Goal: Task Accomplishment & Management: Use online tool/utility

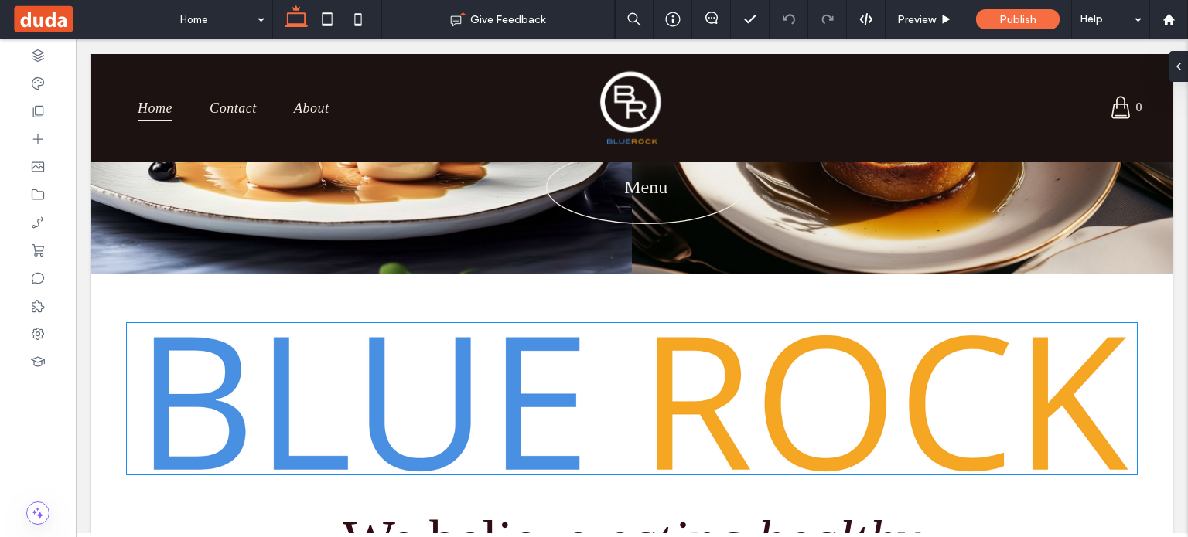
scroll to position [299, 0]
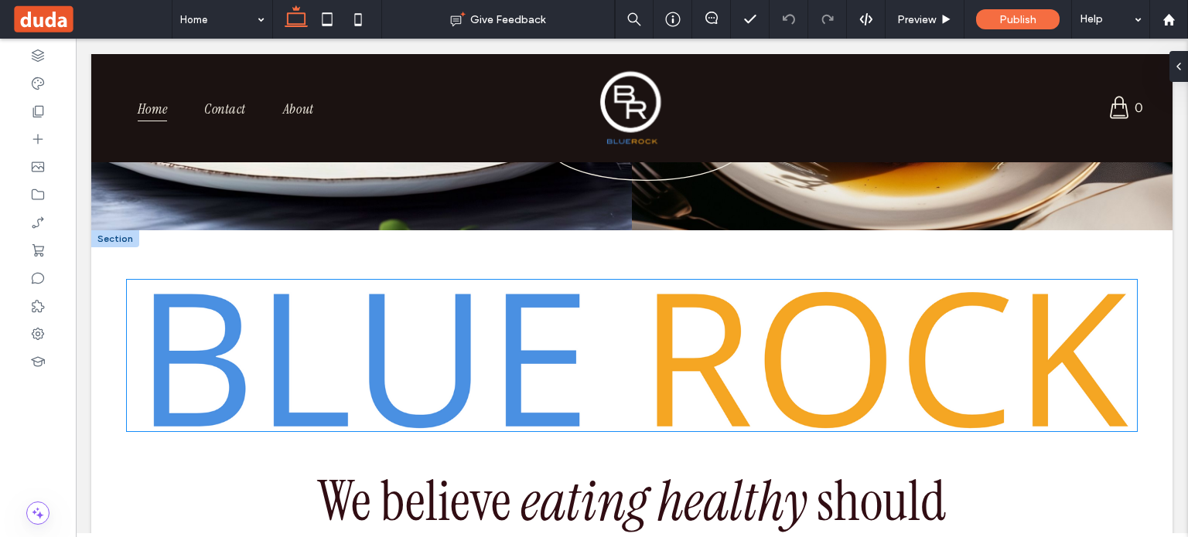
click at [714, 400] on img at bounding box center [632, 356] width 1010 height 152
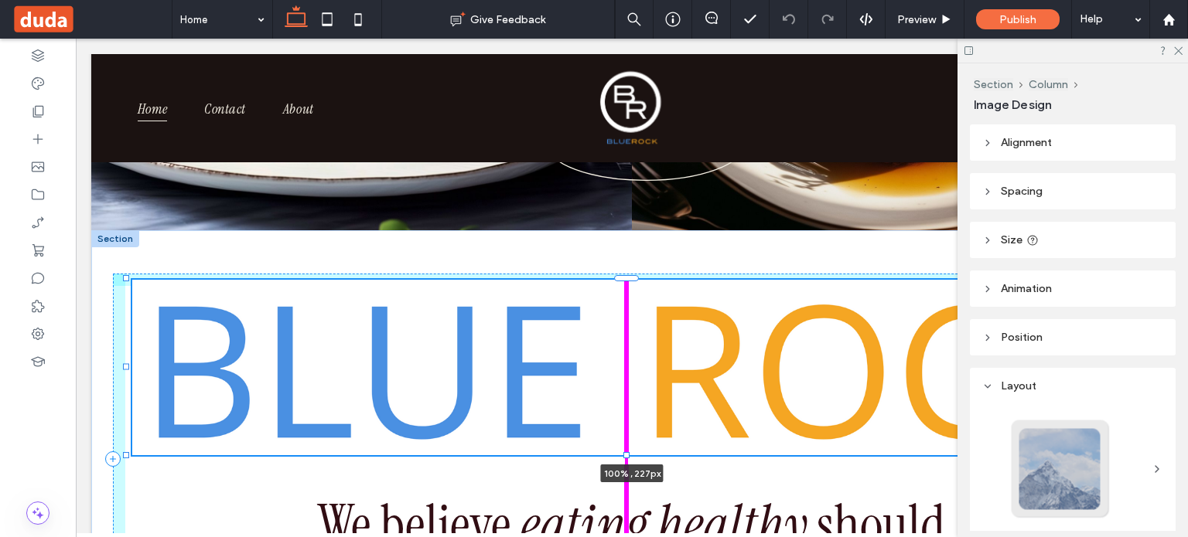
drag, startPoint x: 628, startPoint y: 433, endPoint x: 628, endPoint y: 457, distance: 24.0
click at [628, 457] on div at bounding box center [626, 455] width 6 height 6
type input "***"
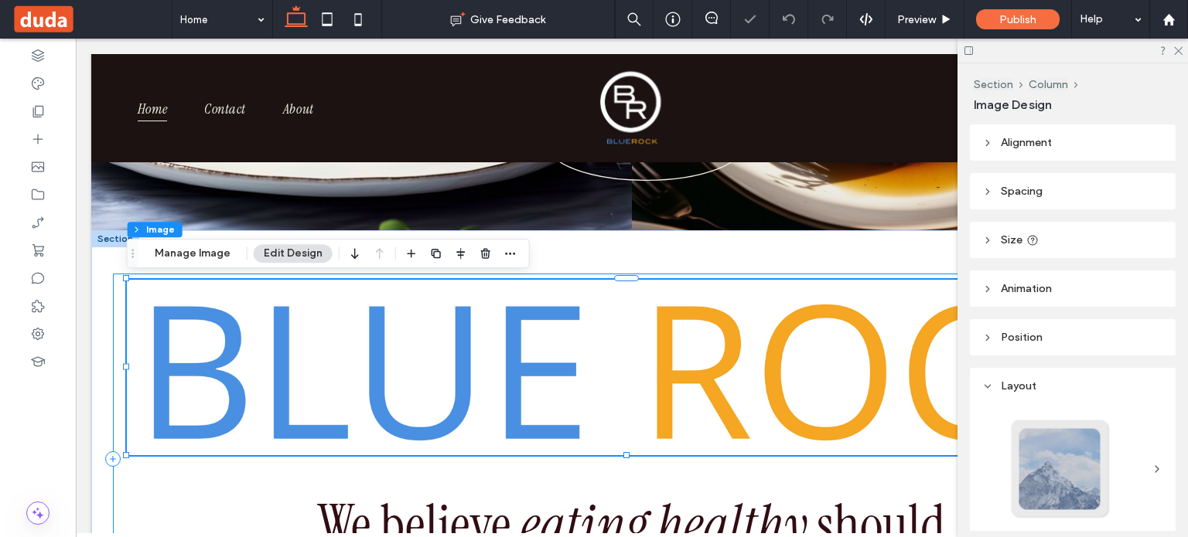
click at [547, 480] on div "100% , 227px We believe eating healthy should be pleasurable & delicious" at bounding box center [632, 460] width 1038 height 372
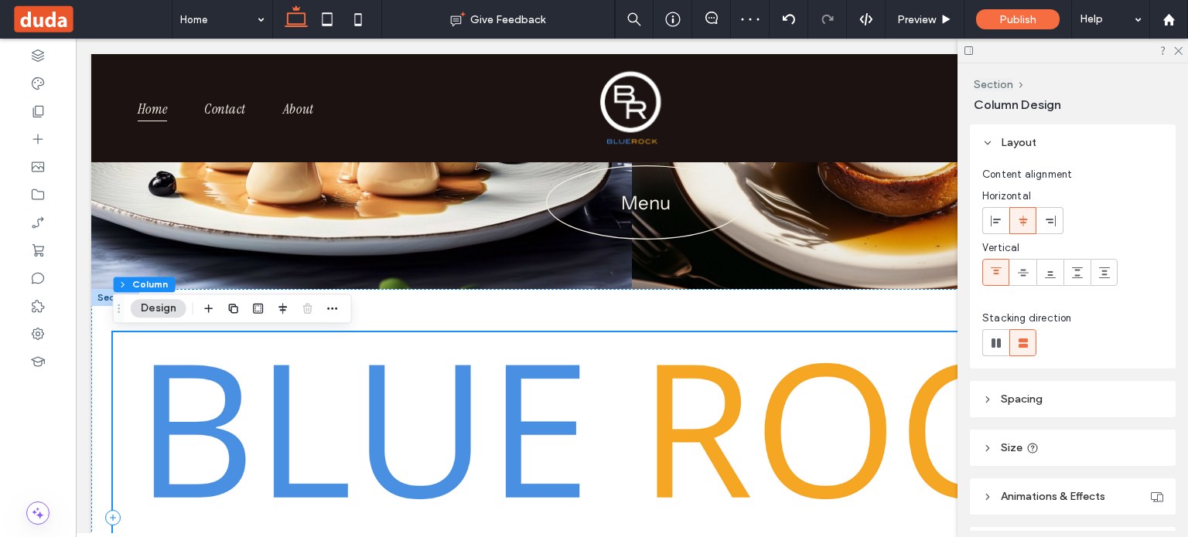
scroll to position [241, 0]
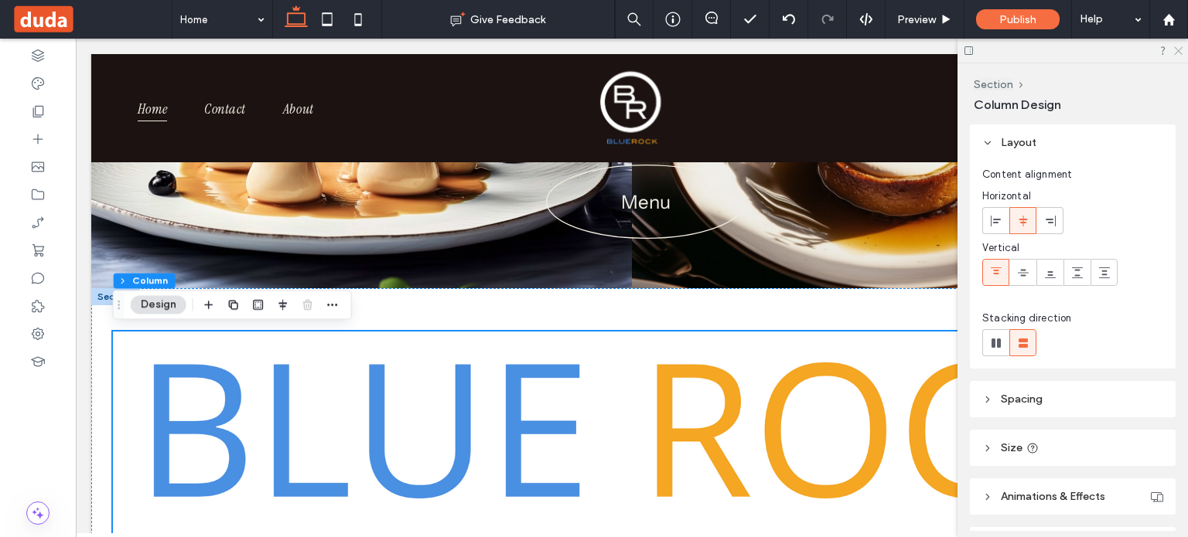
click at [1179, 52] on use at bounding box center [1178, 51] width 9 height 9
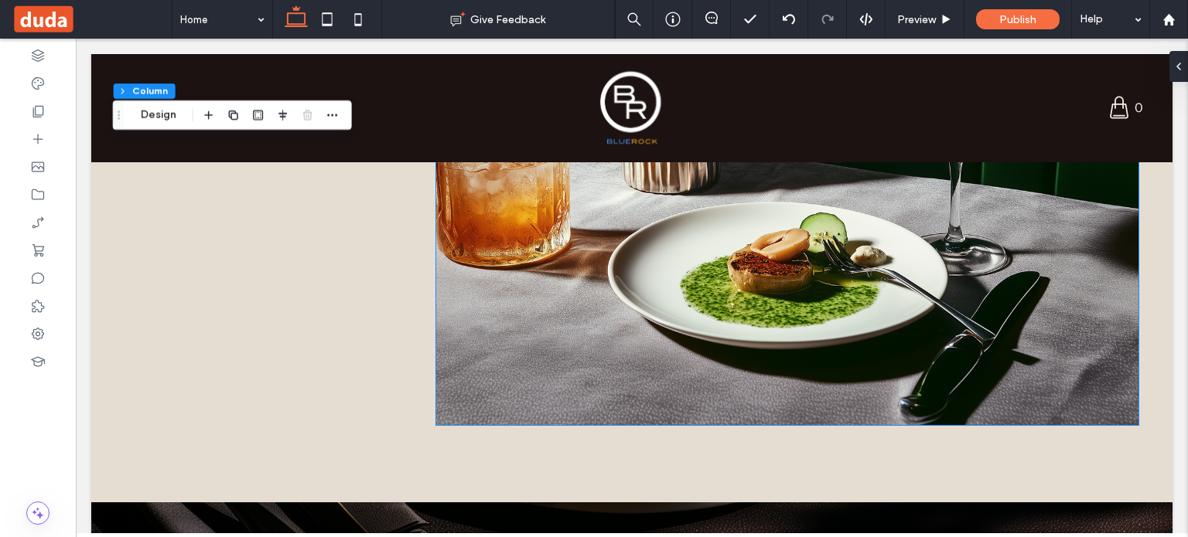
scroll to position [2168, 0]
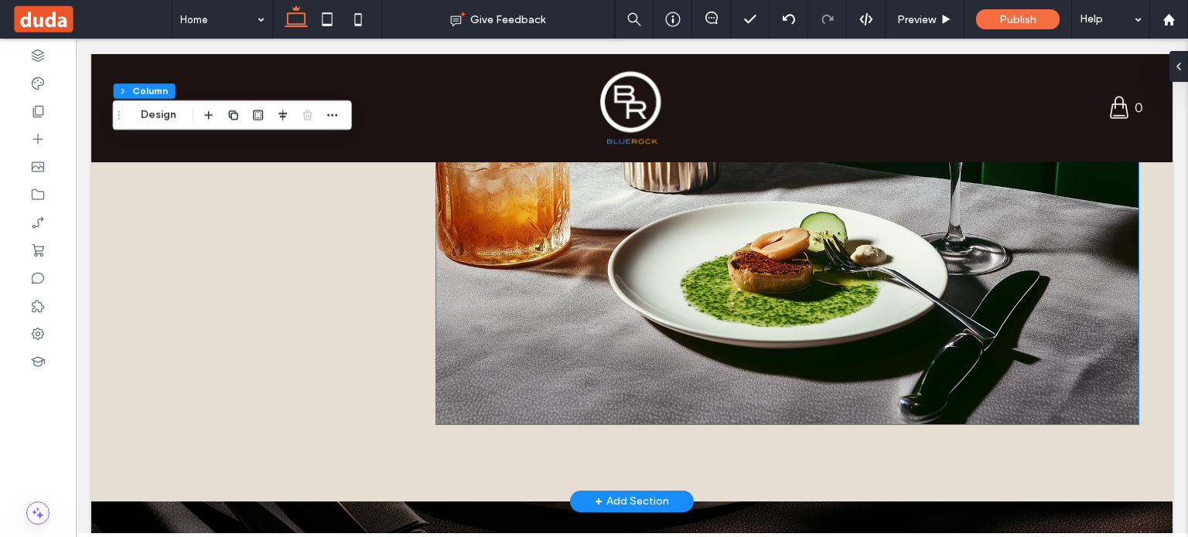
click at [848, 319] on img at bounding box center [786, 167] width 701 height 514
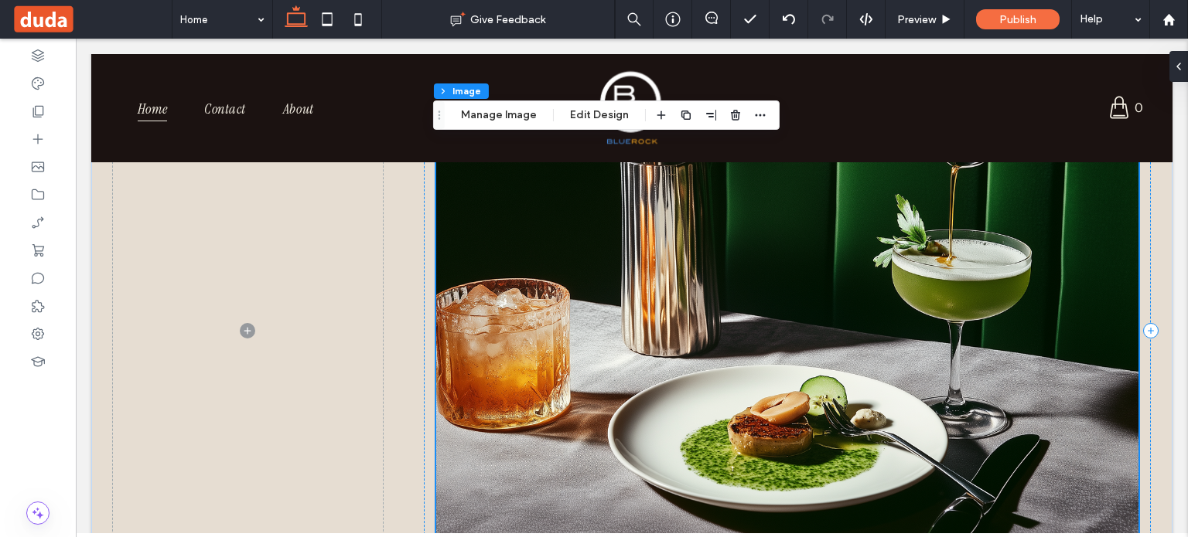
scroll to position [2015, 0]
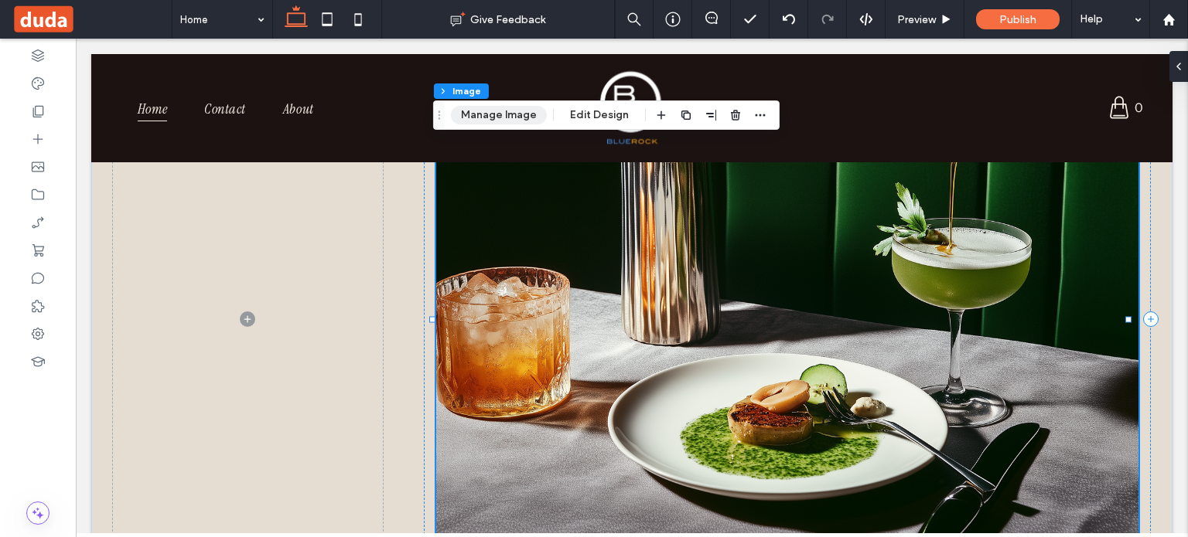
click at [514, 117] on button "Manage Image" at bounding box center [499, 115] width 96 height 19
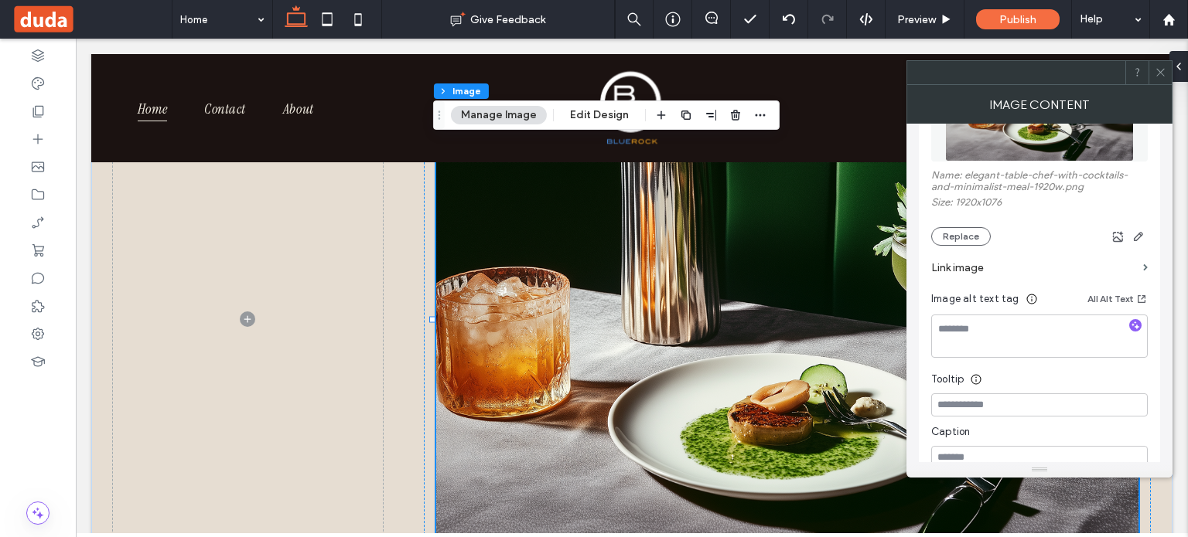
scroll to position [263, 0]
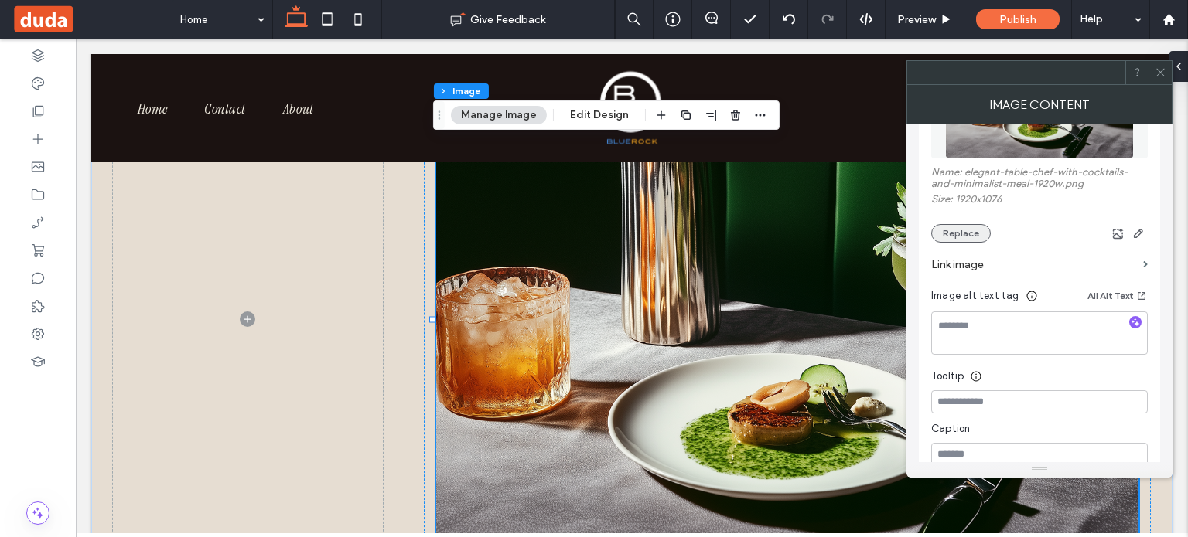
click at [959, 234] on button "Replace" at bounding box center [961, 233] width 60 height 19
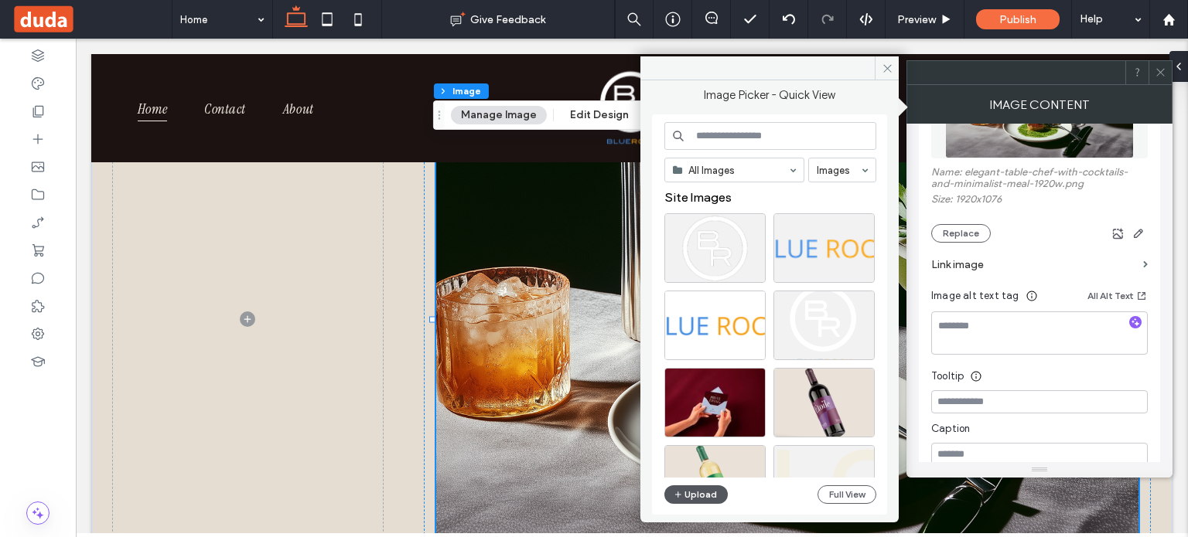
click at [699, 494] on button "Upload" at bounding box center [695, 495] width 63 height 19
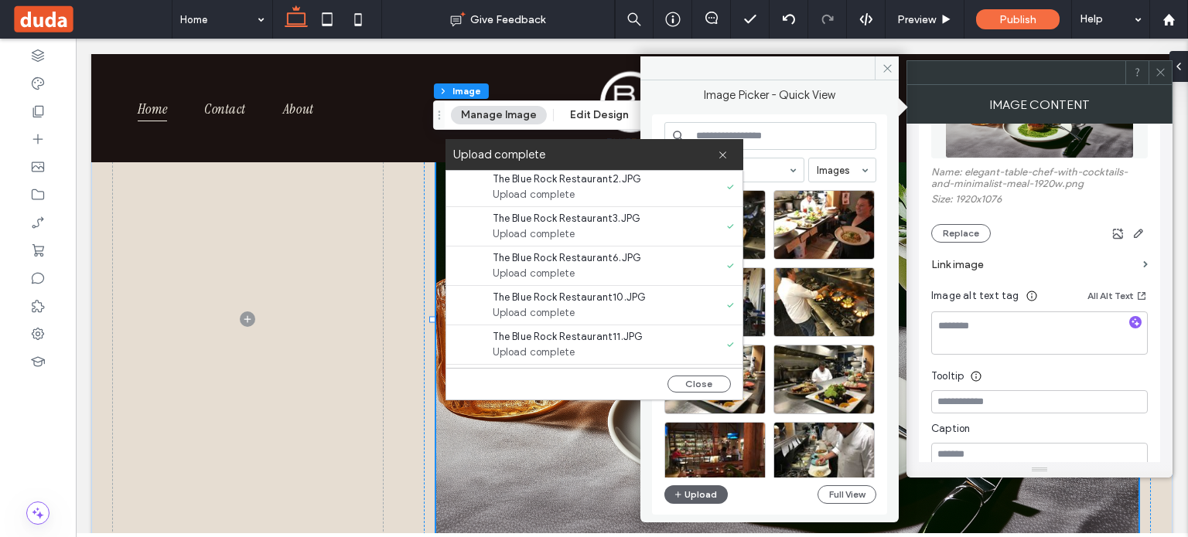
scroll to position [0, 0]
click at [687, 385] on button "Close" at bounding box center [698, 384] width 63 height 17
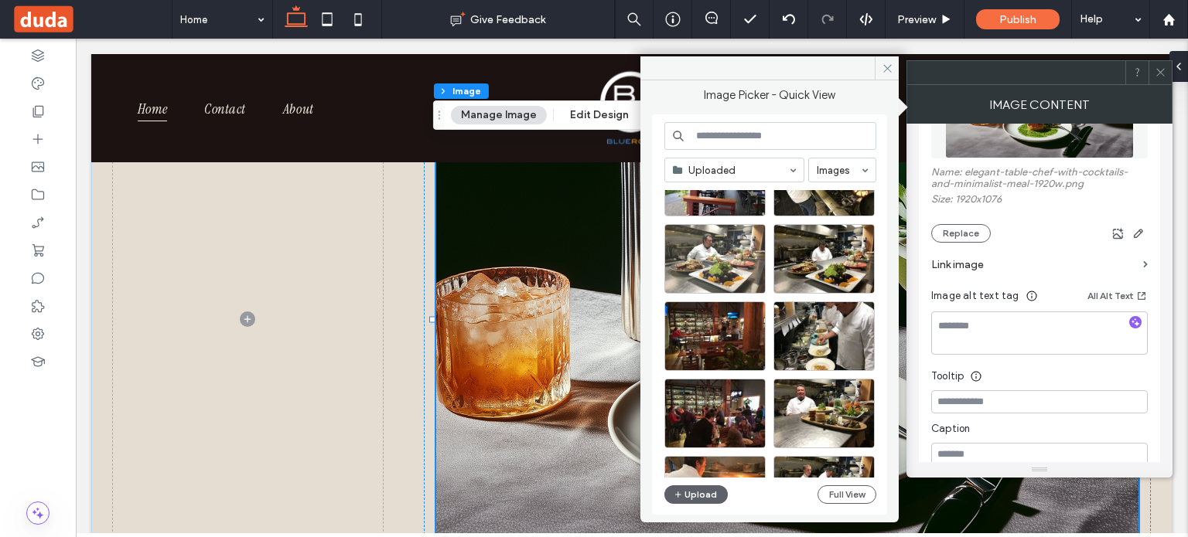
scroll to position [120, 0]
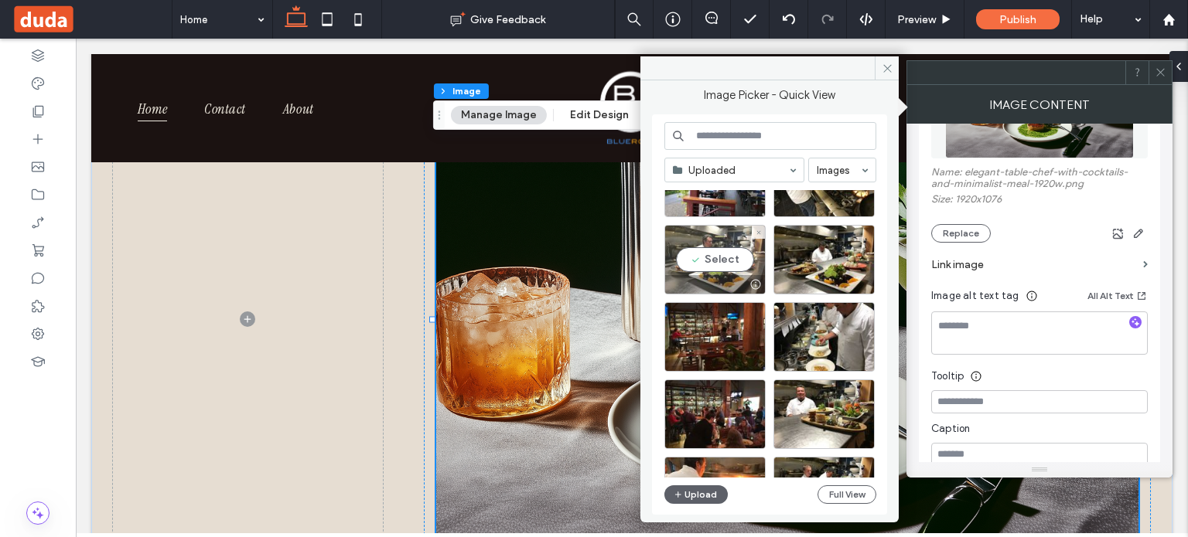
click at [713, 262] on div "Select" at bounding box center [714, 260] width 101 height 70
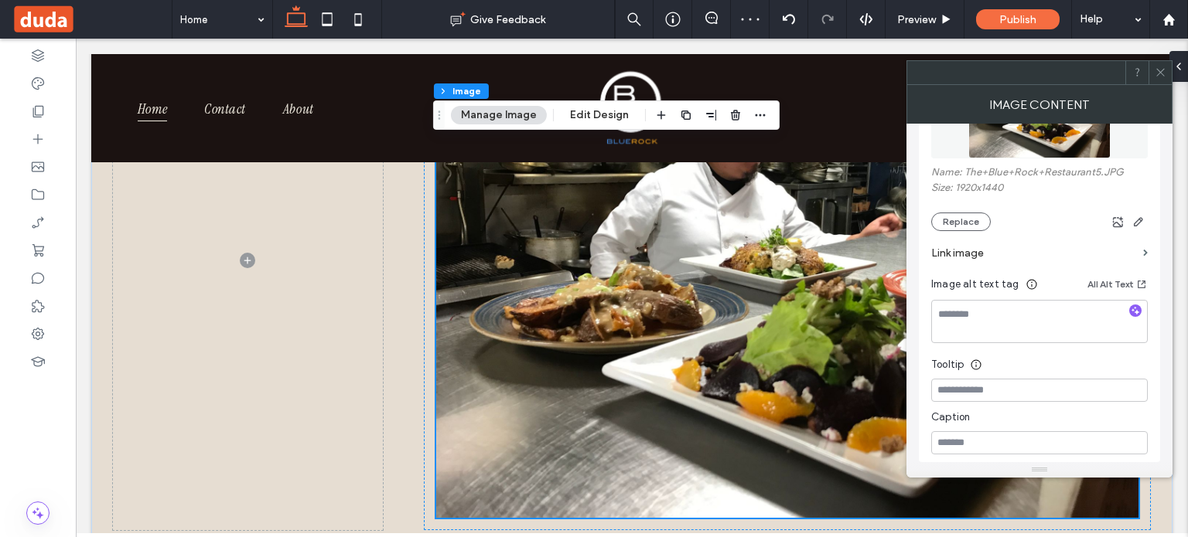
scroll to position [2073, 0]
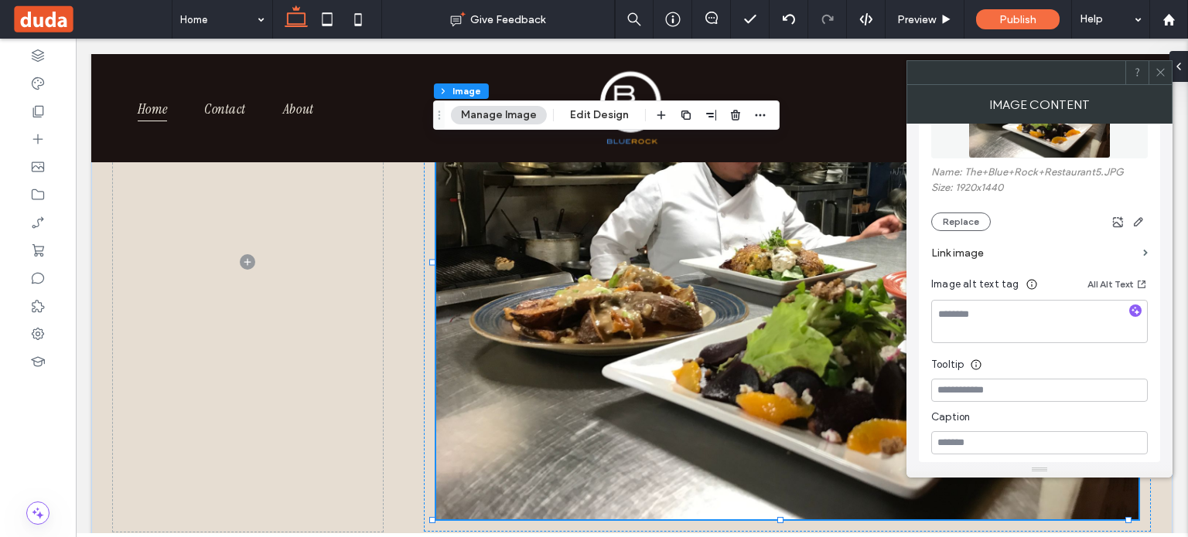
click at [1162, 74] on icon at bounding box center [1161, 73] width 12 height 12
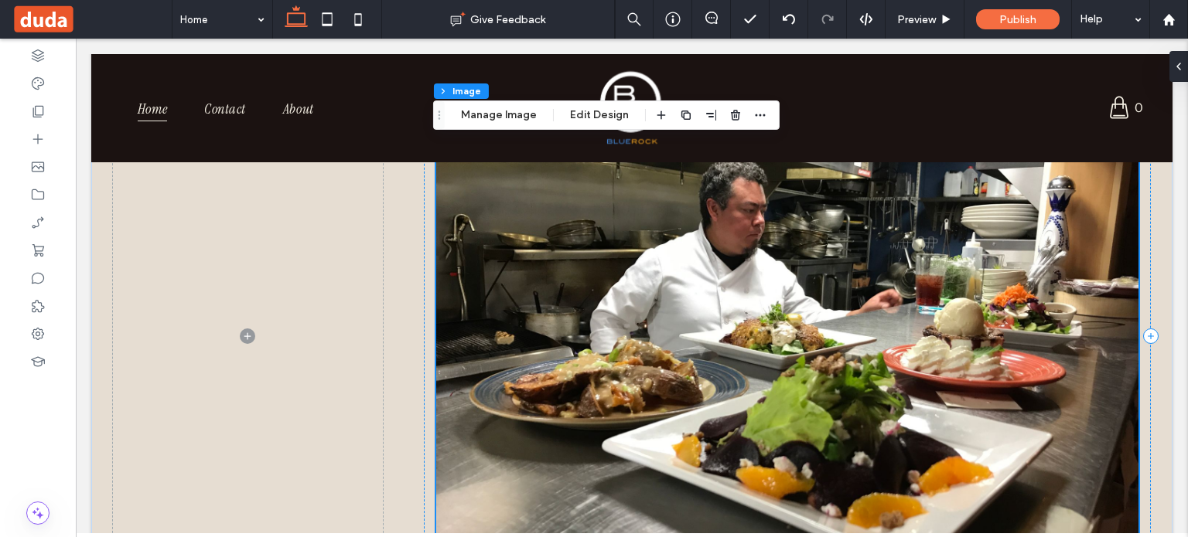
scroll to position [2001, 0]
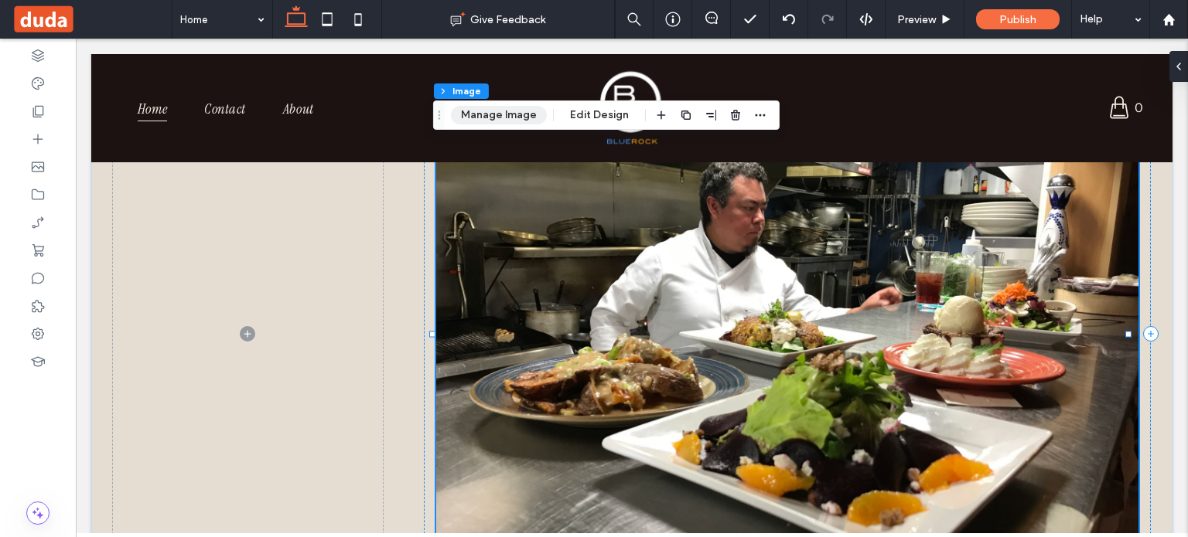
click at [490, 116] on button "Manage Image" at bounding box center [499, 115] width 96 height 19
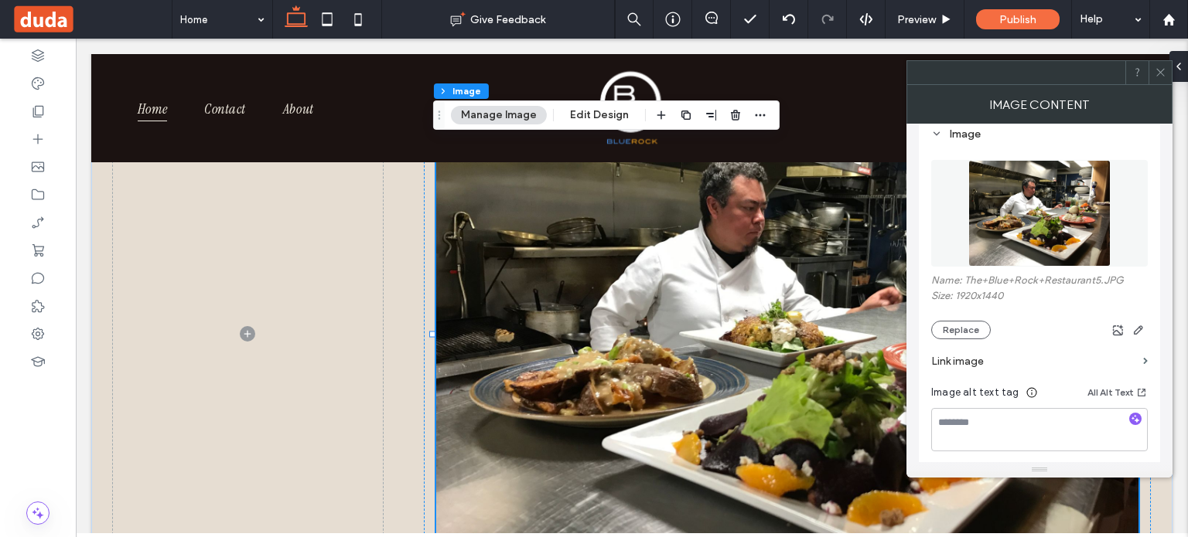
scroll to position [158, 0]
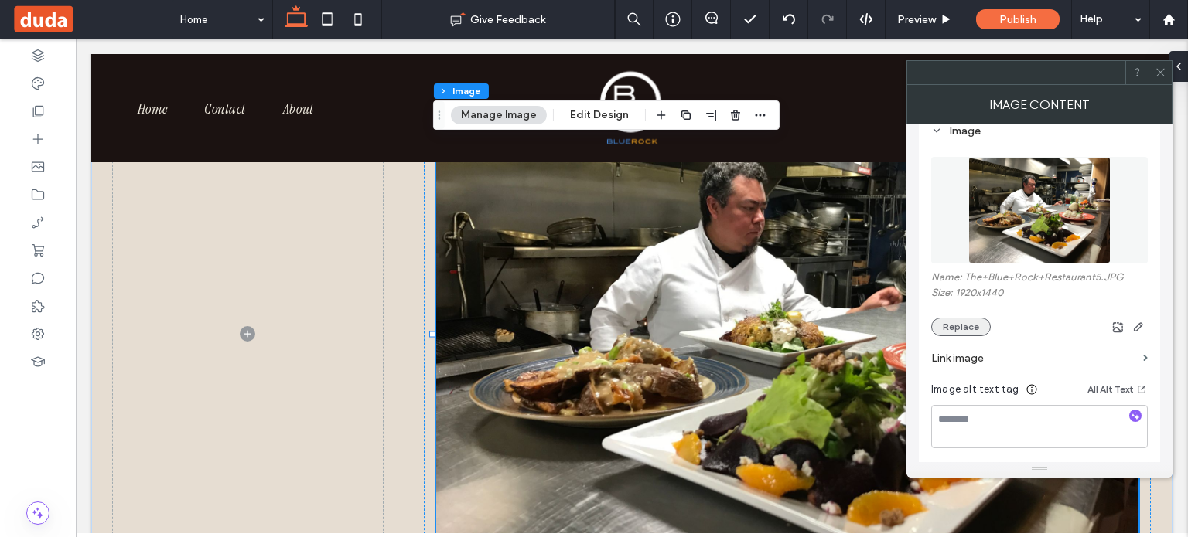
click at [961, 330] on button "Replace" at bounding box center [961, 327] width 60 height 19
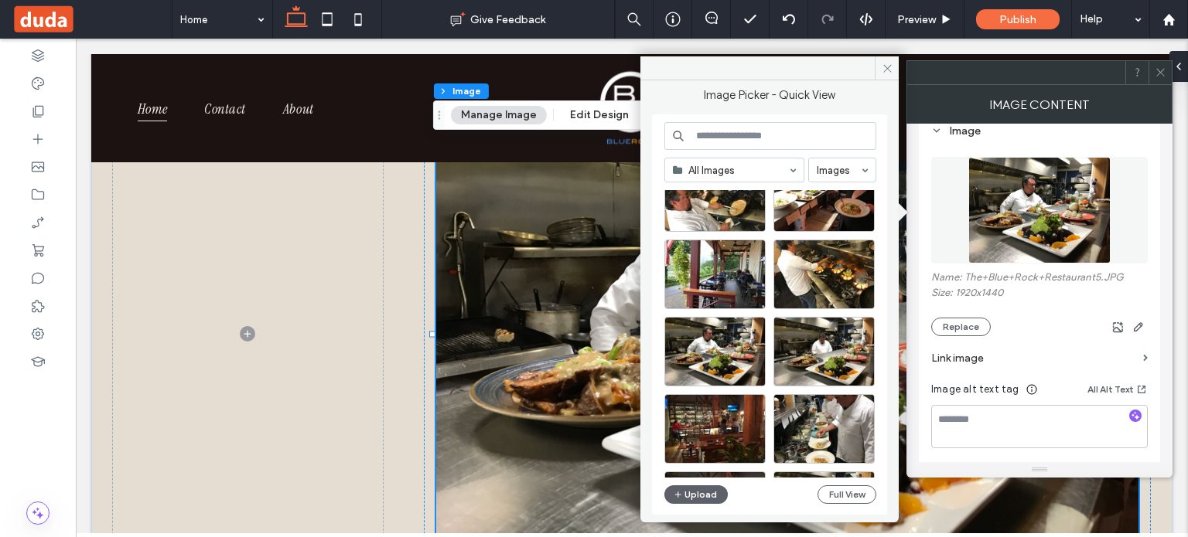
scroll to position [46, 0]
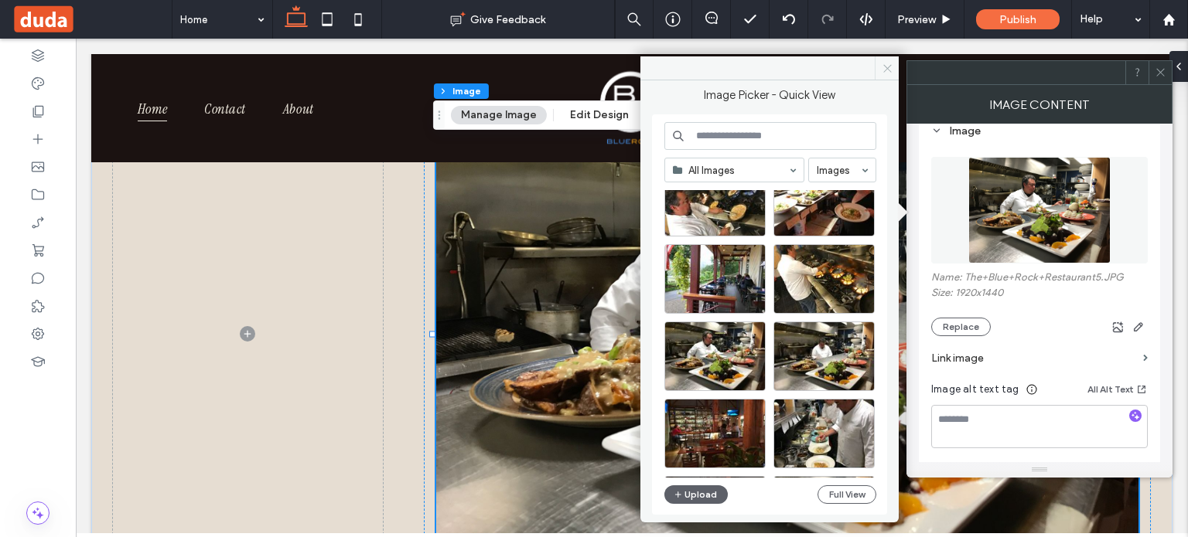
click at [884, 65] on icon at bounding box center [888, 69] width 12 height 12
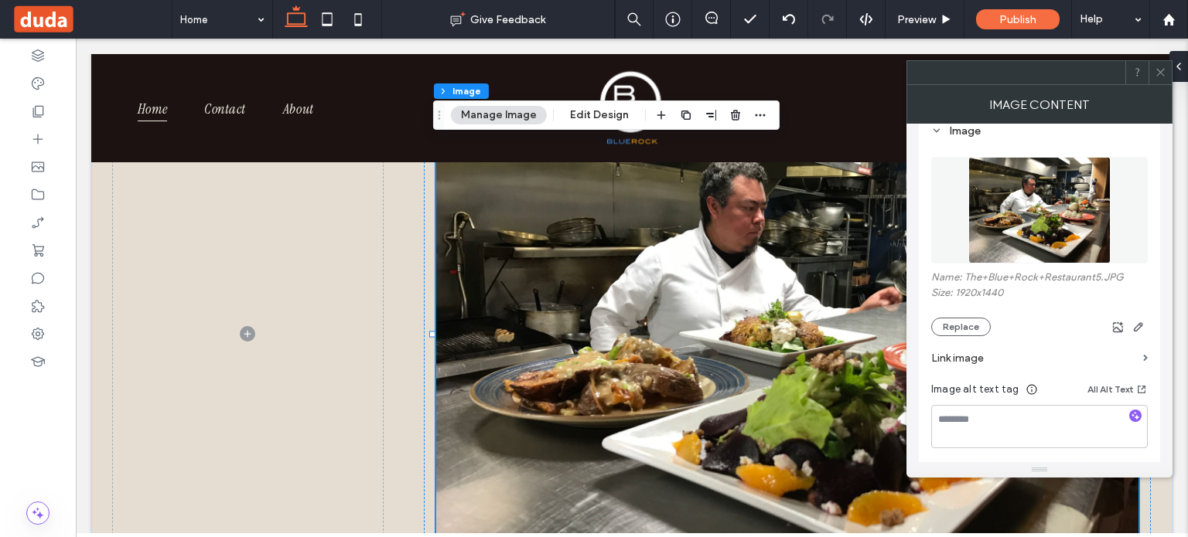
click at [1160, 77] on icon at bounding box center [1161, 73] width 12 height 12
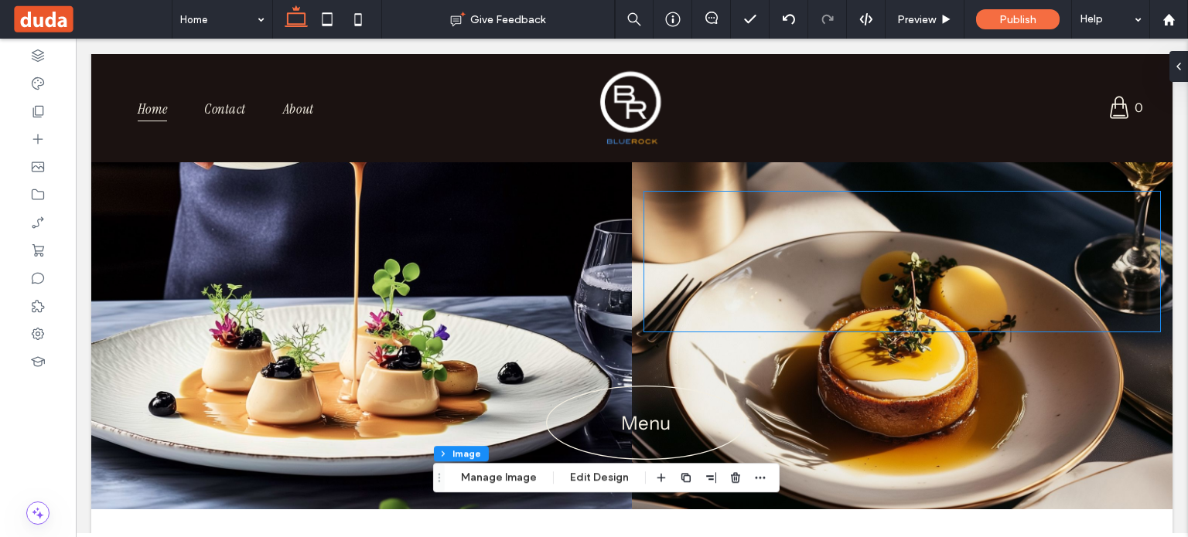
scroll to position [0, 0]
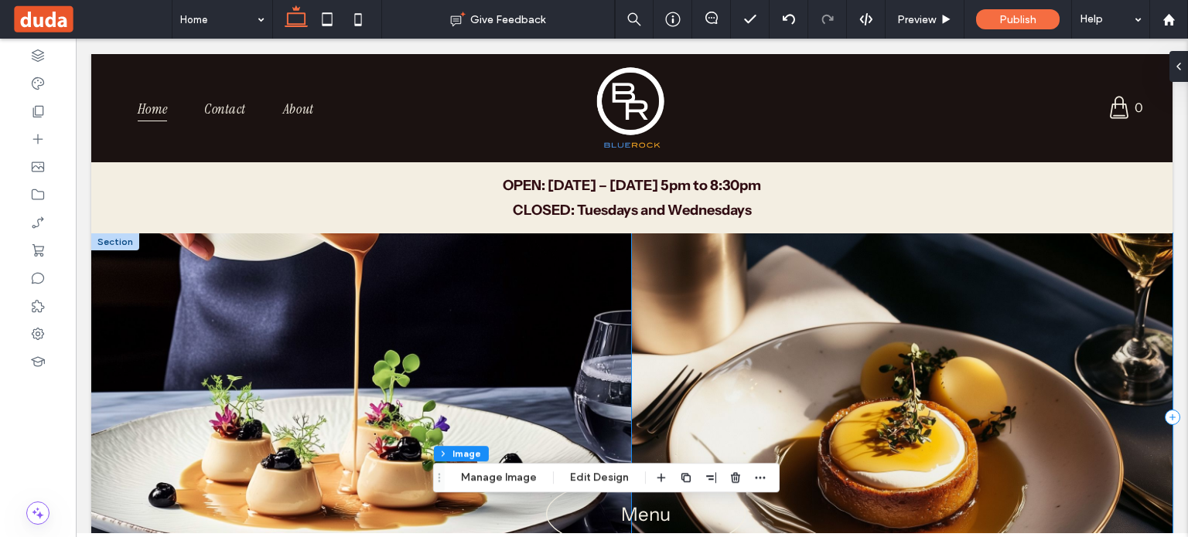
click at [1024, 271] on div "Menu" at bounding box center [902, 417] width 541 height 367
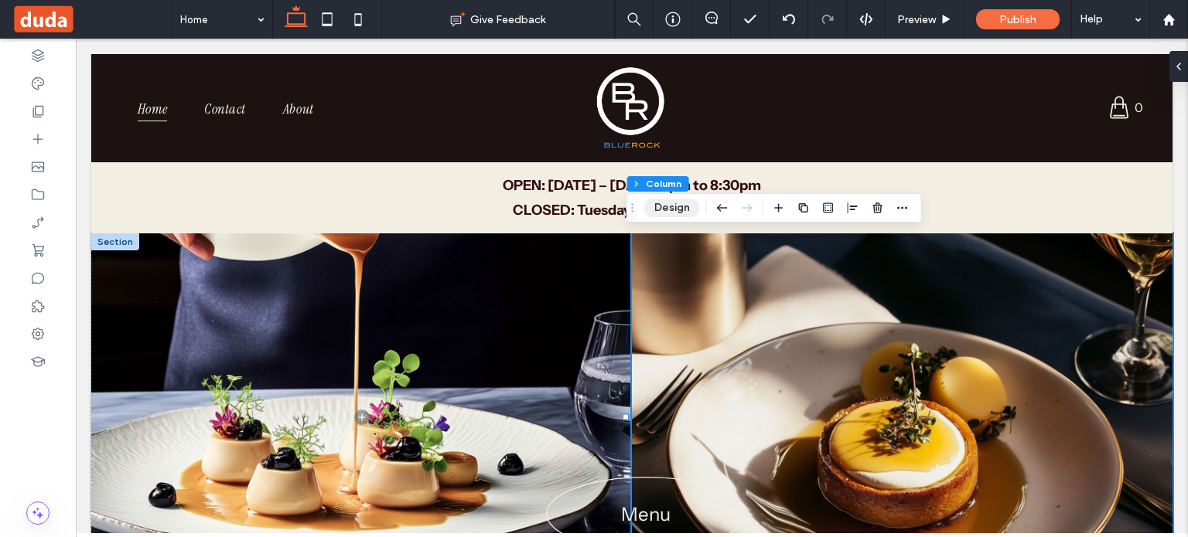
click at [669, 202] on button "Design" at bounding box center [672, 208] width 56 height 19
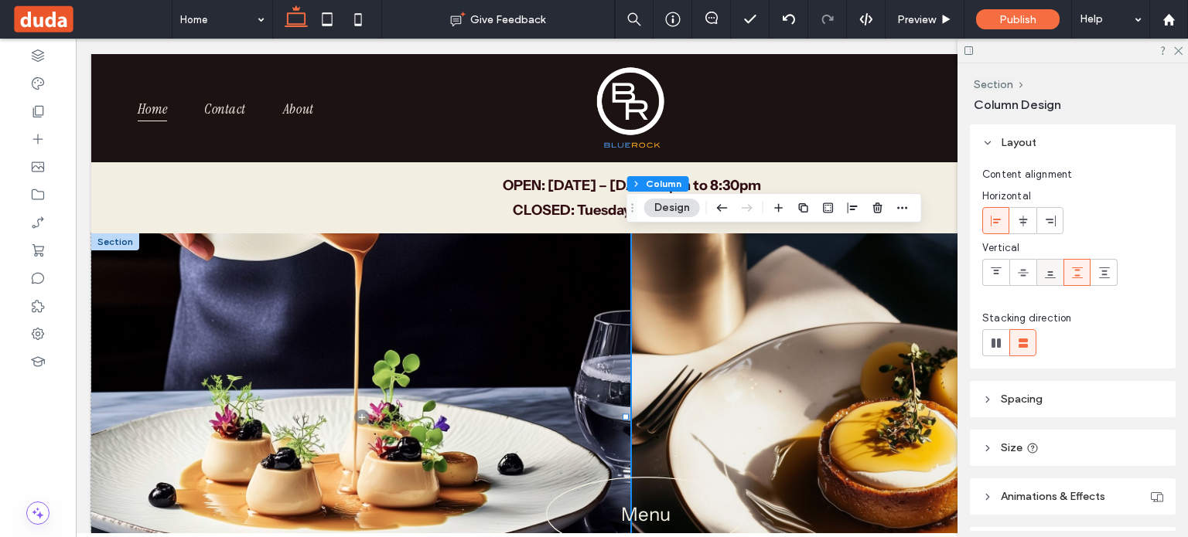
scroll to position [93, 0]
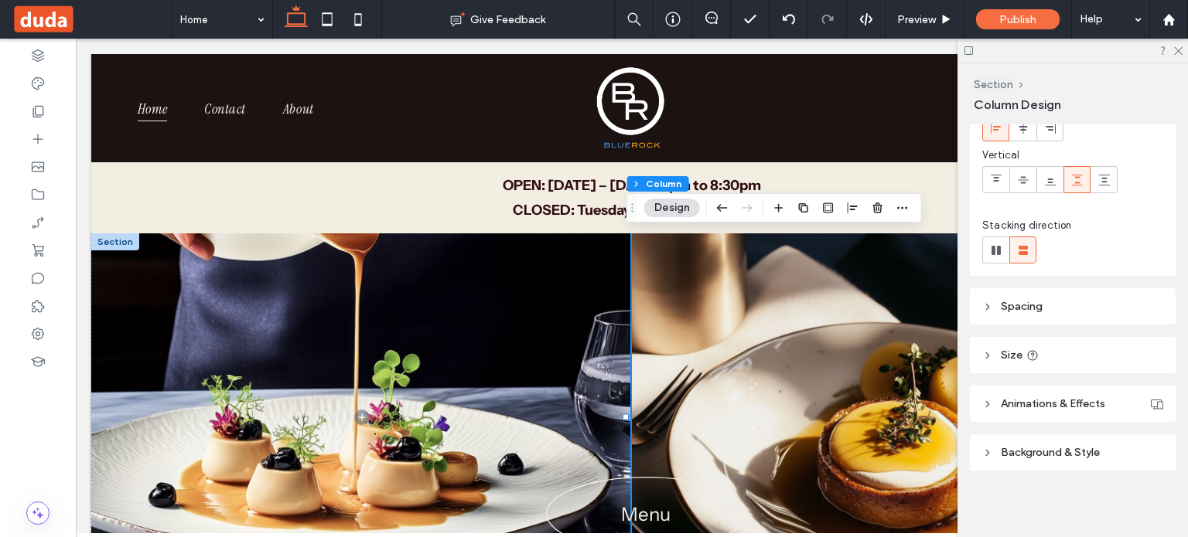
click at [987, 451] on icon at bounding box center [987, 453] width 11 height 11
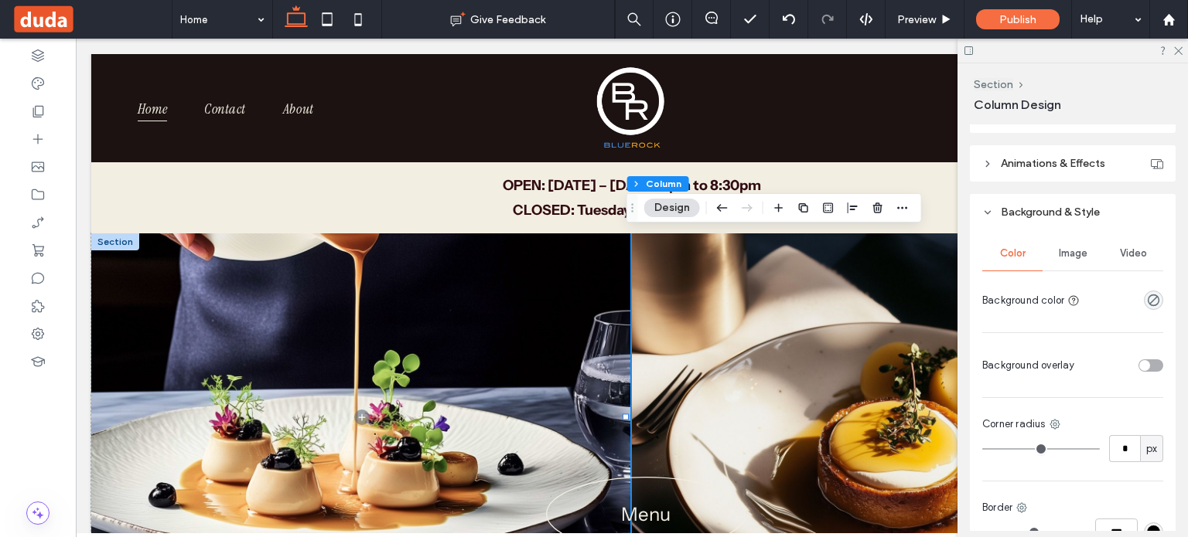
scroll to position [353, 0]
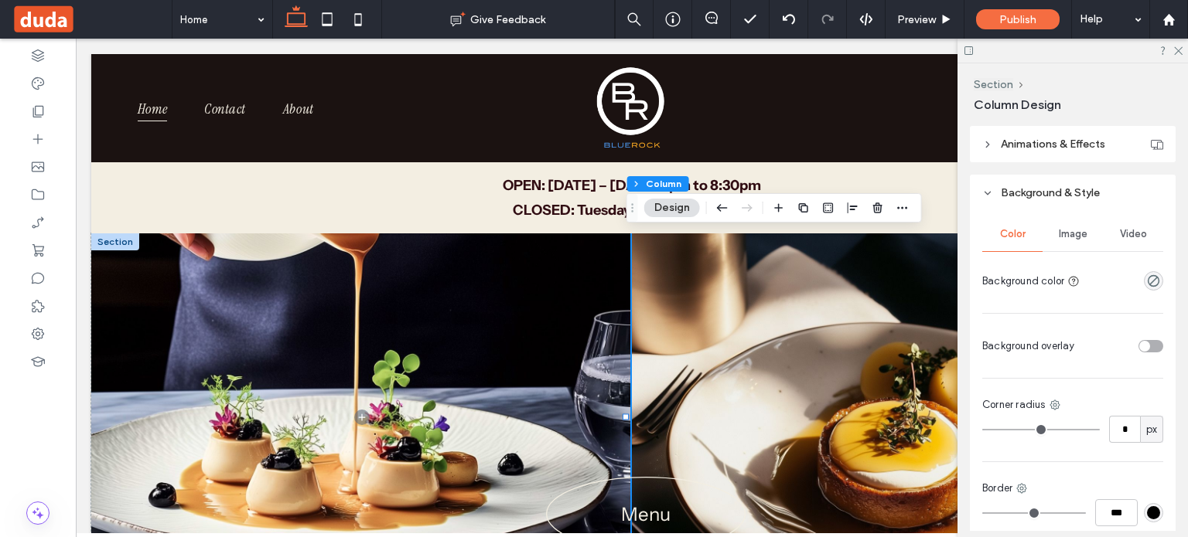
click at [1064, 234] on span "Image" at bounding box center [1073, 234] width 29 height 12
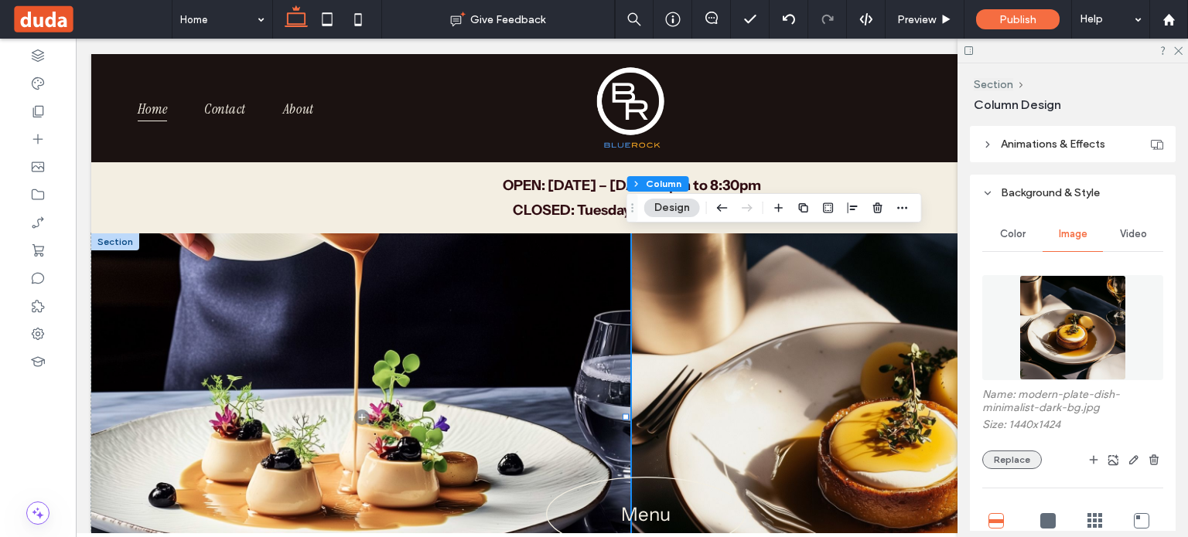
click at [1016, 457] on button "Replace" at bounding box center [1012, 460] width 60 height 19
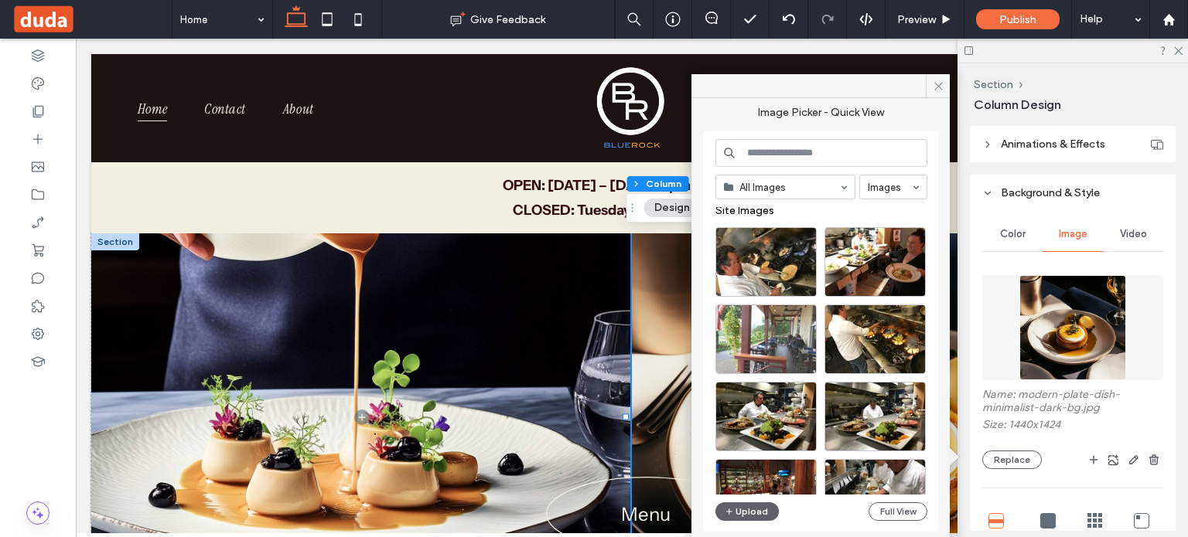
scroll to position [0, 0]
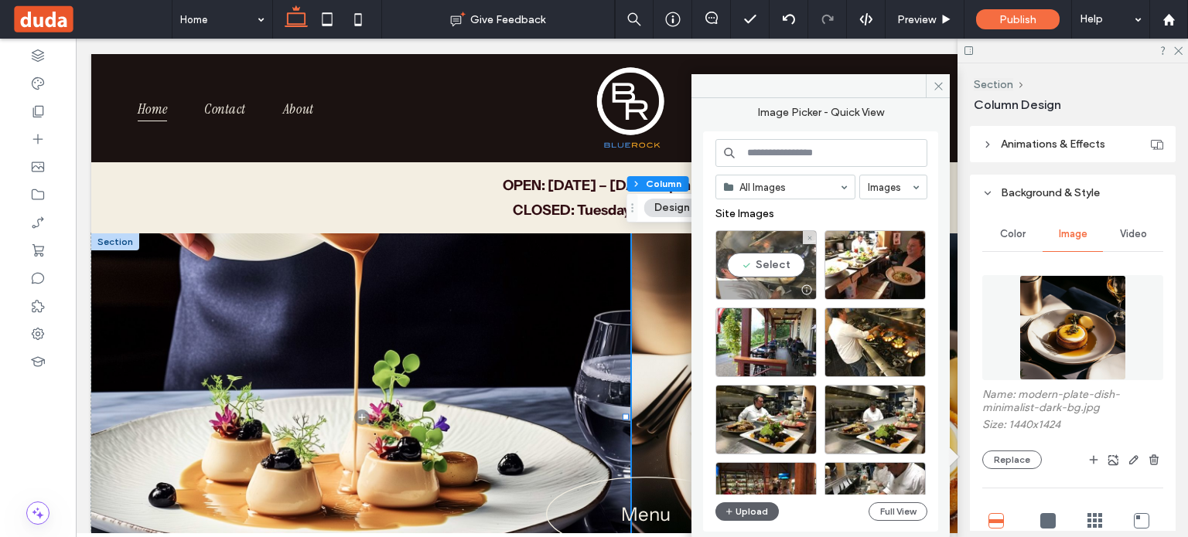
click at [776, 267] on div "Select" at bounding box center [765, 265] width 101 height 70
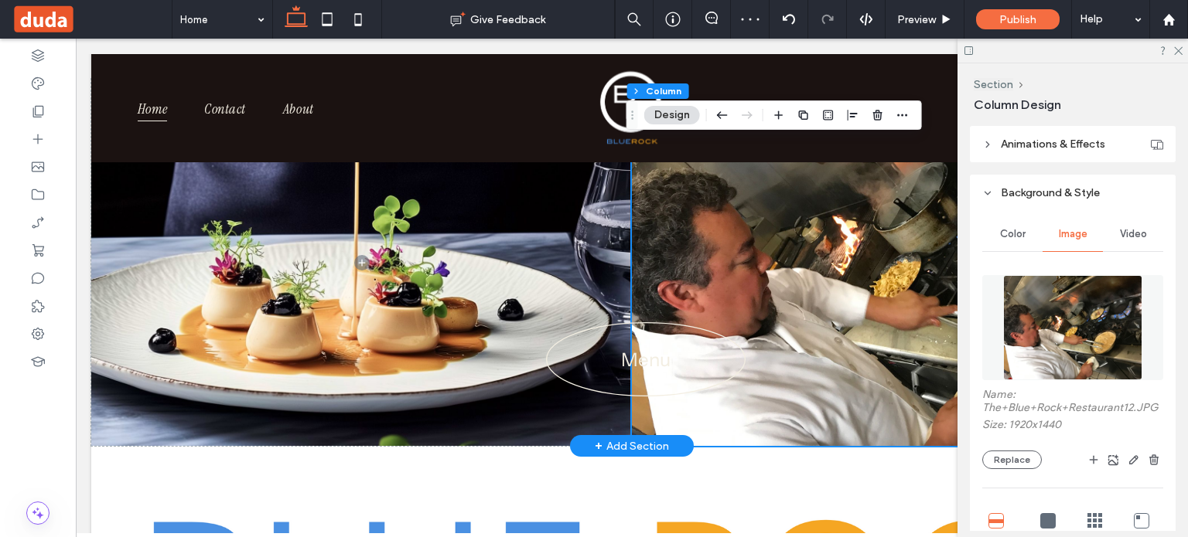
scroll to position [67, 0]
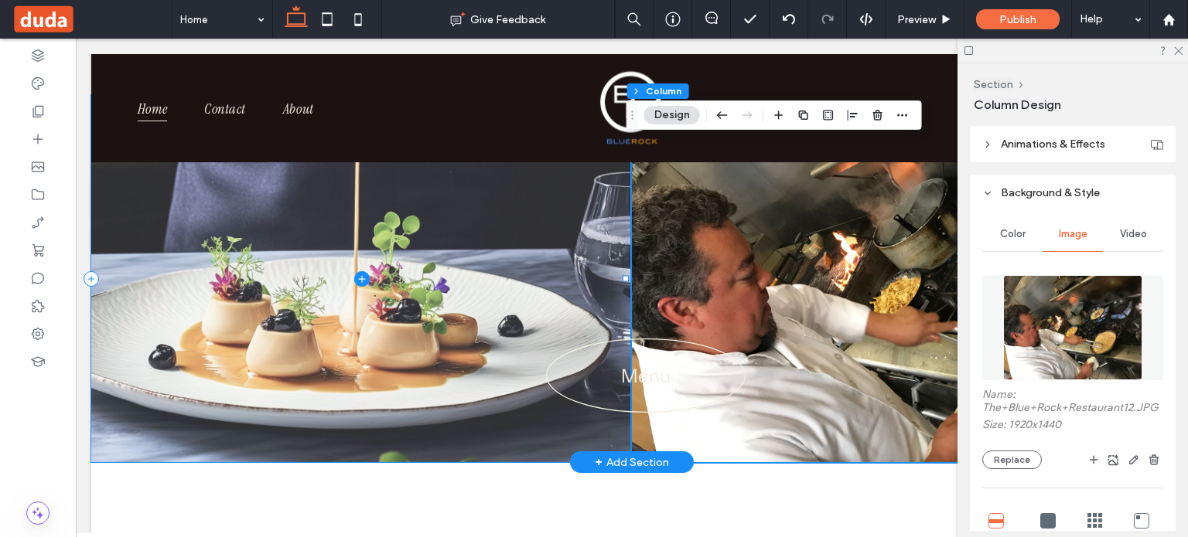
click at [397, 326] on span at bounding box center [361, 278] width 541 height 367
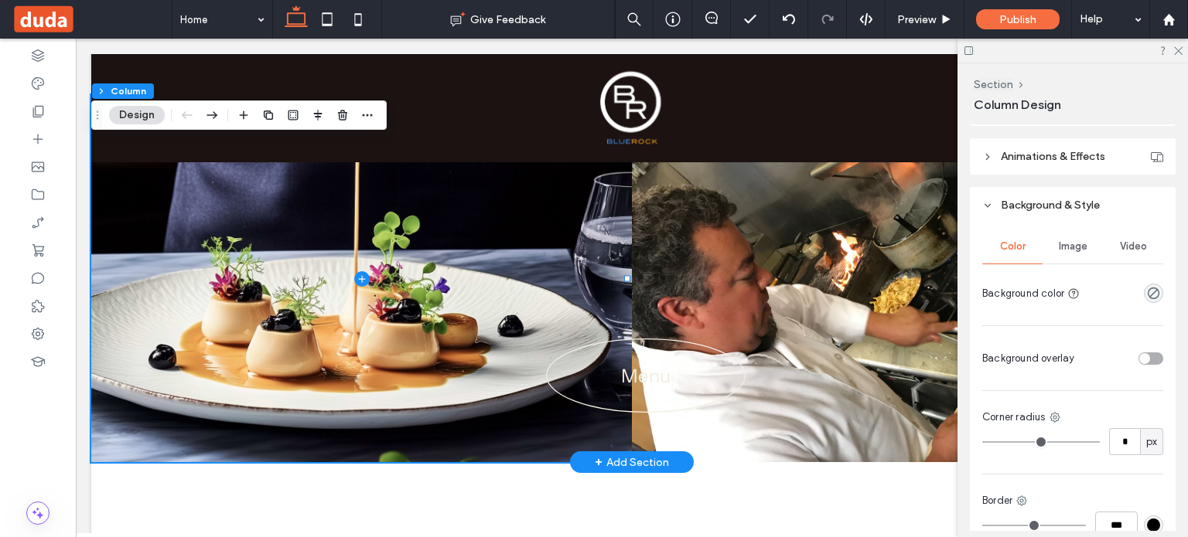
scroll to position [334, 0]
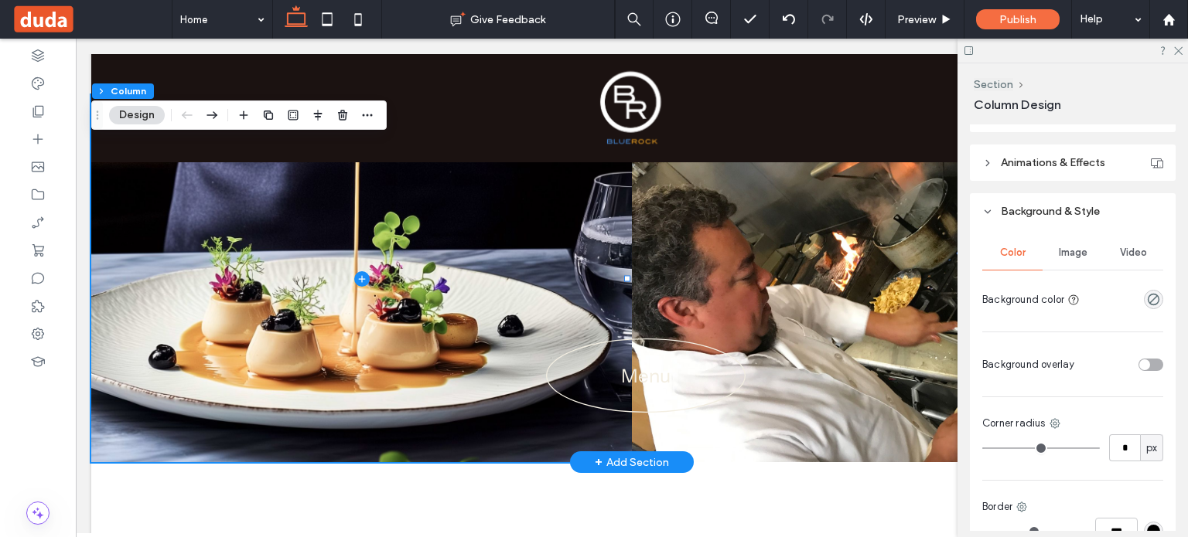
click at [1068, 256] on span "Image" at bounding box center [1073, 253] width 29 height 12
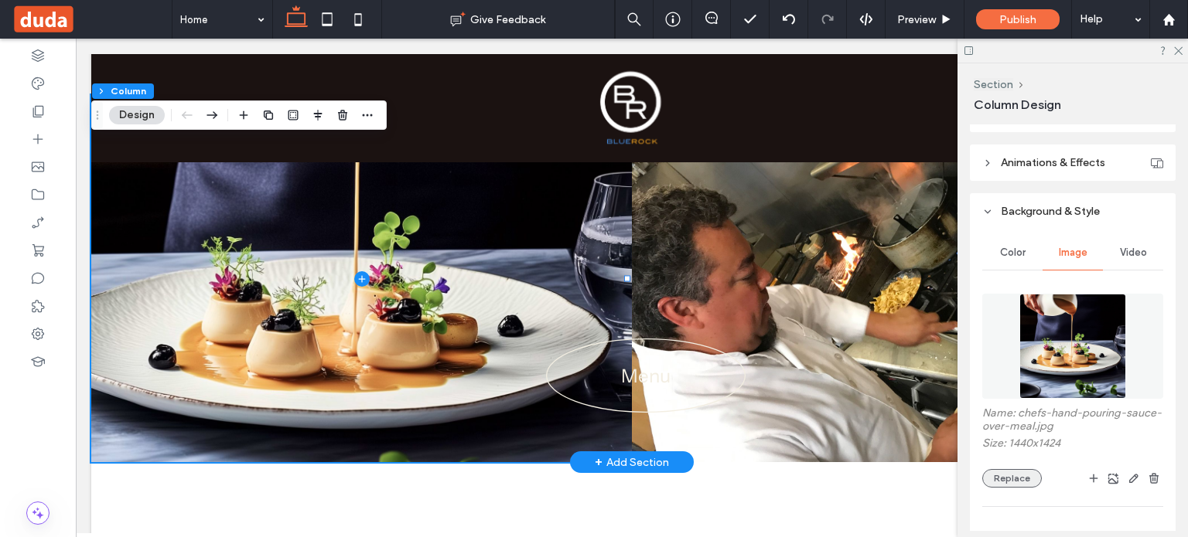
click at [1008, 473] on button "Replace" at bounding box center [1012, 478] width 60 height 19
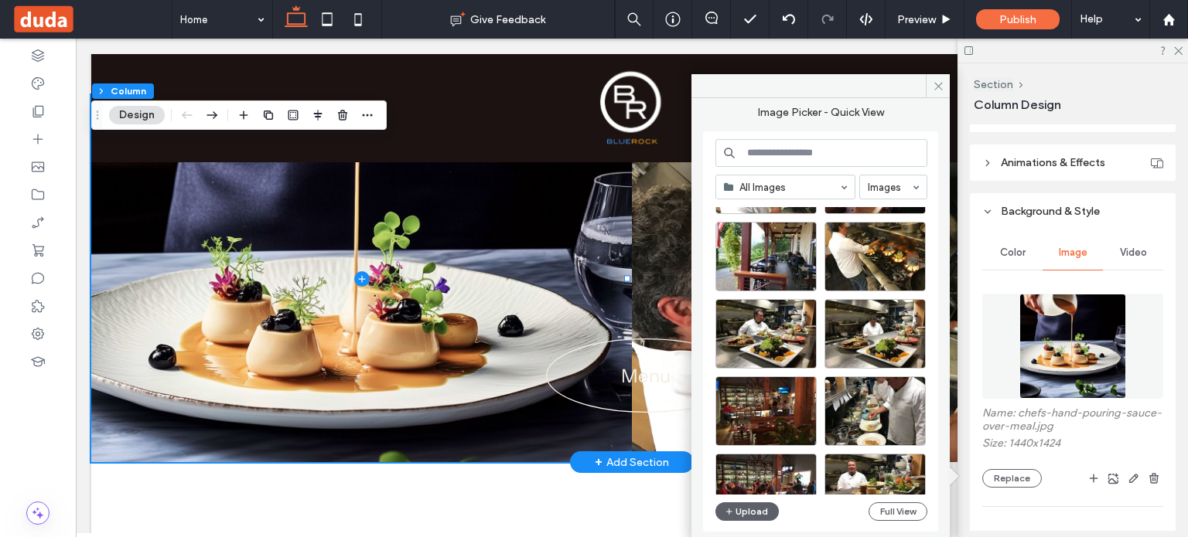
scroll to position [87, 0]
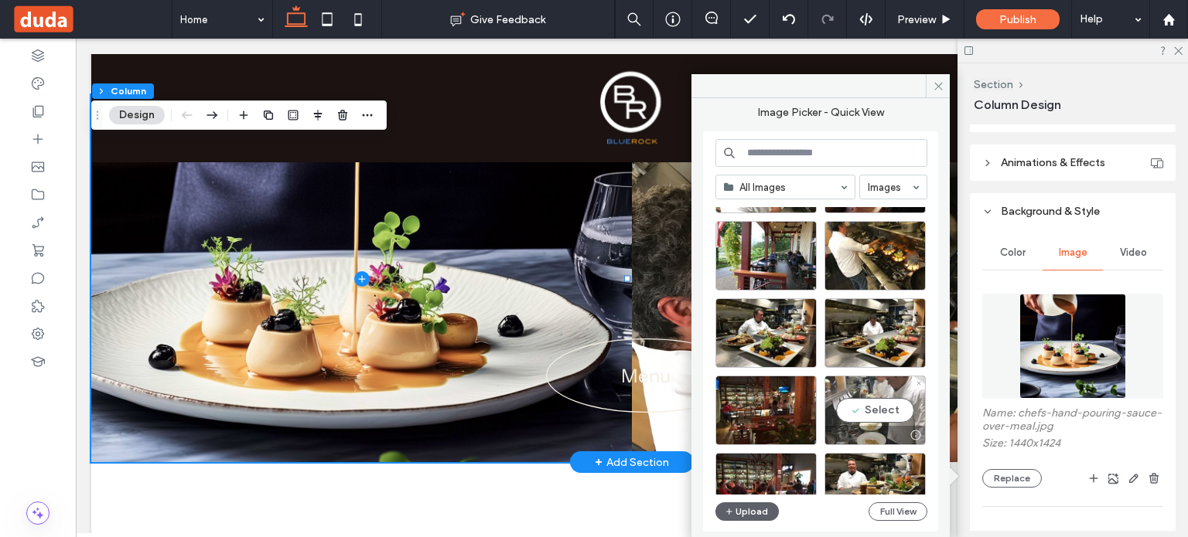
click at [883, 408] on div "Select" at bounding box center [874, 411] width 101 height 70
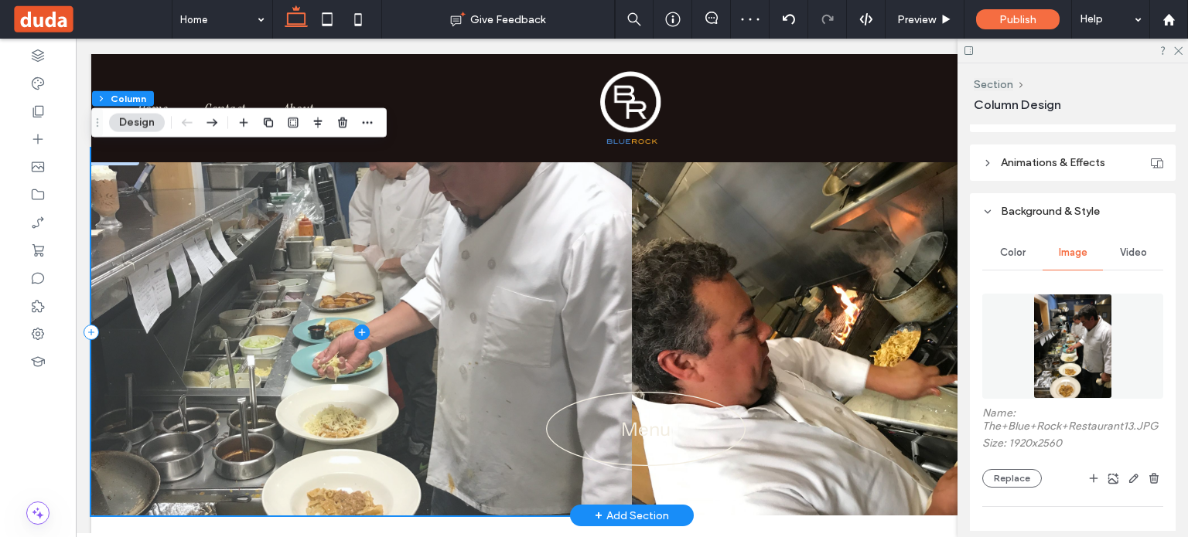
scroll to position [86, 0]
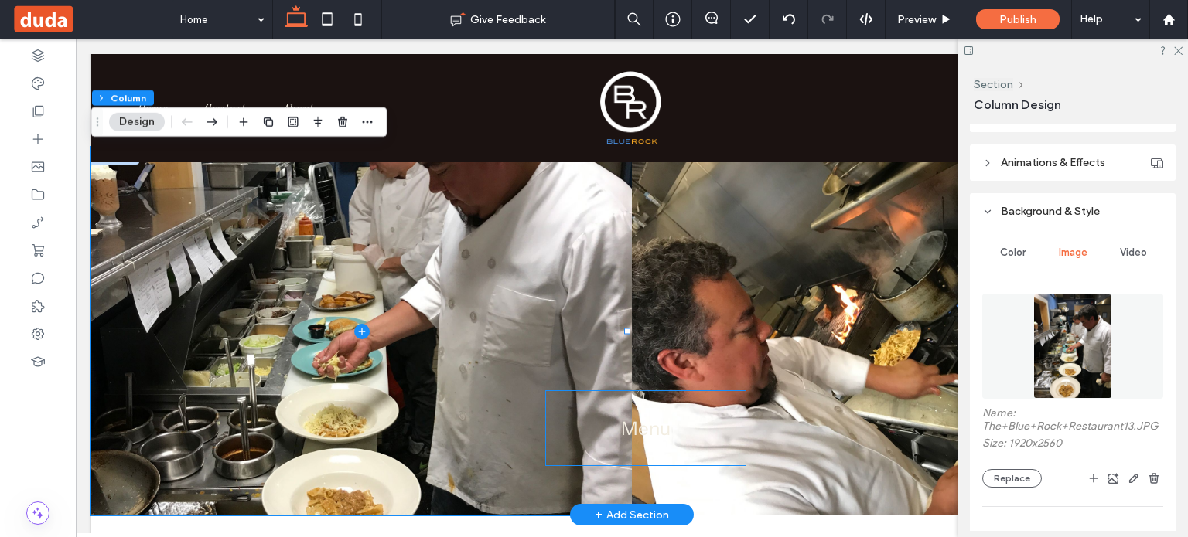
click at [643, 429] on span "Menu" at bounding box center [645, 429] width 49 height 22
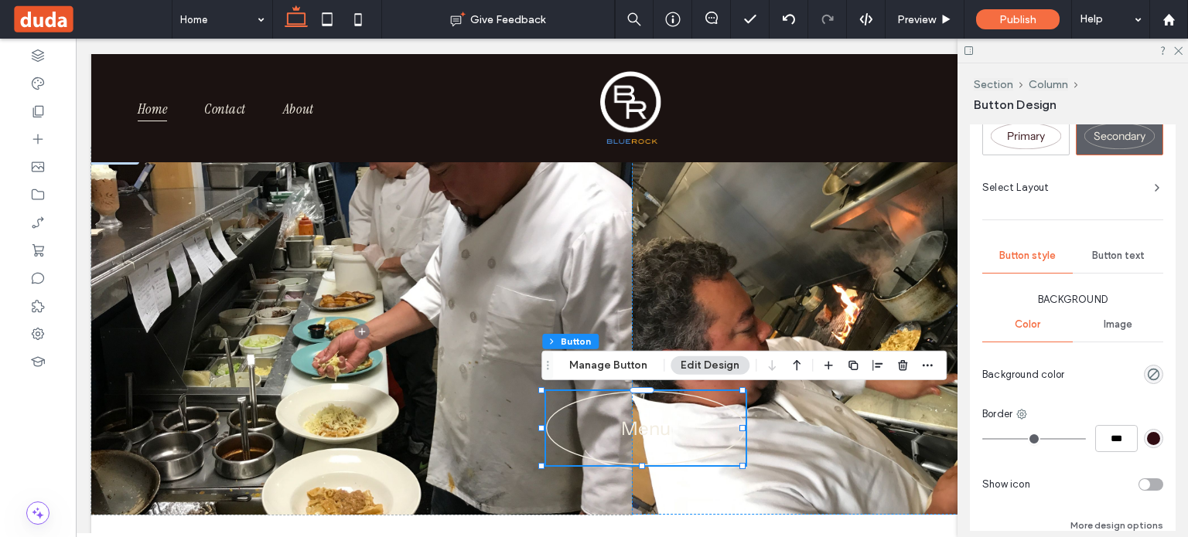
scroll to position [297, 0]
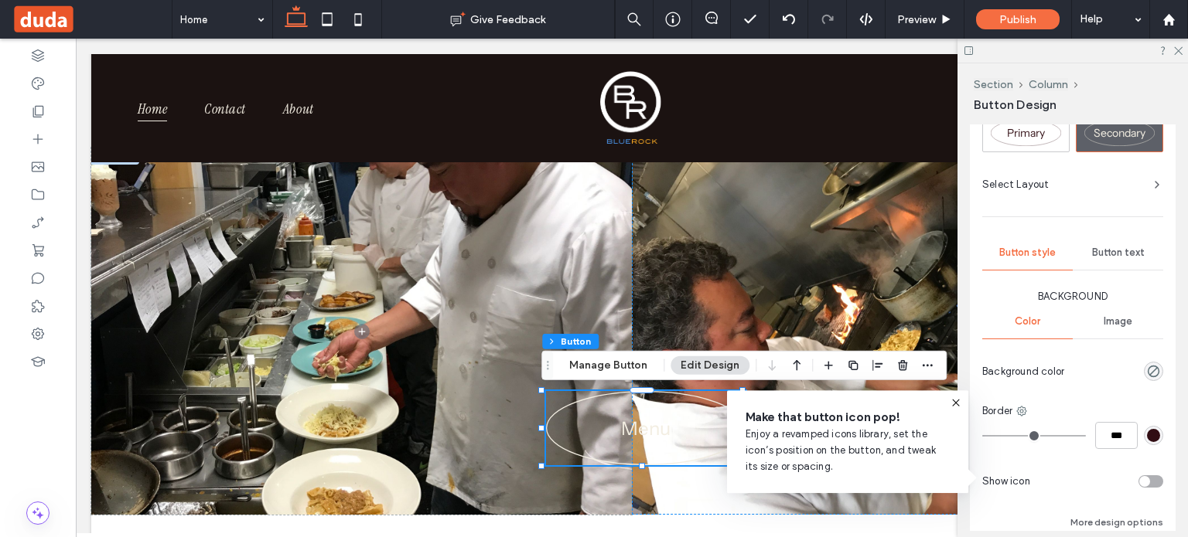
click at [1148, 435] on div "rgb(49, 13, 19)" at bounding box center [1153, 435] width 13 height 13
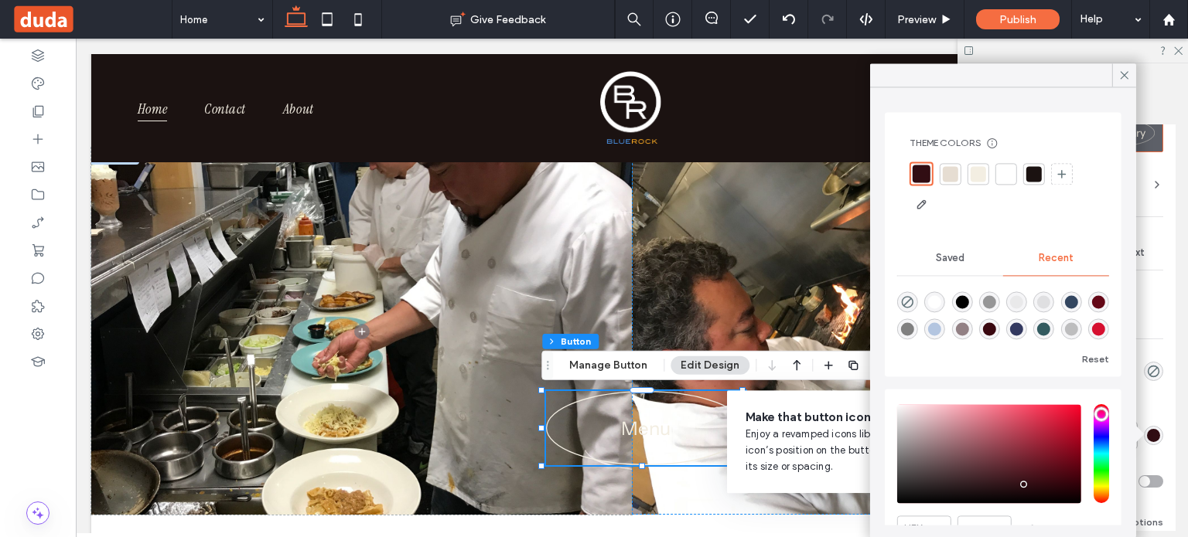
click at [1148, 435] on div "rgb(49, 13, 19)" at bounding box center [1153, 435] width 13 height 13
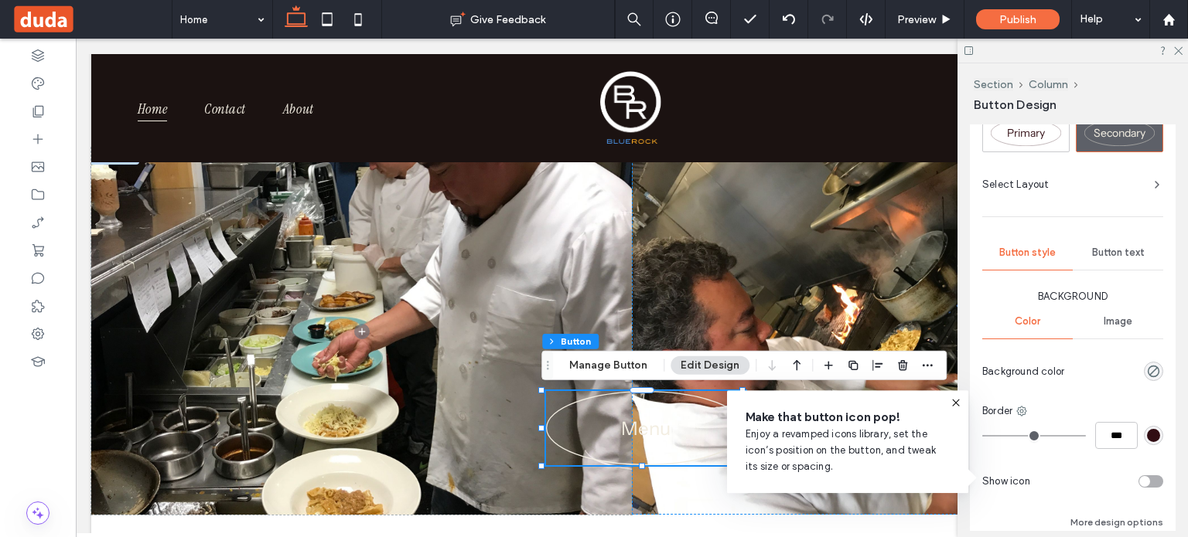
type input "*"
type input "***"
type input "*"
type input "***"
type input "*"
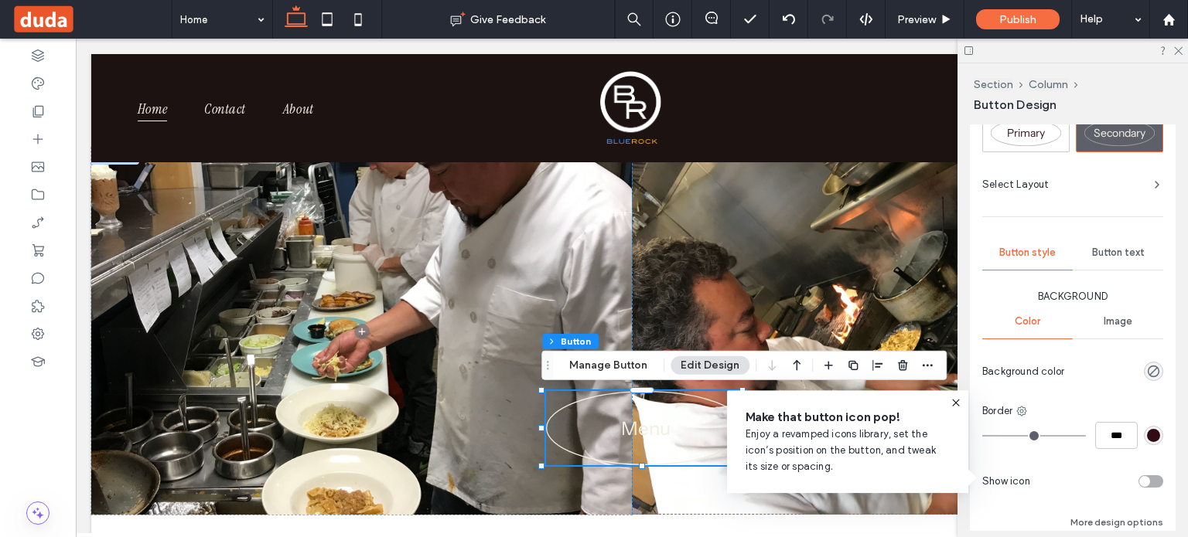
type input "***"
type input "*"
type input "***"
type input "**"
type input "****"
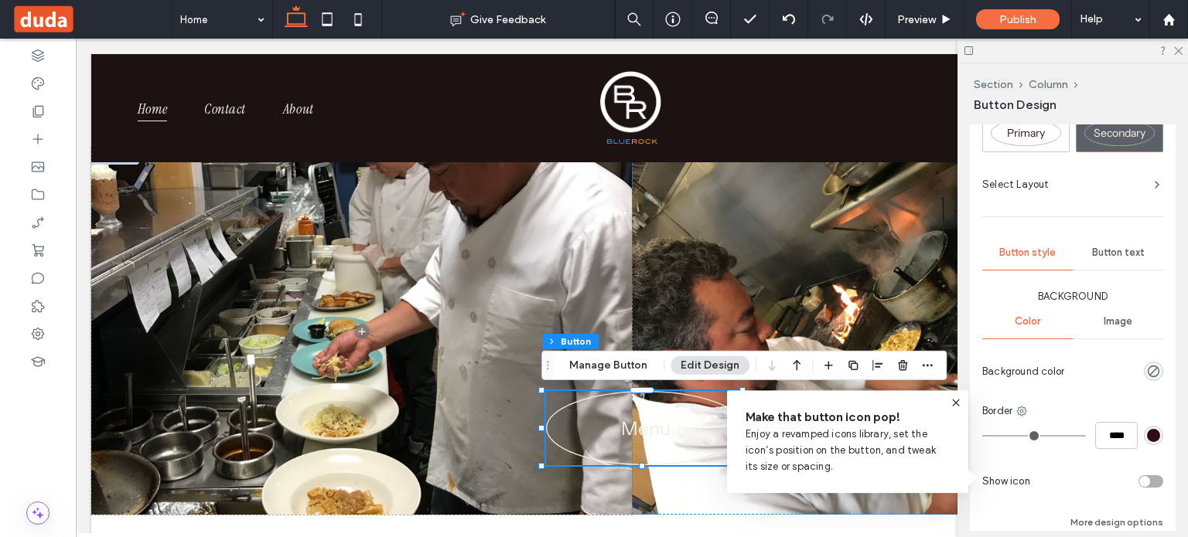
type input "**"
type input "****"
type input "**"
type input "****"
type input "**"
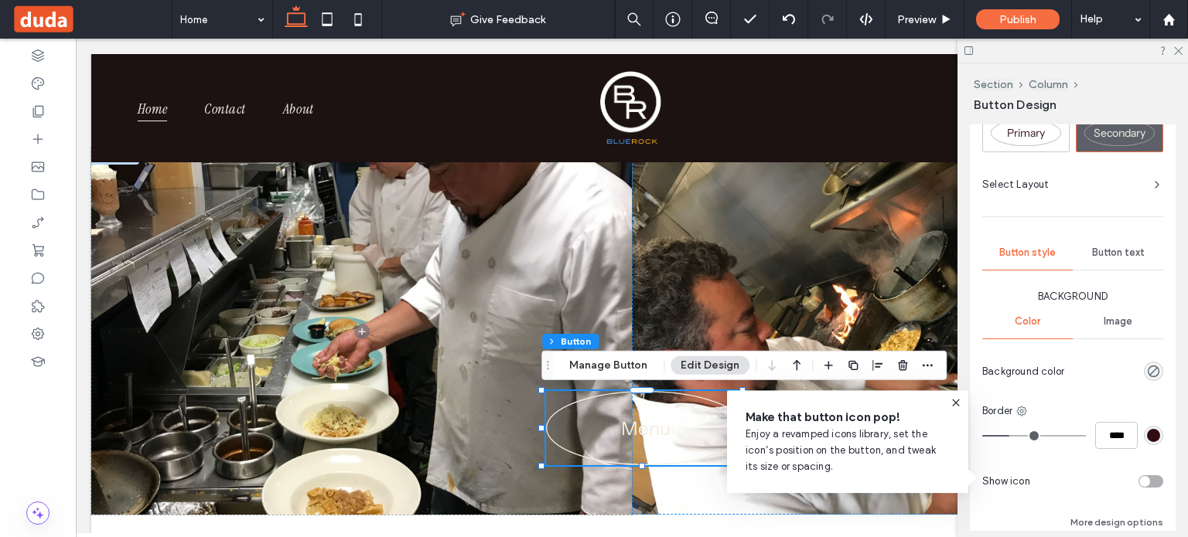
type input "****"
type input "**"
type input "****"
type input "**"
type input "****"
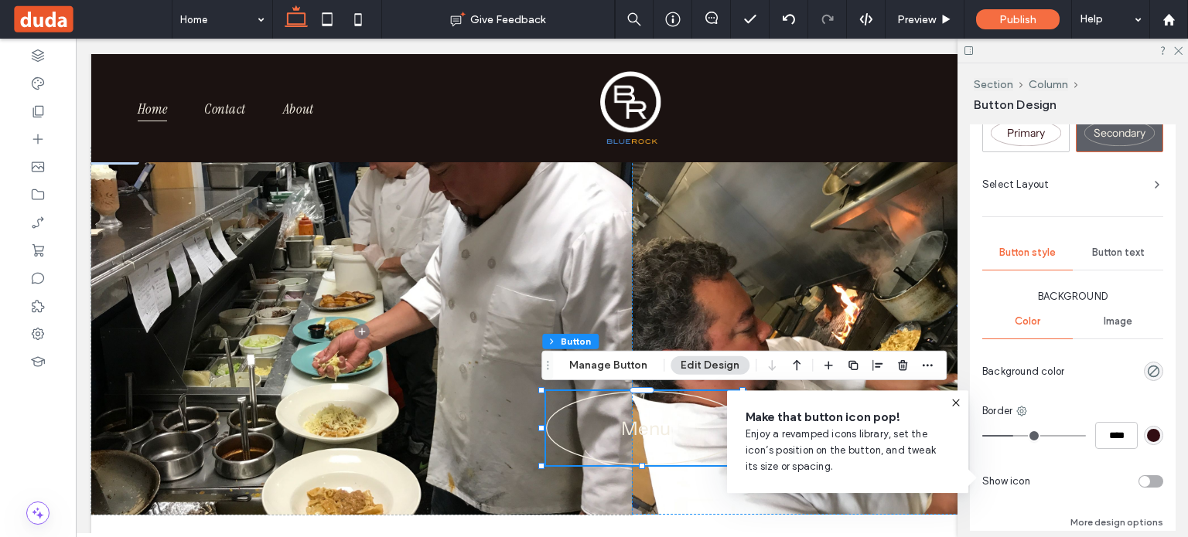
drag, startPoint x: 991, startPoint y: 432, endPoint x: 1015, endPoint y: 430, distance: 23.3
click at [1015, 435] on input "range" at bounding box center [1034, 436] width 104 height 2
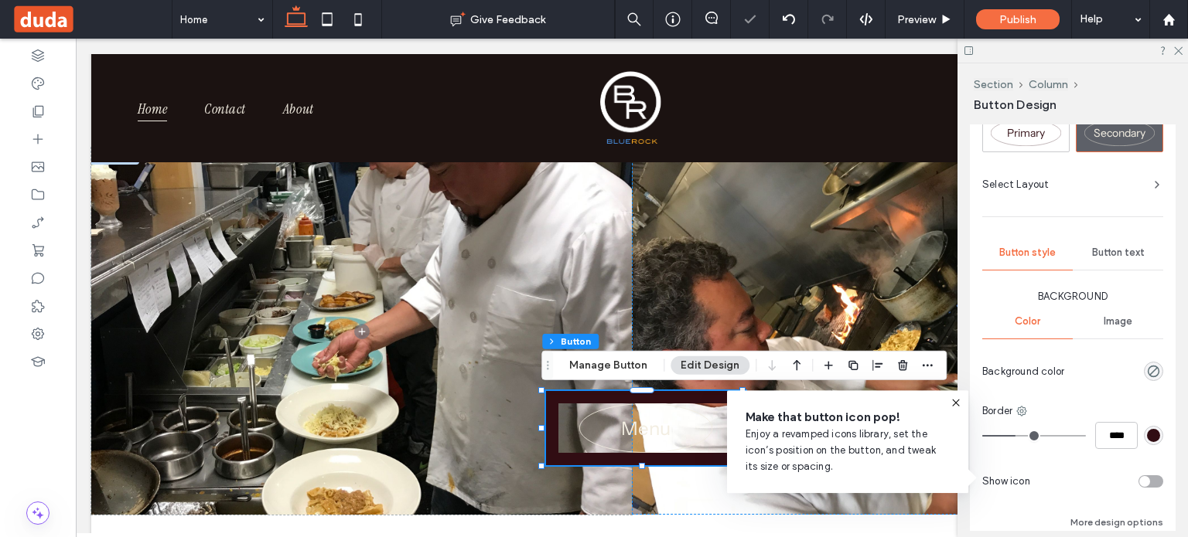
type input "**"
type input "****"
type input "**"
type input "****"
type input "**"
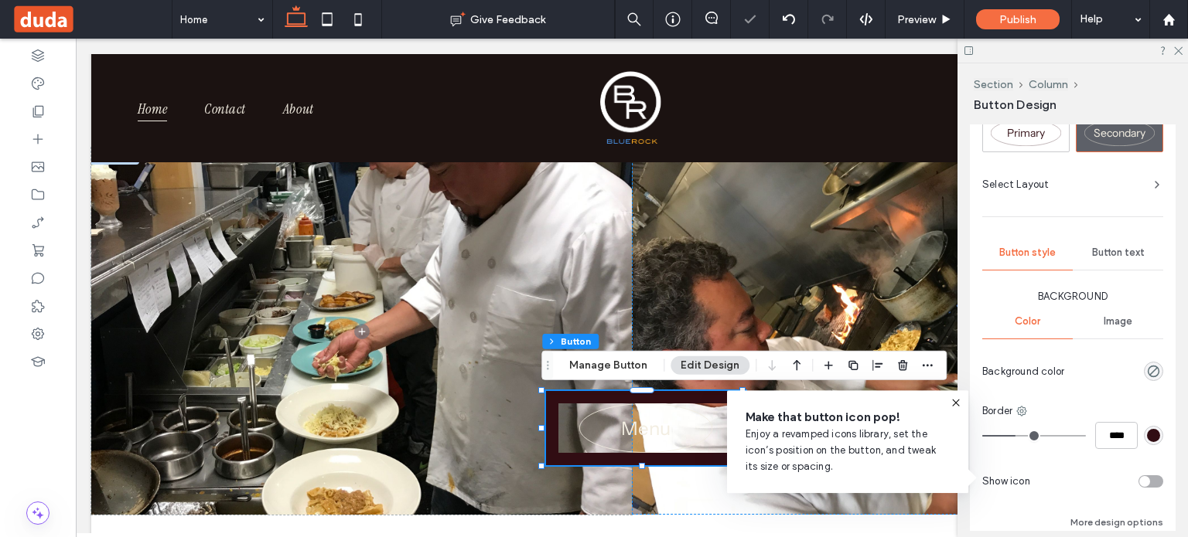
type input "****"
type input "*"
type input "***"
type input "*"
type input "***"
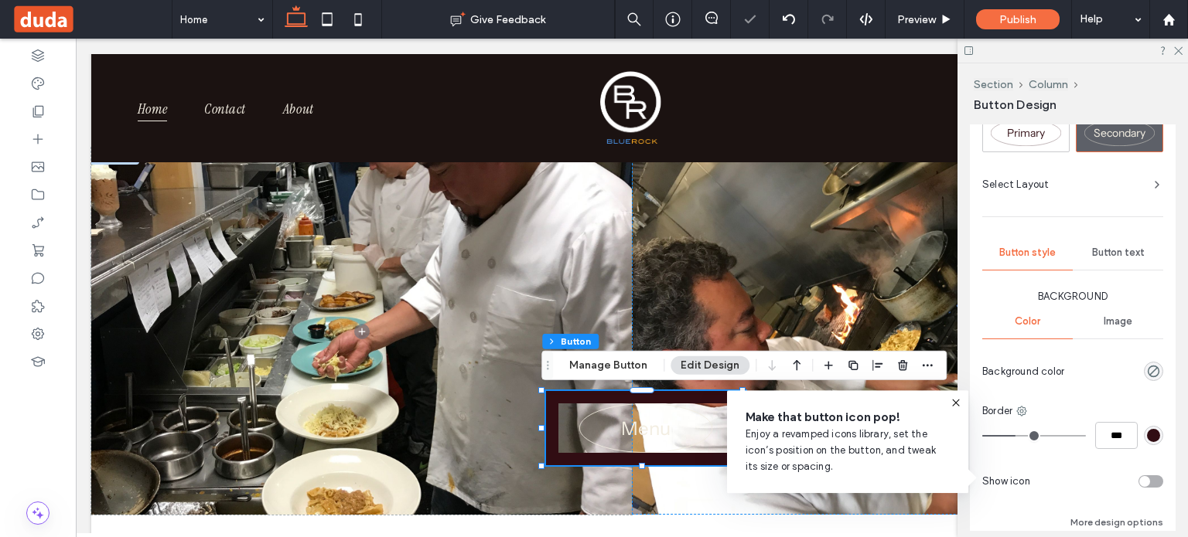
type input "*"
type input "***"
type input "*"
type input "***"
type input "*"
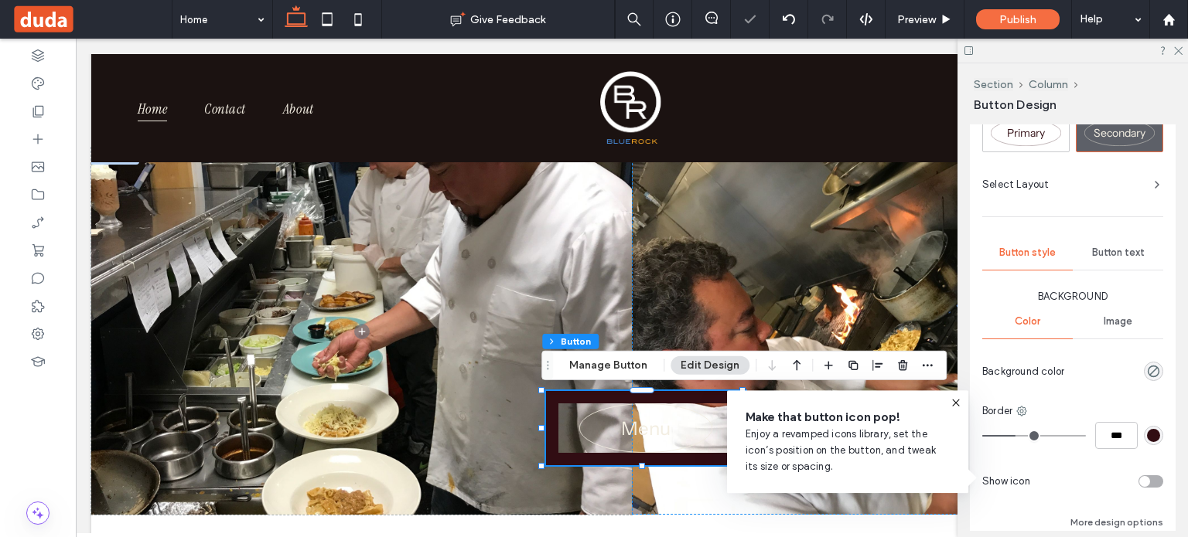
type input "***"
type input "*"
type input "***"
drag, startPoint x: 1015, startPoint y: 430, endPoint x: 971, endPoint y: 435, distance: 43.6
type input "*"
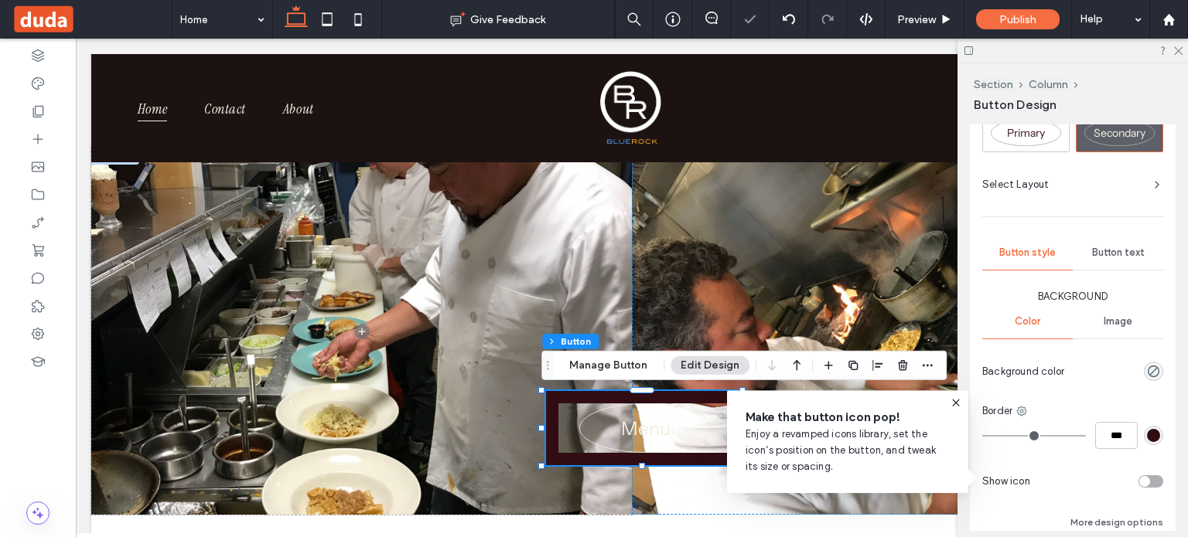
click at [982, 435] on input "range" at bounding box center [1034, 436] width 104 height 2
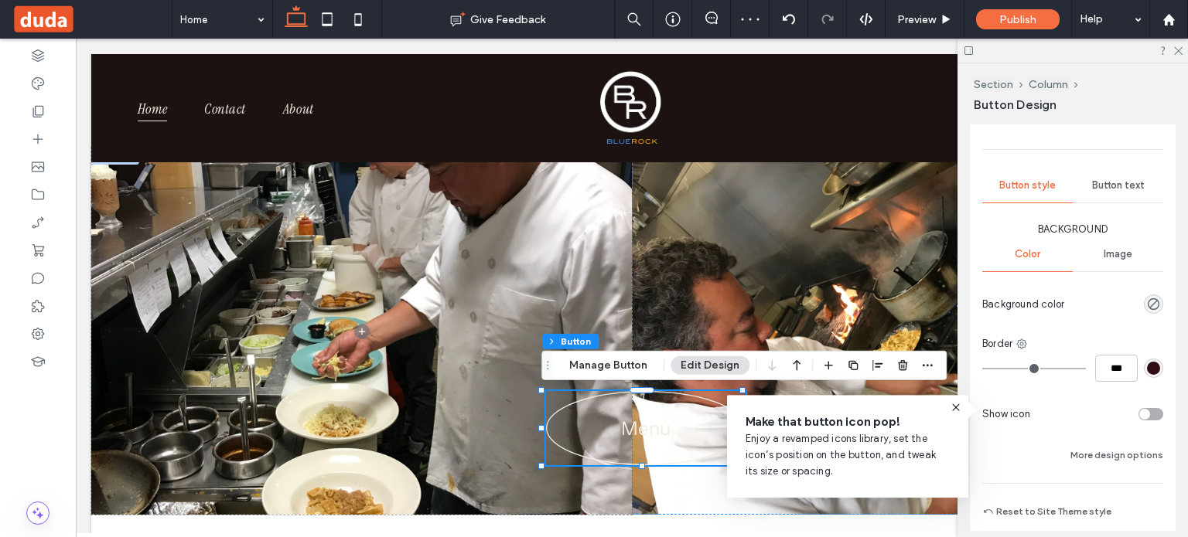
scroll to position [368, 0]
click at [1139, 405] on div "toggle" at bounding box center [1144, 410] width 11 height 11
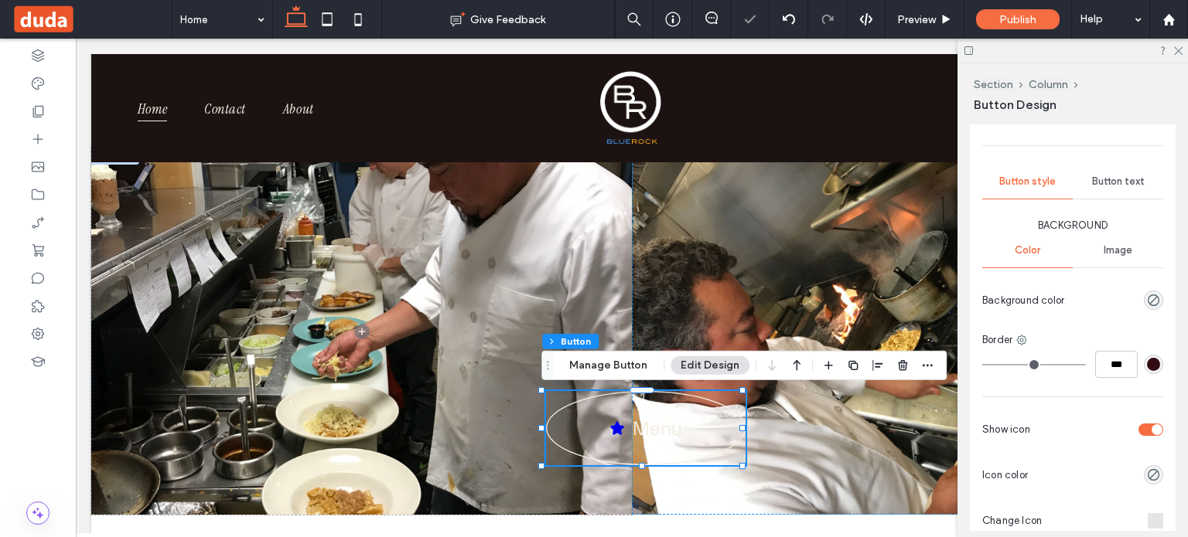
type input "**"
type input "****"
click at [1152, 428] on div "toggle" at bounding box center [1157, 430] width 11 height 11
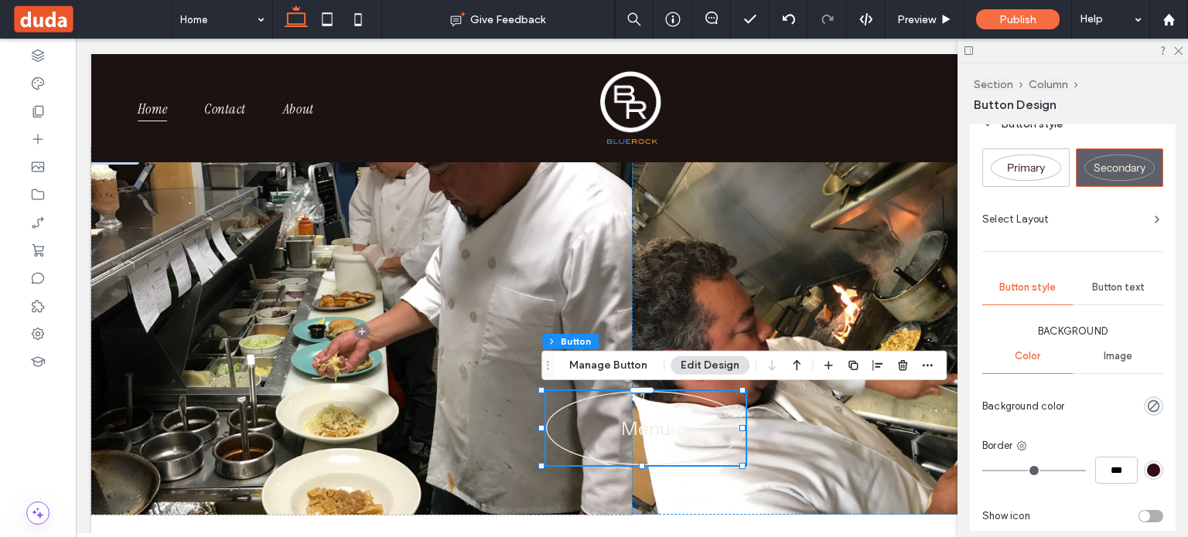
scroll to position [260, 0]
click at [1104, 285] on span "Button text" at bounding box center [1118, 290] width 53 height 12
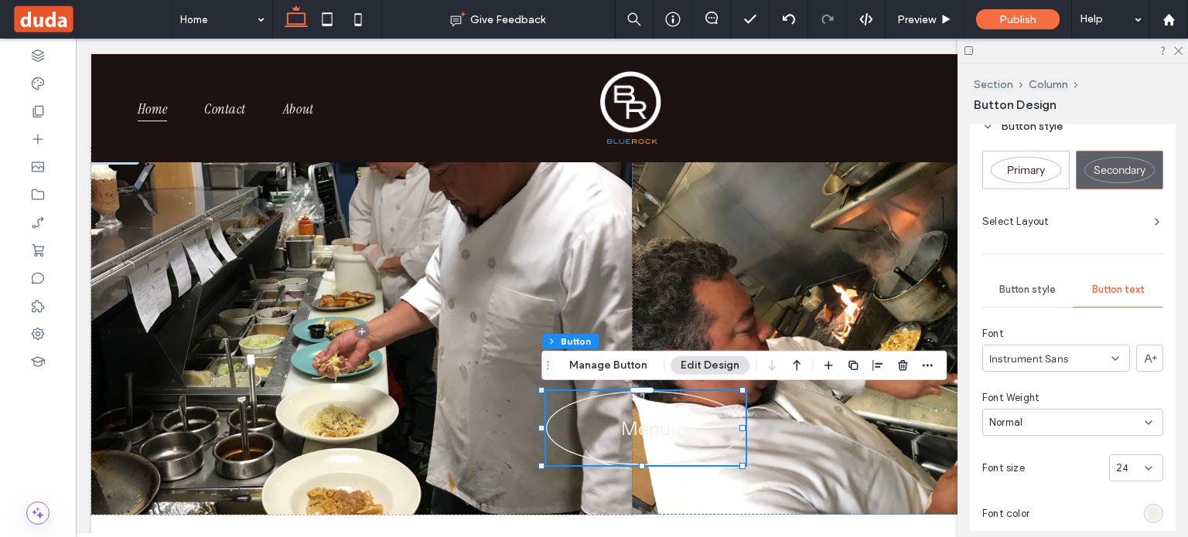
scroll to position [303, 0]
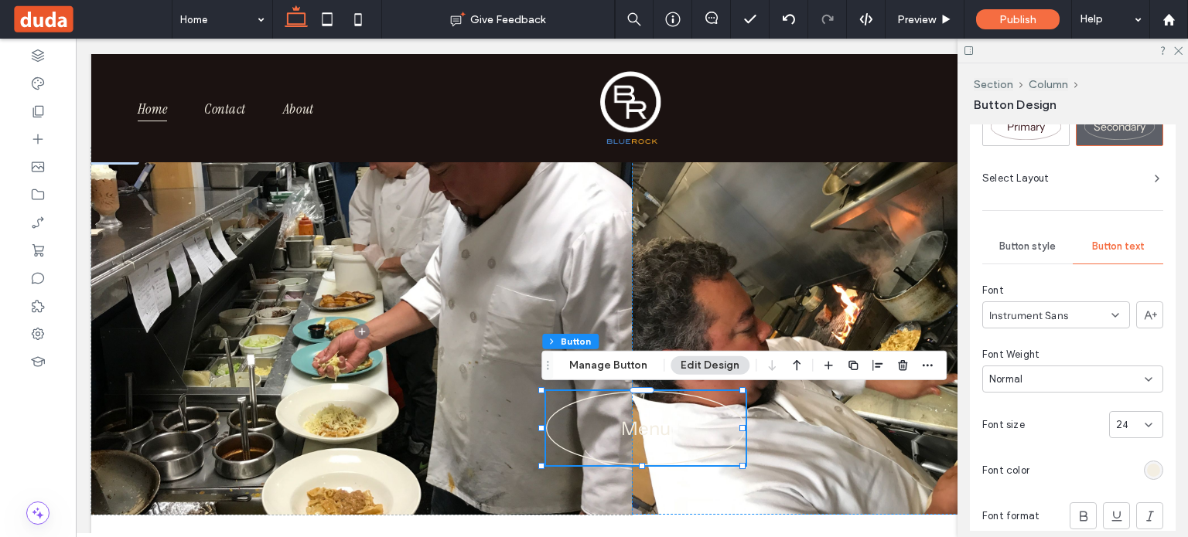
click at [1148, 467] on div "rgb(243, 238, 226)" at bounding box center [1153, 470] width 13 height 13
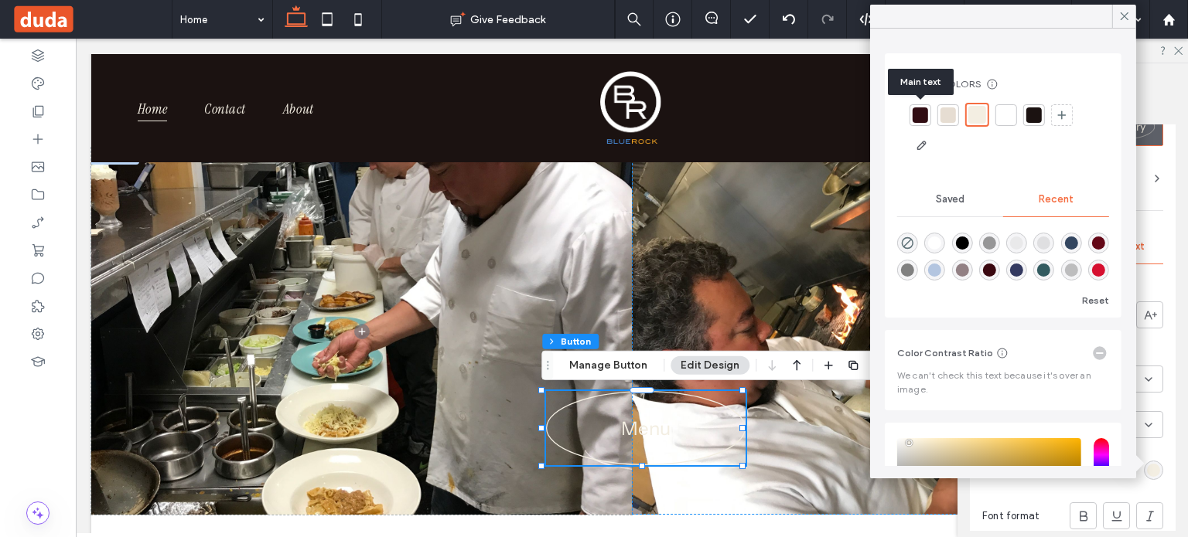
click at [919, 114] on div at bounding box center [920, 114] width 15 height 15
click at [1123, 19] on icon at bounding box center [1124, 16] width 14 height 14
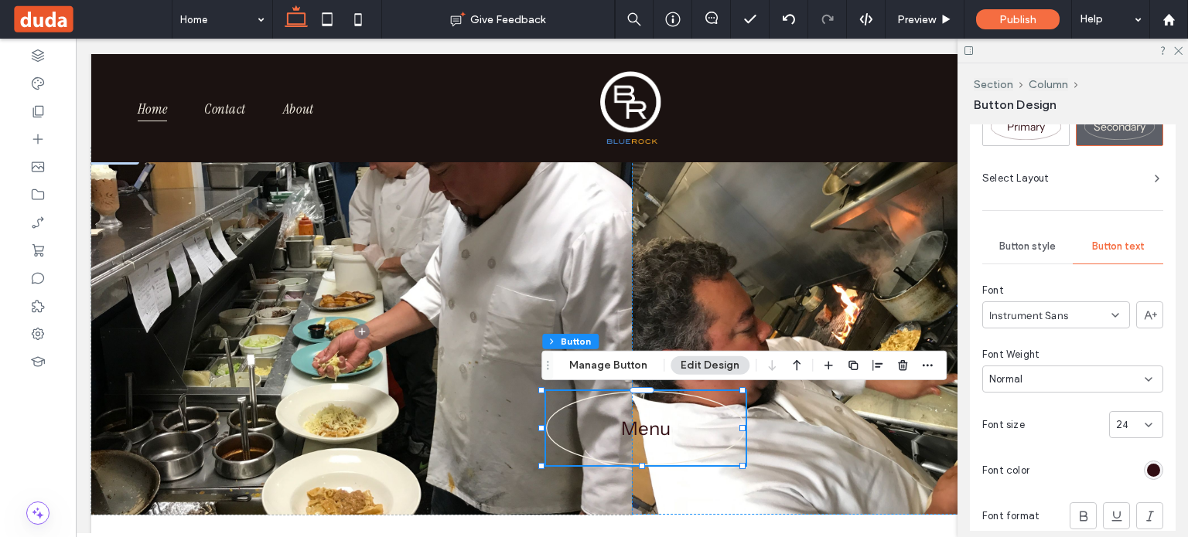
click at [1067, 383] on div "Normal" at bounding box center [1066, 379] width 155 height 15
click at [1049, 430] on div "Medium" at bounding box center [1069, 431] width 172 height 27
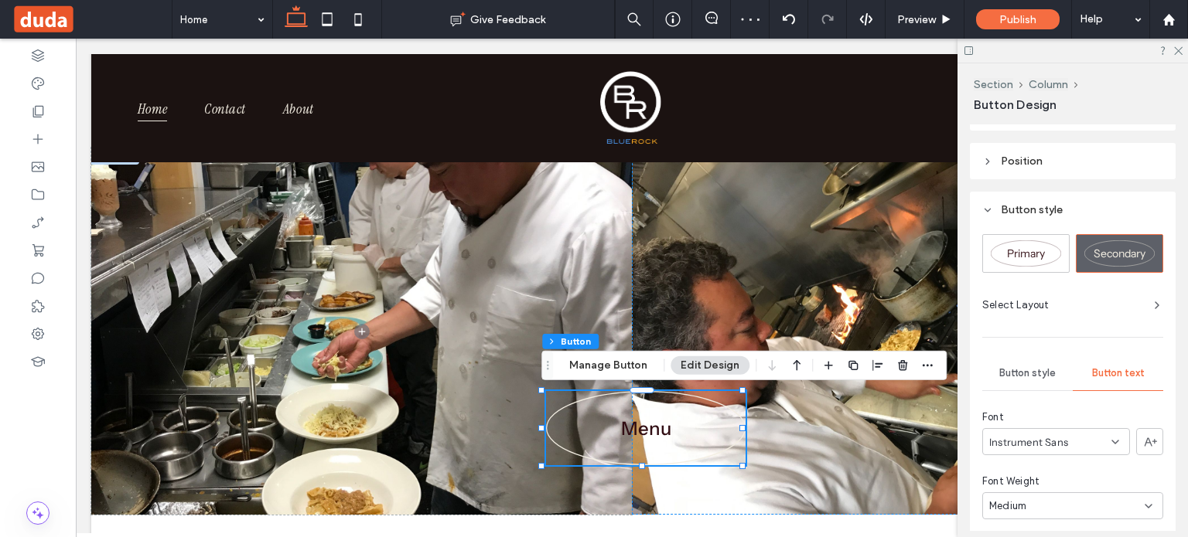
scroll to position [176, 0]
click at [1019, 305] on span "Select Layout" at bounding box center [1015, 305] width 67 height 15
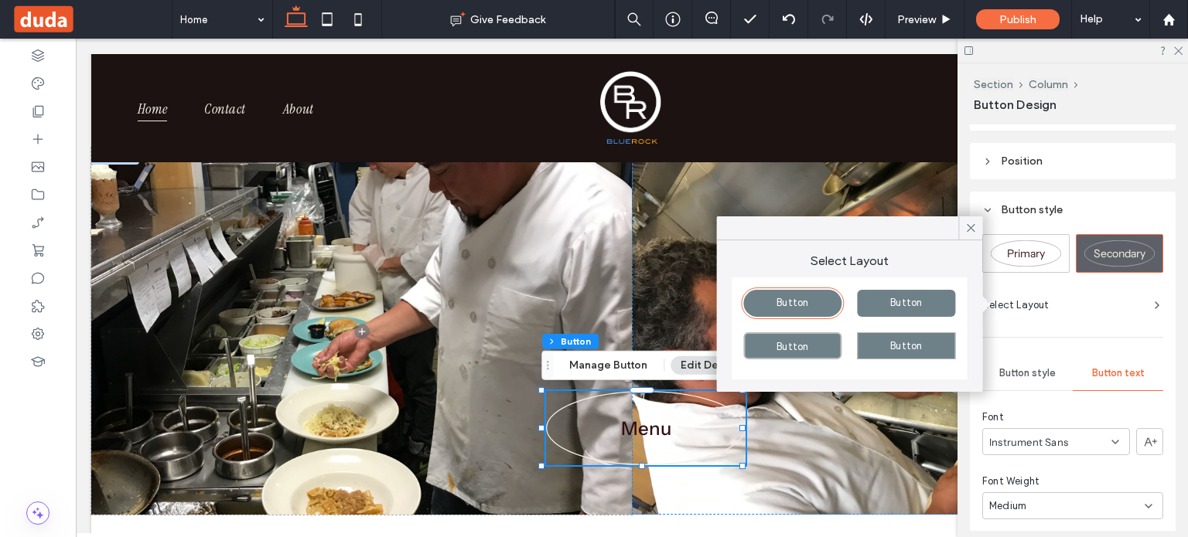
click at [899, 346] on span "Button" at bounding box center [906, 346] width 32 height 12
type input "**"
click at [899, 346] on span "Button" at bounding box center [906, 346] width 32 height 12
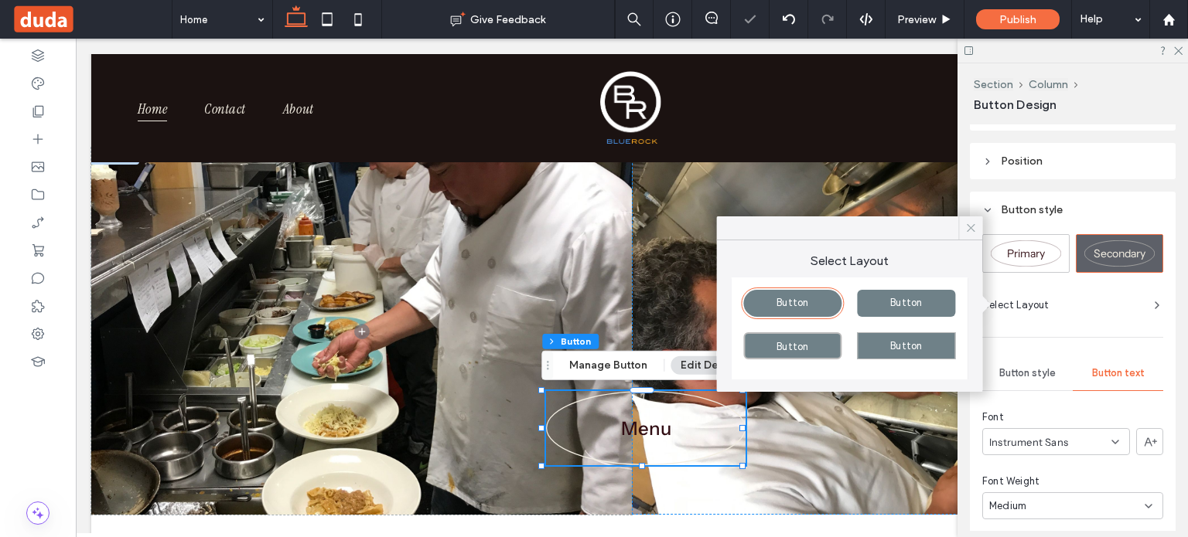
click at [967, 230] on icon at bounding box center [971, 228] width 14 height 14
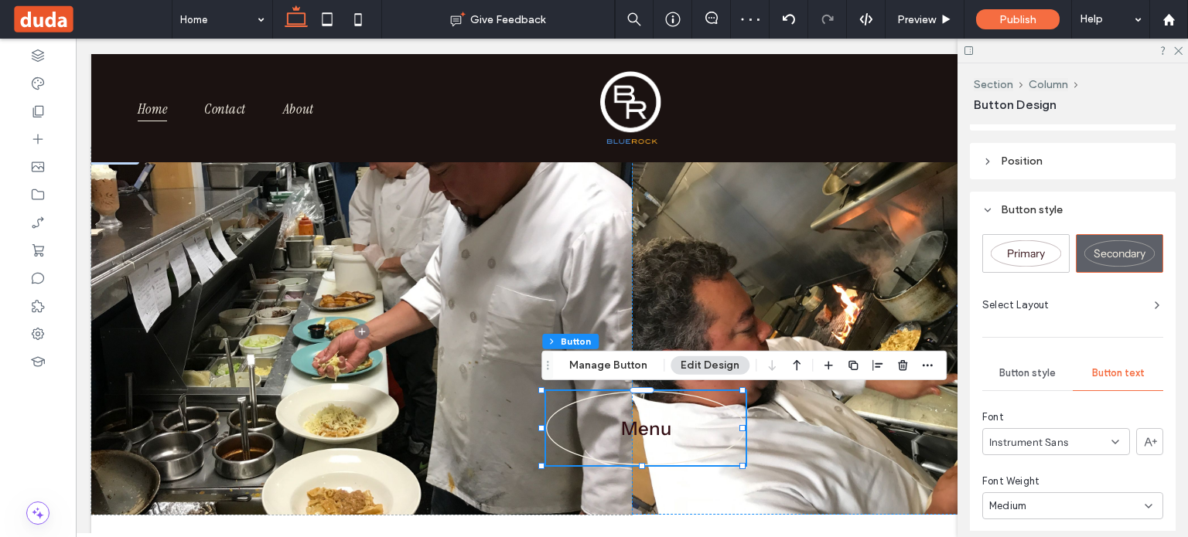
click at [1021, 301] on span "Select Layout" at bounding box center [1015, 305] width 67 height 15
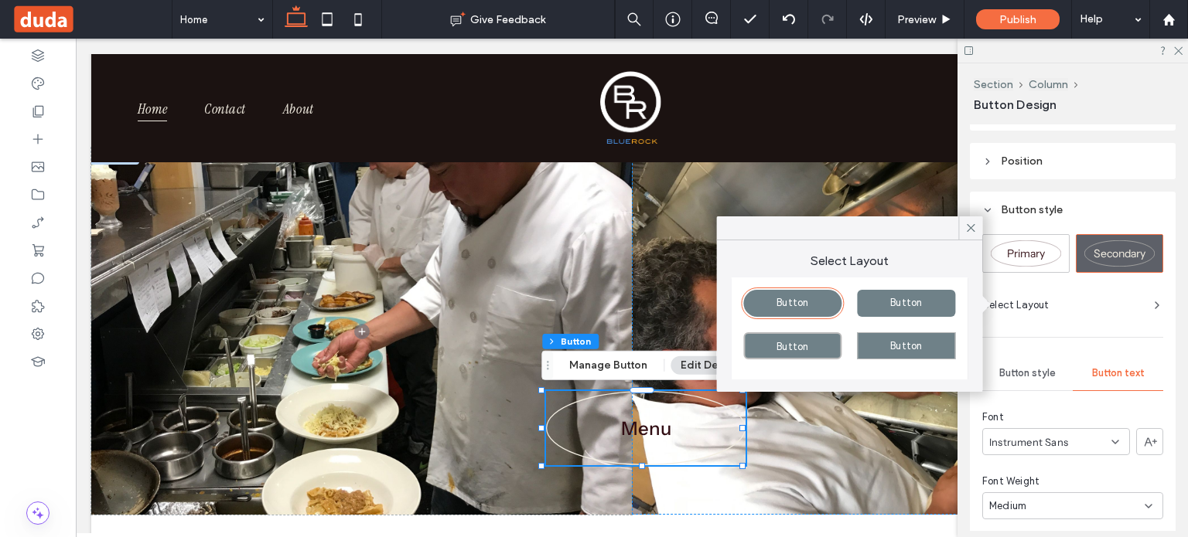
click at [922, 351] on span "Button" at bounding box center [906, 346] width 32 height 12
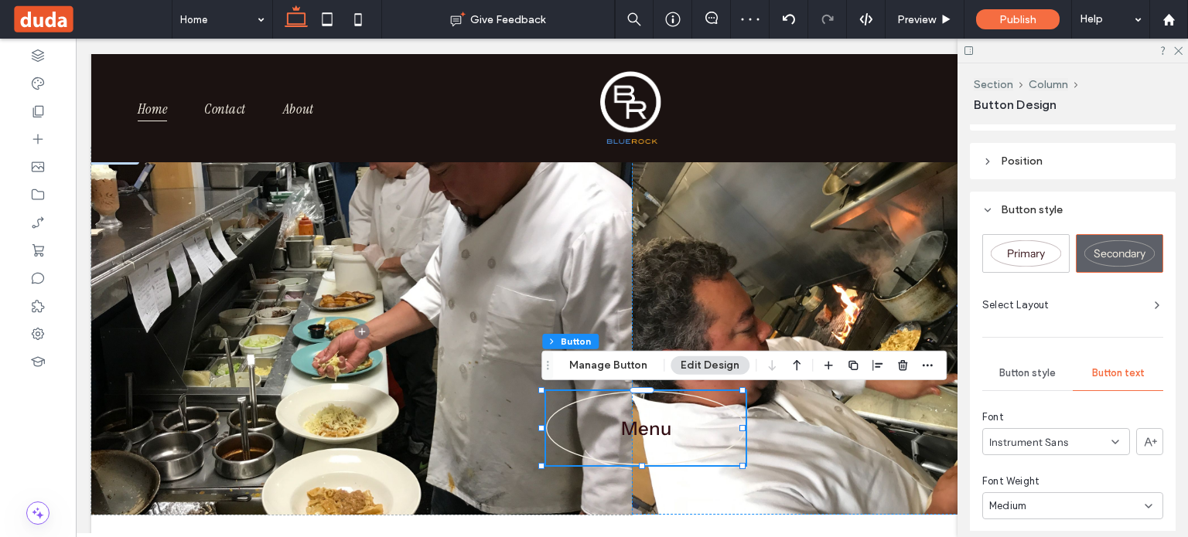
click at [1045, 305] on span "Select Layout" at bounding box center [1015, 305] width 67 height 15
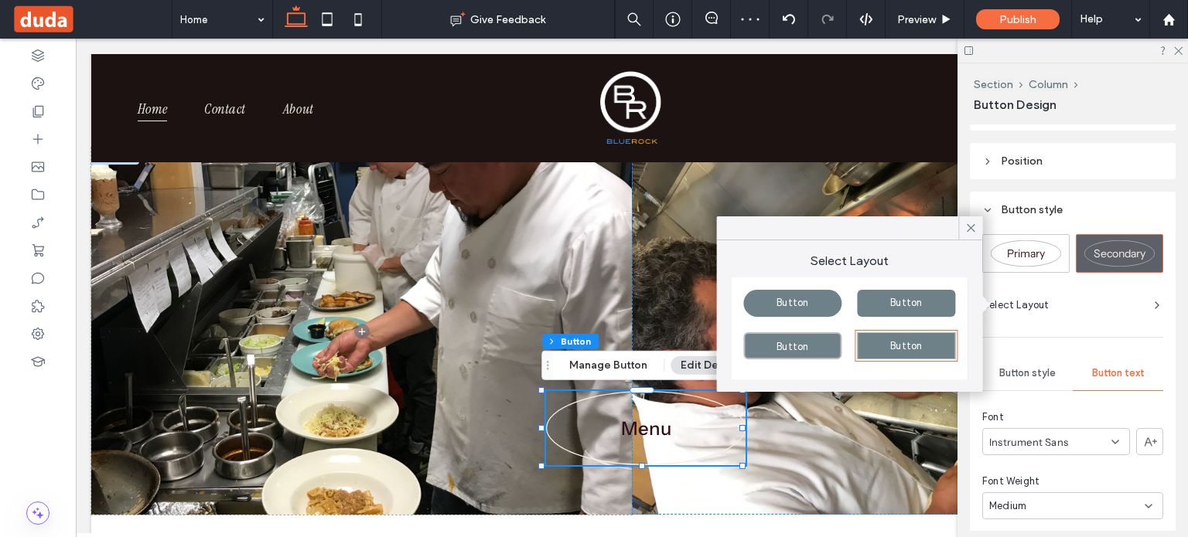
click at [1045, 305] on span "Select Layout" at bounding box center [1015, 305] width 67 height 15
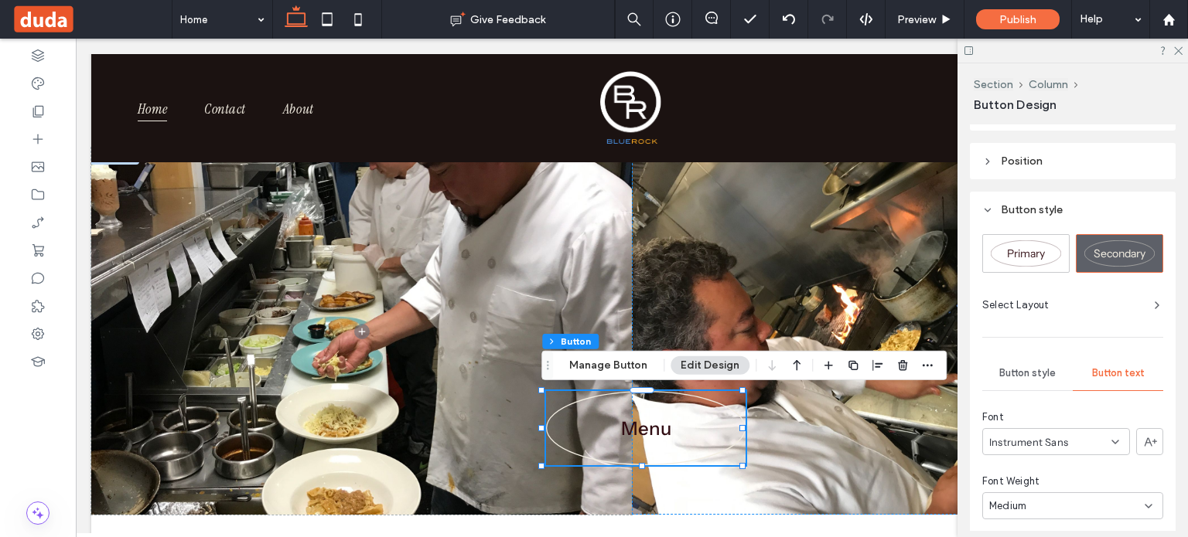
click at [984, 205] on icon at bounding box center [987, 210] width 11 height 11
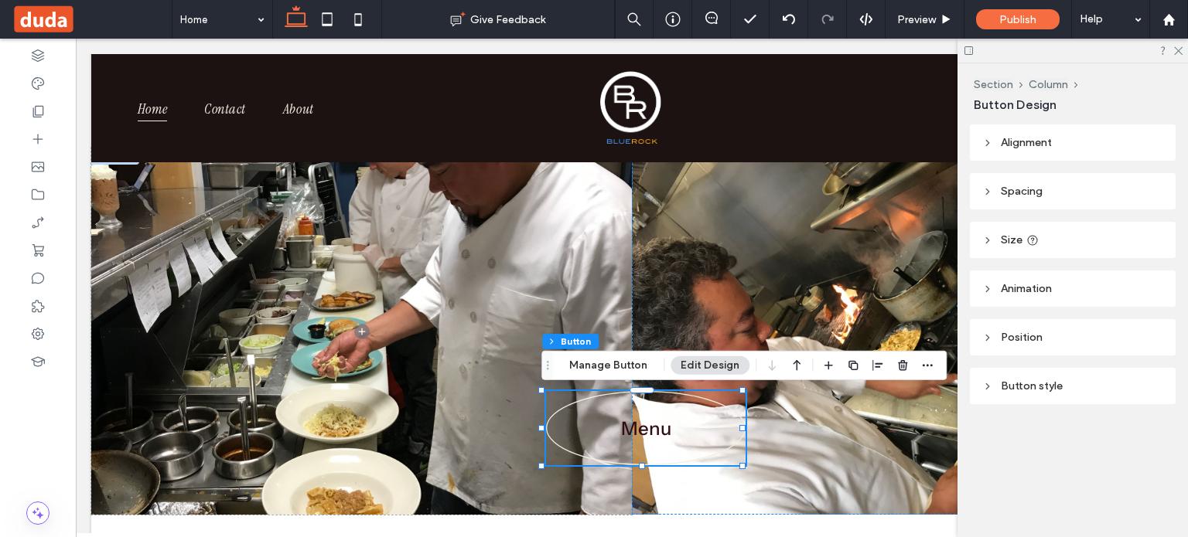
scroll to position [0, 0]
click at [985, 381] on icon at bounding box center [987, 386] width 11 height 11
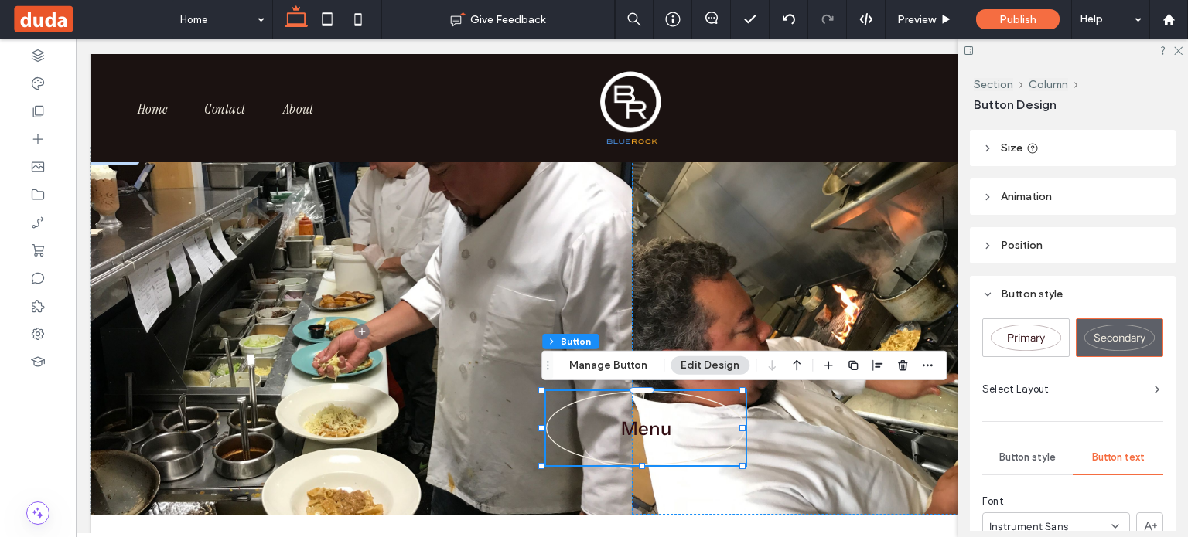
scroll to position [91, 0]
click at [988, 249] on icon at bounding box center [987, 246] width 11 height 11
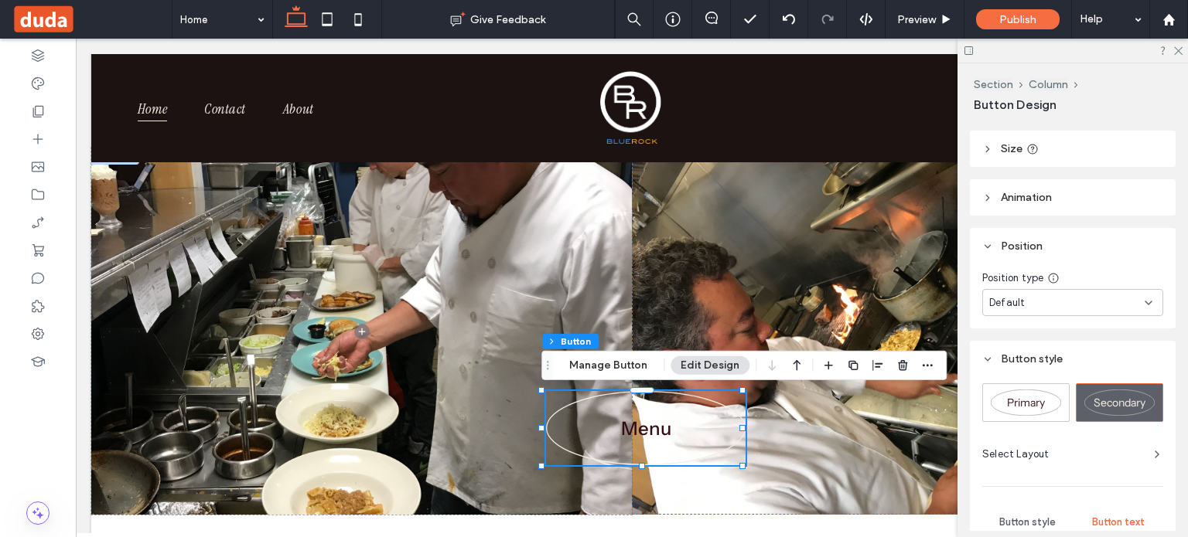
click at [1026, 302] on div "Default" at bounding box center [1066, 302] width 155 height 15
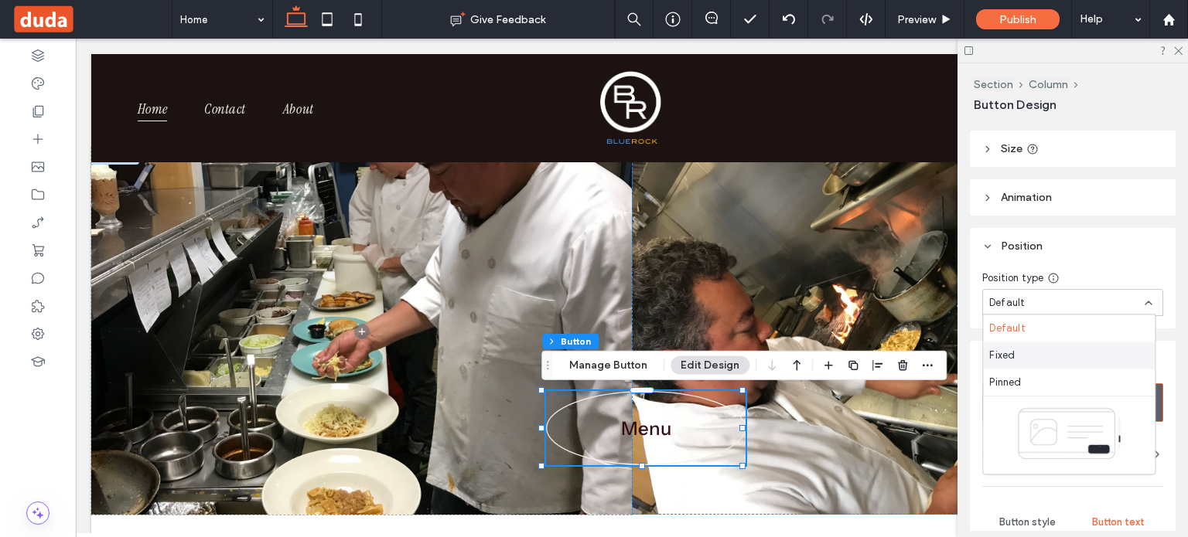
click at [1015, 360] on div "Fixed" at bounding box center [1069, 355] width 172 height 27
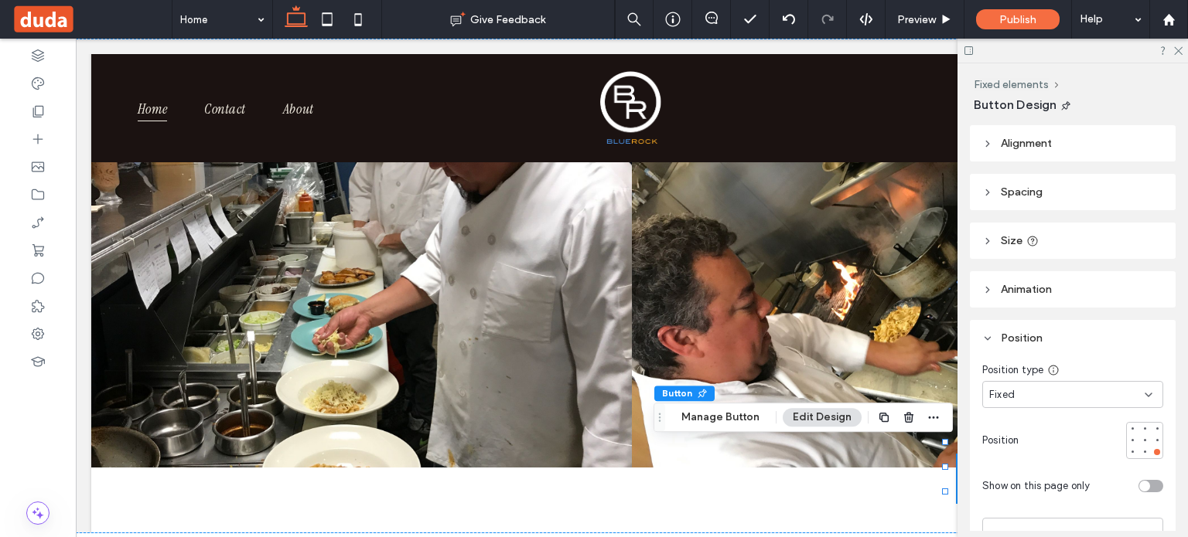
click at [1128, 399] on div "Fixed" at bounding box center [1066, 394] width 155 height 15
click at [1025, 237] on div "Default" at bounding box center [1069, 234] width 172 height 27
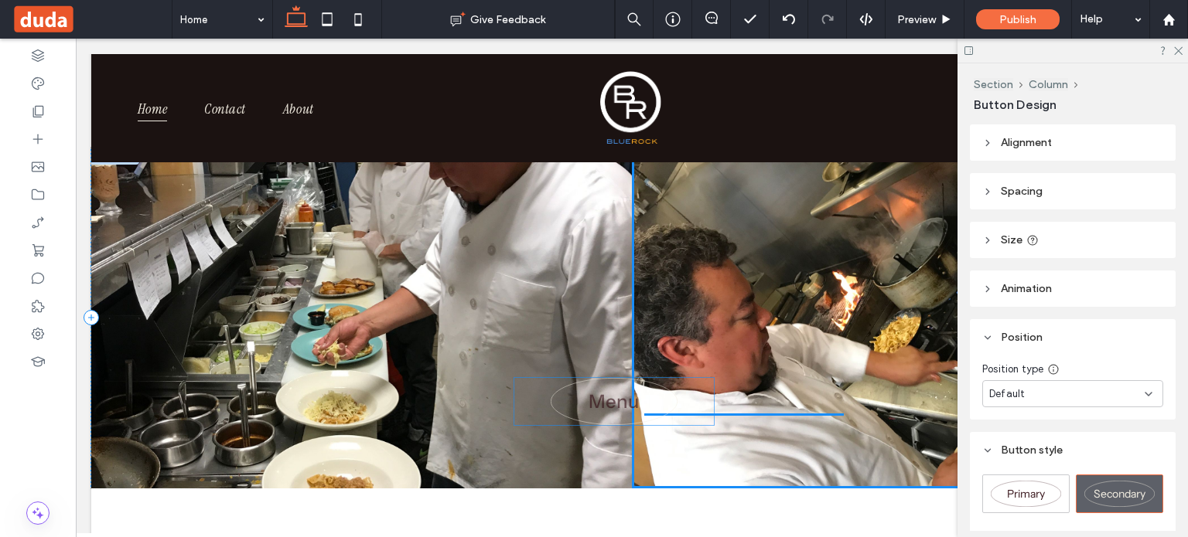
drag, startPoint x: 424, startPoint y: 185, endPoint x: 679, endPoint y: 403, distance: 335.7
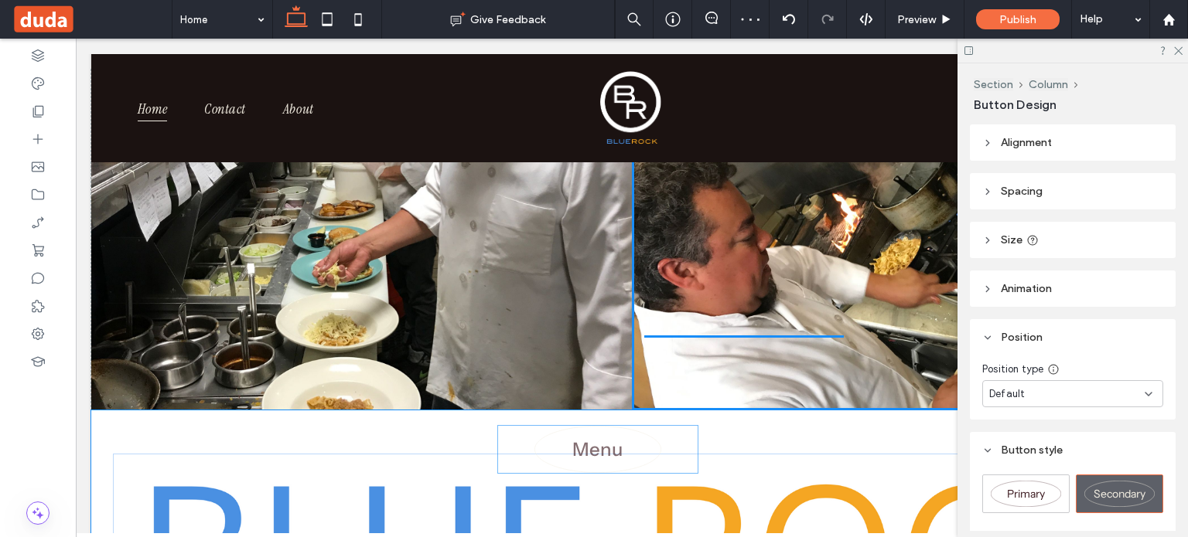
scroll to position [167, 0]
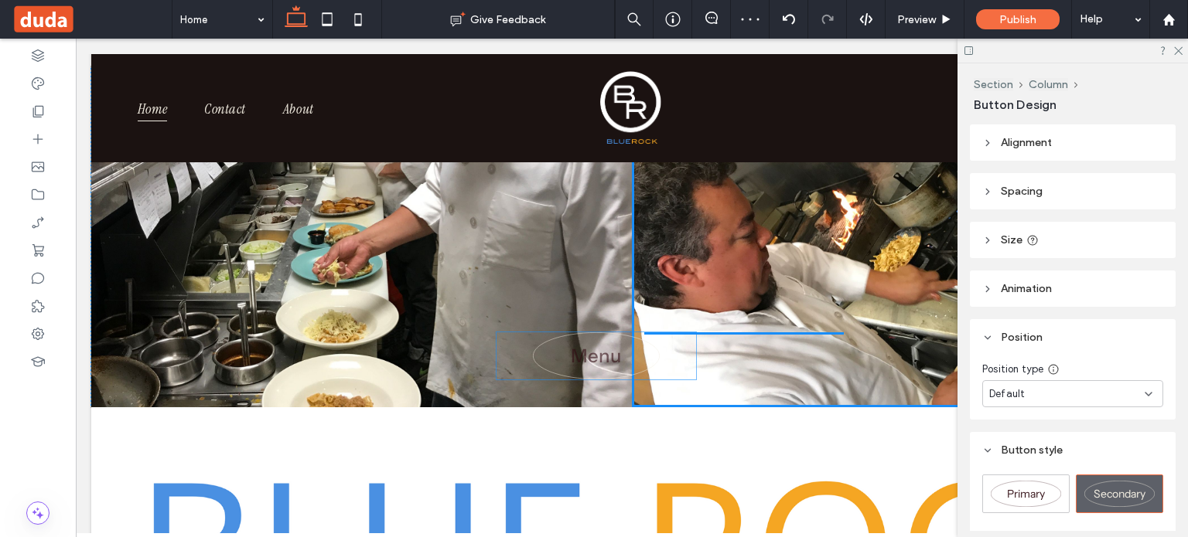
drag, startPoint x: 789, startPoint y: 417, endPoint x: 647, endPoint y: 358, distance: 154.0
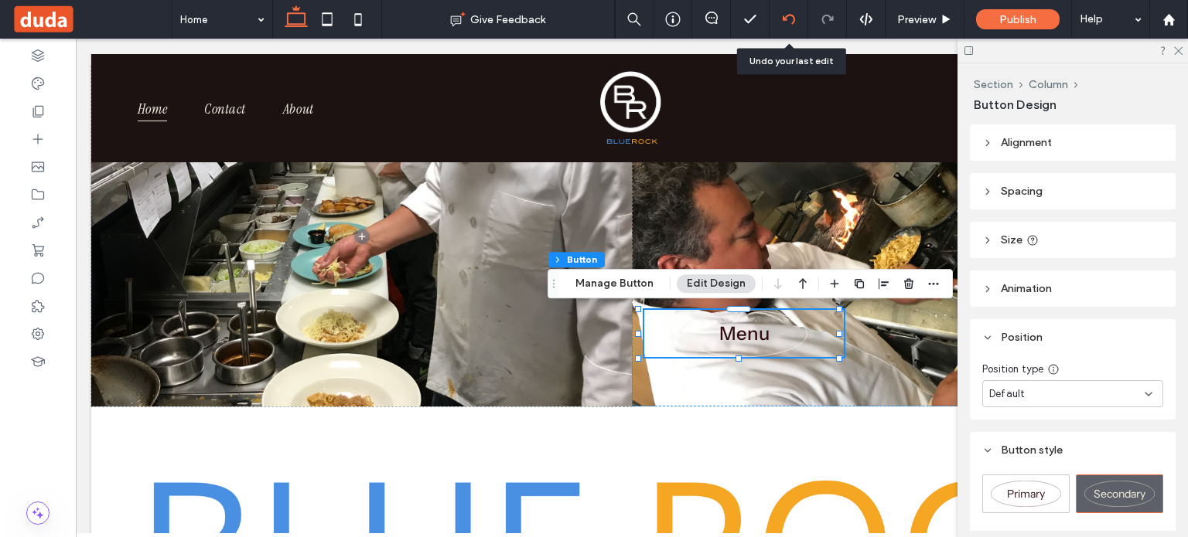
click at [798, 18] on div at bounding box center [788, 19] width 38 height 12
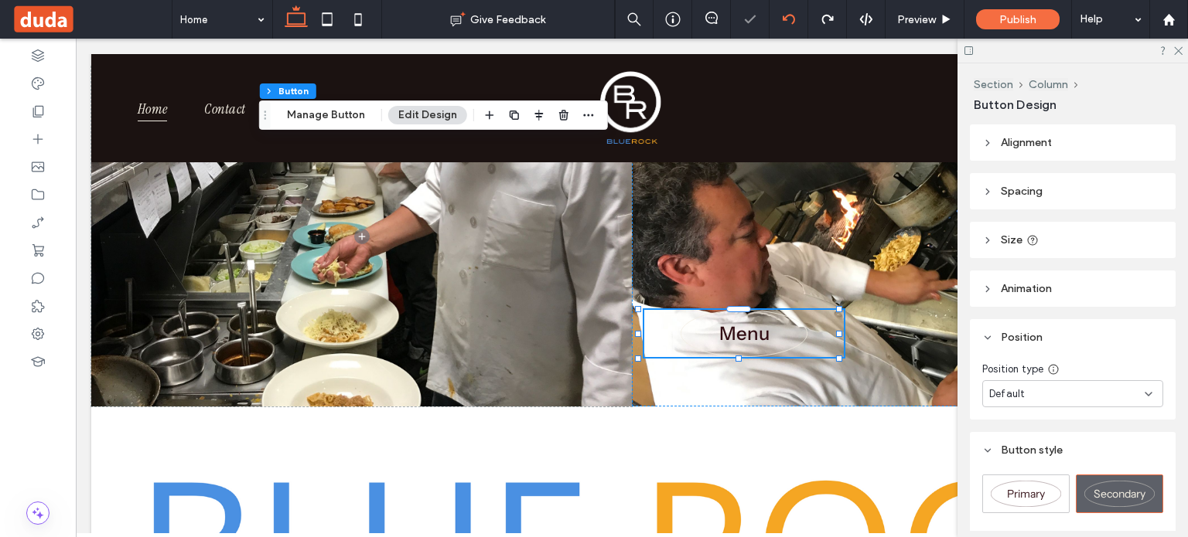
type input "**"
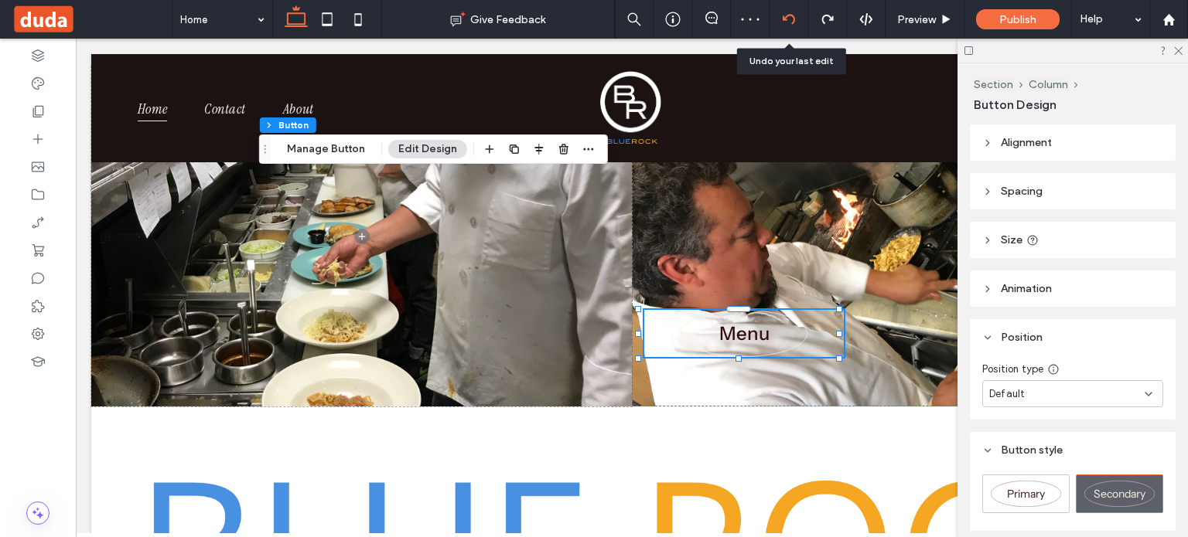
click at [794, 22] on icon at bounding box center [789, 19] width 12 height 12
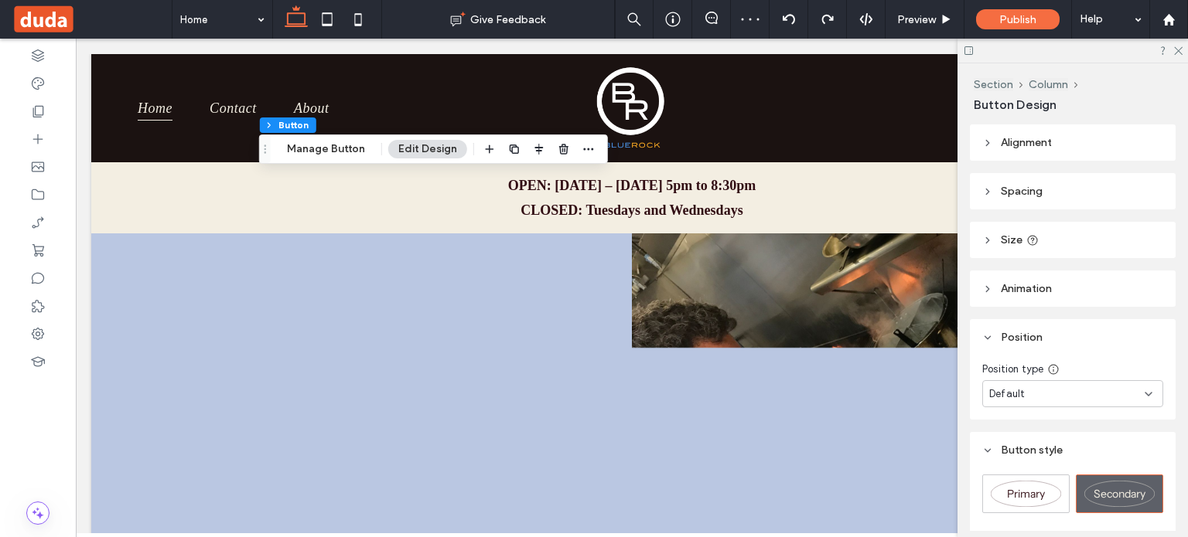
scroll to position [0, 0]
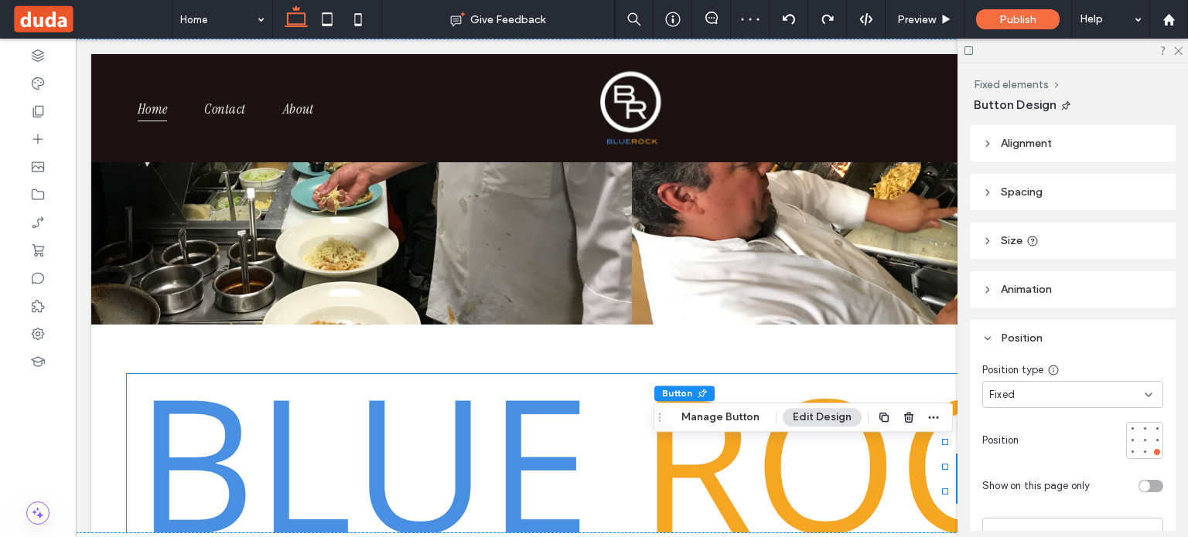
type input "**"
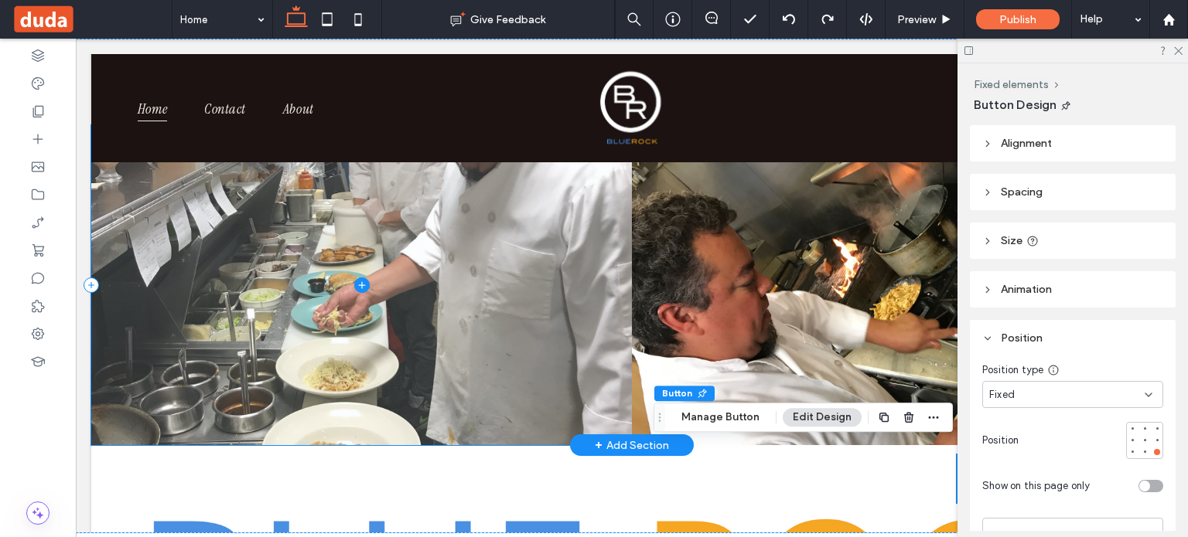
scroll to position [36, 0]
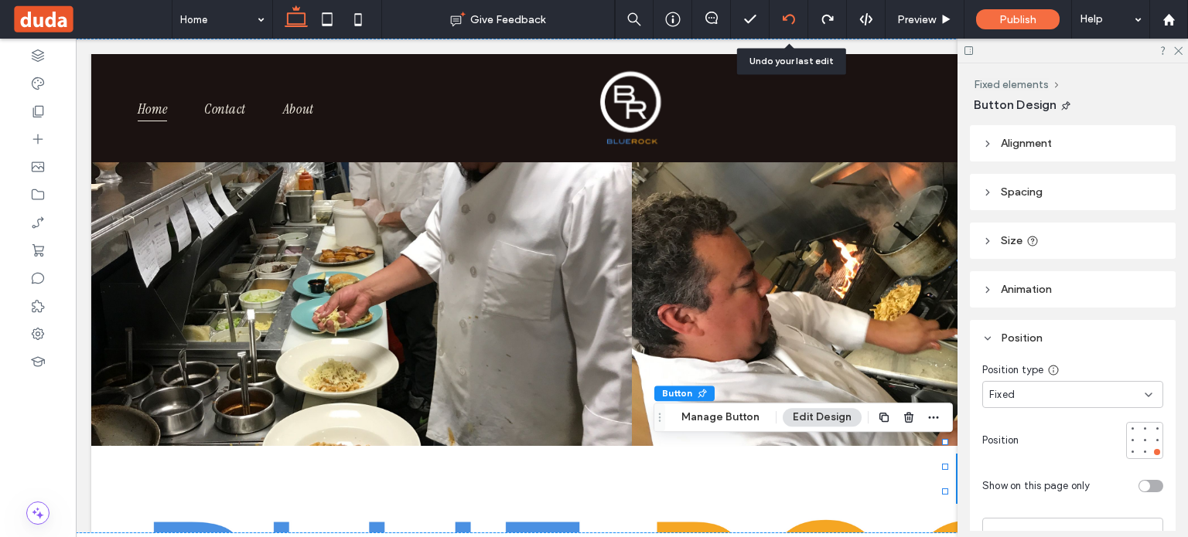
click at [783, 17] on use at bounding box center [788, 19] width 12 height 10
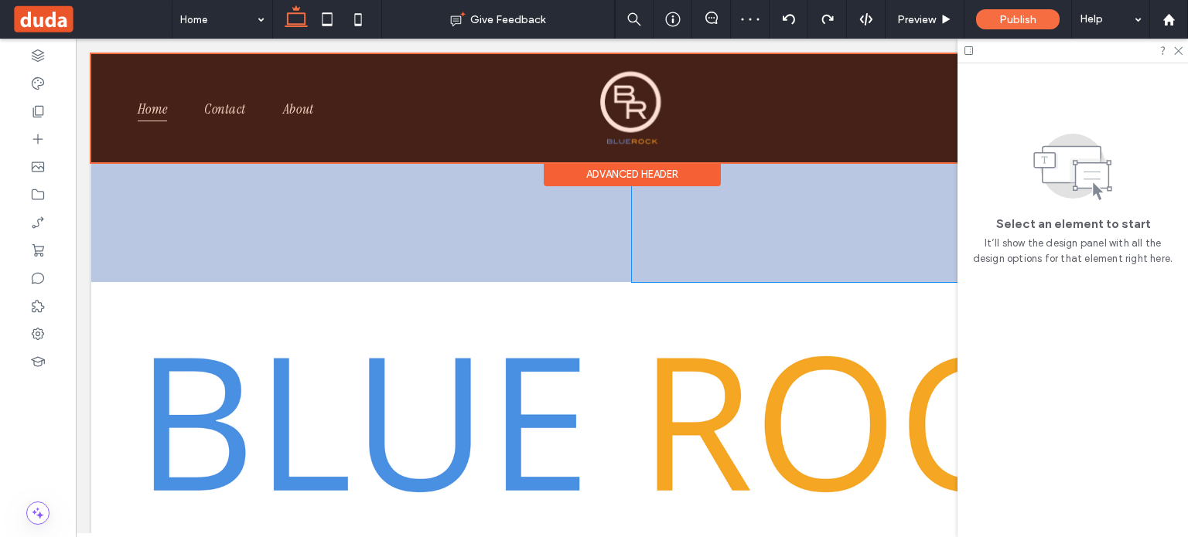
scroll to position [204, 0]
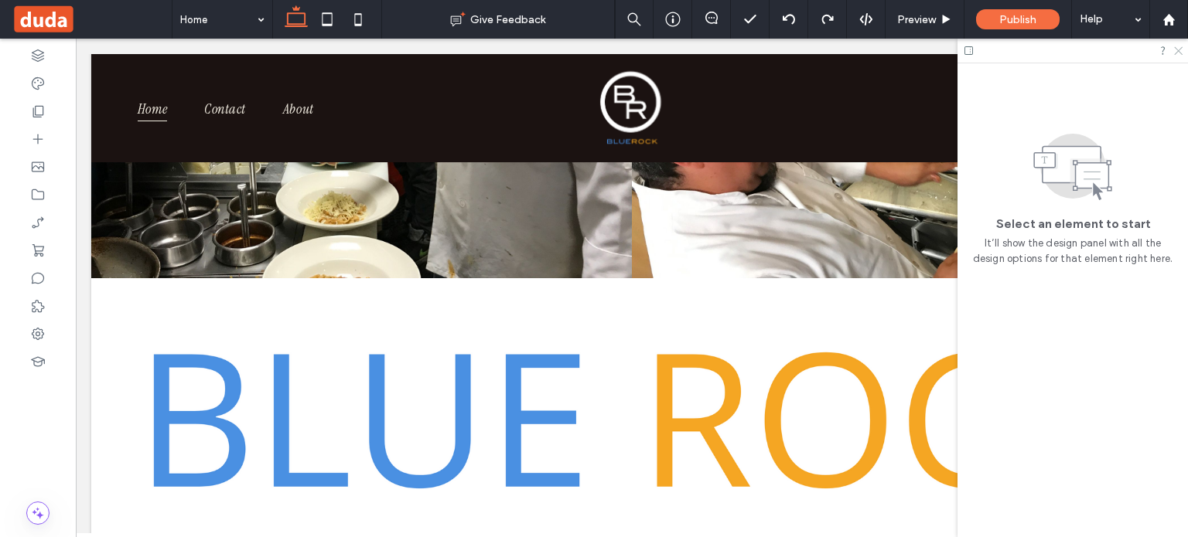
click at [1182, 48] on use at bounding box center [1178, 51] width 9 height 9
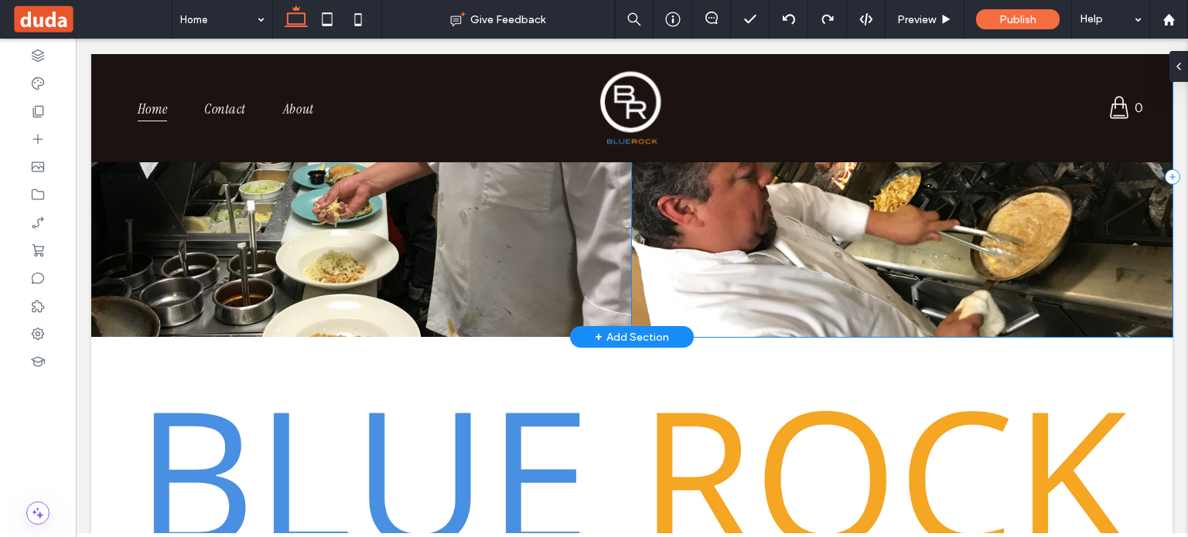
scroll to position [148, 0]
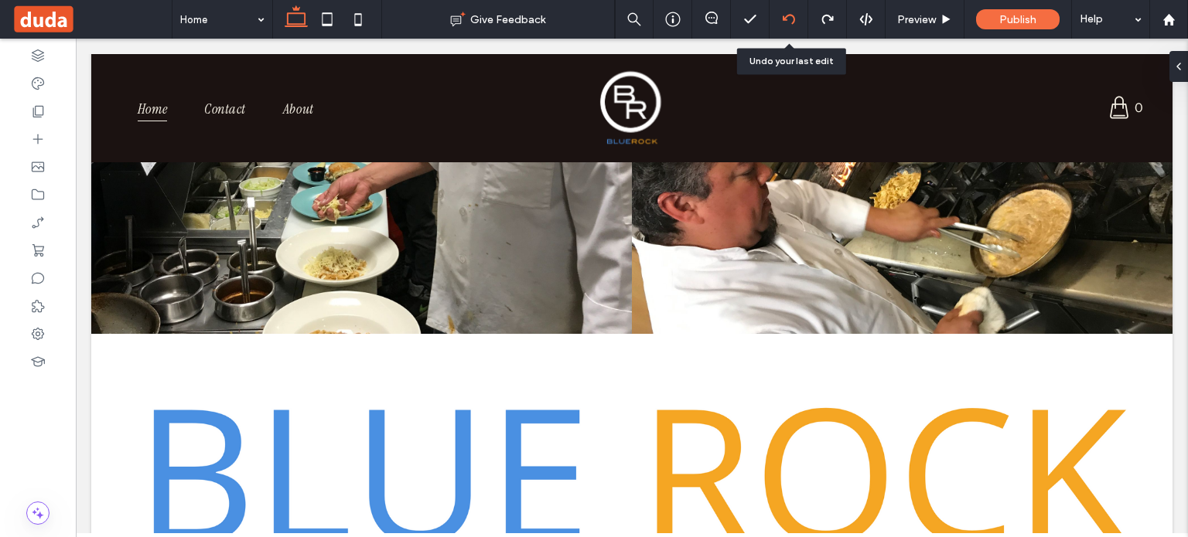
click at [776, 16] on div at bounding box center [788, 19] width 38 height 12
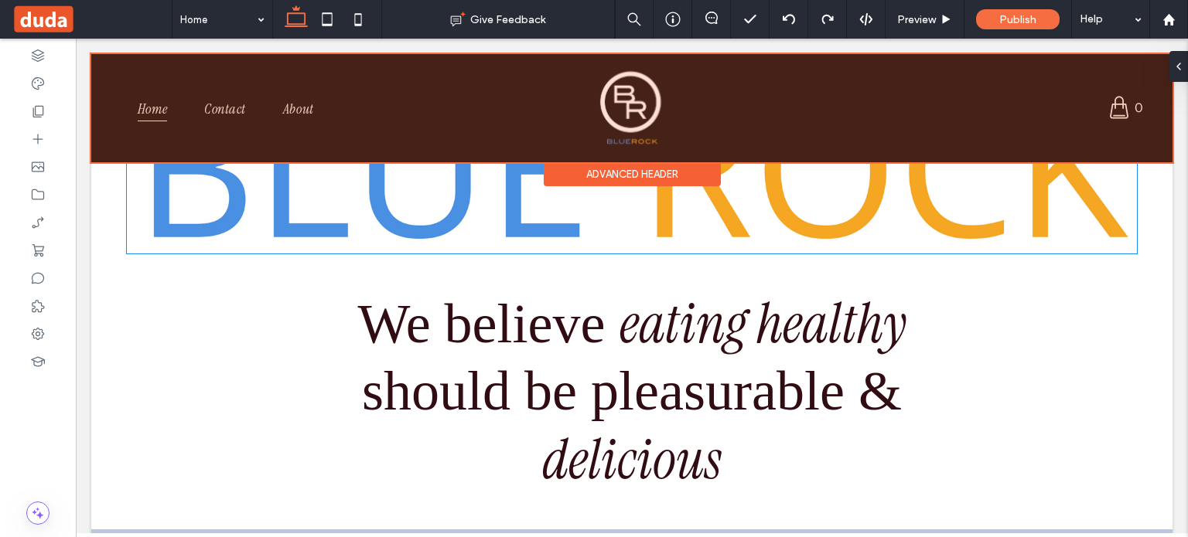
scroll to position [0, 0]
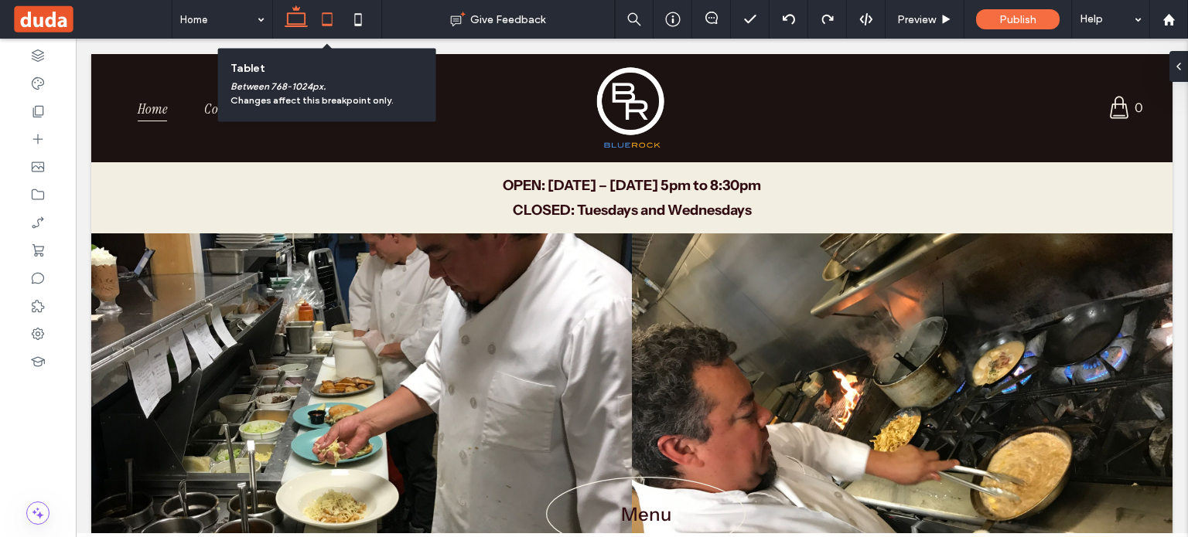
click at [322, 18] on use at bounding box center [327, 18] width 10 height 13
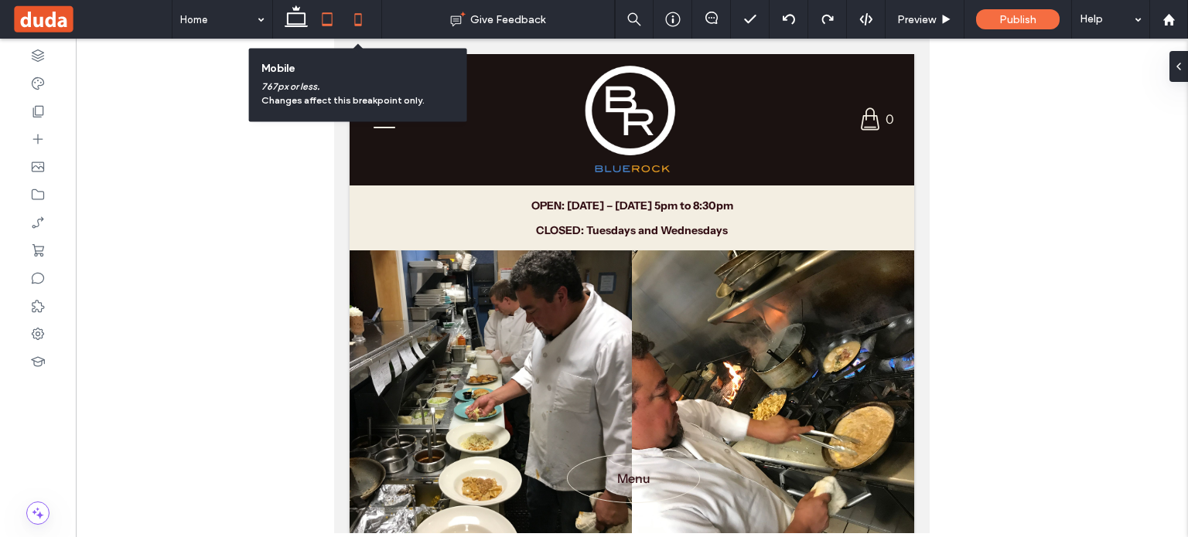
click at [358, 27] on icon at bounding box center [358, 19] width 31 height 31
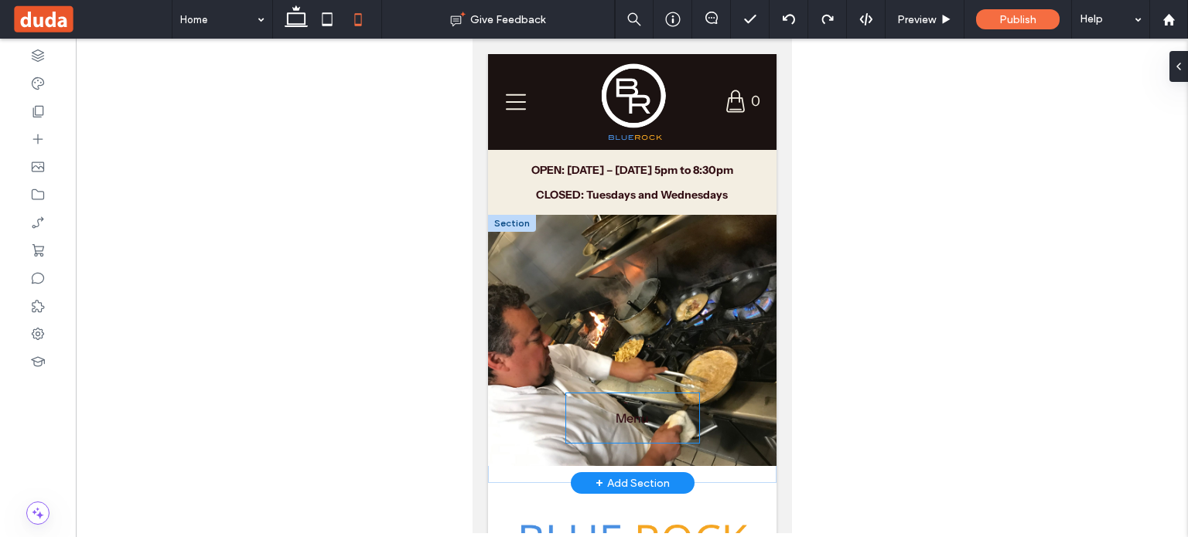
click at [627, 422] on span "Menu" at bounding box center [631, 418] width 33 height 15
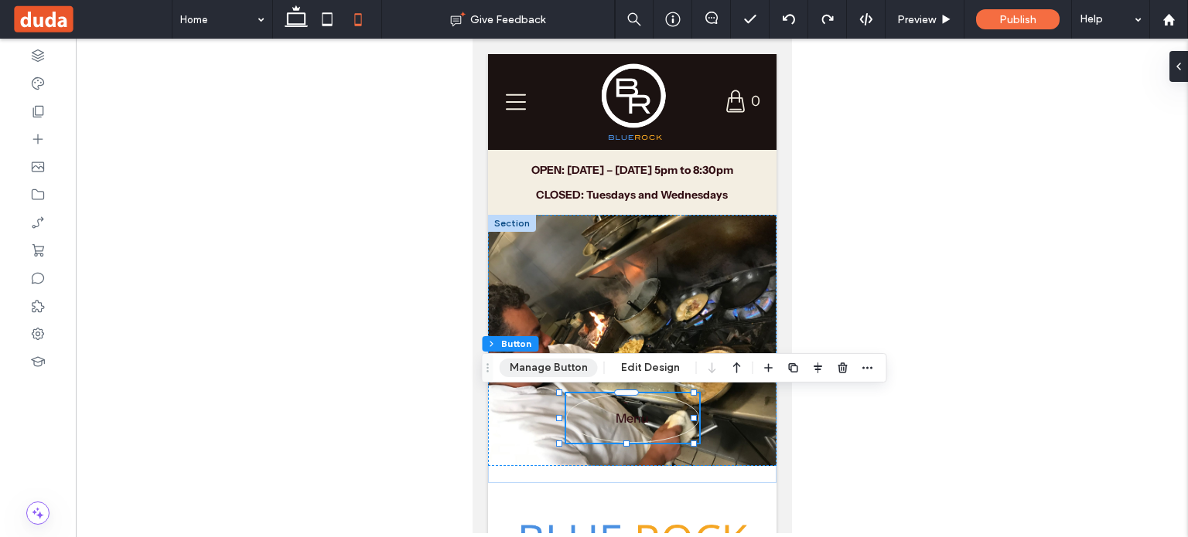
click at [578, 374] on button "Manage Button" at bounding box center [549, 368] width 98 height 19
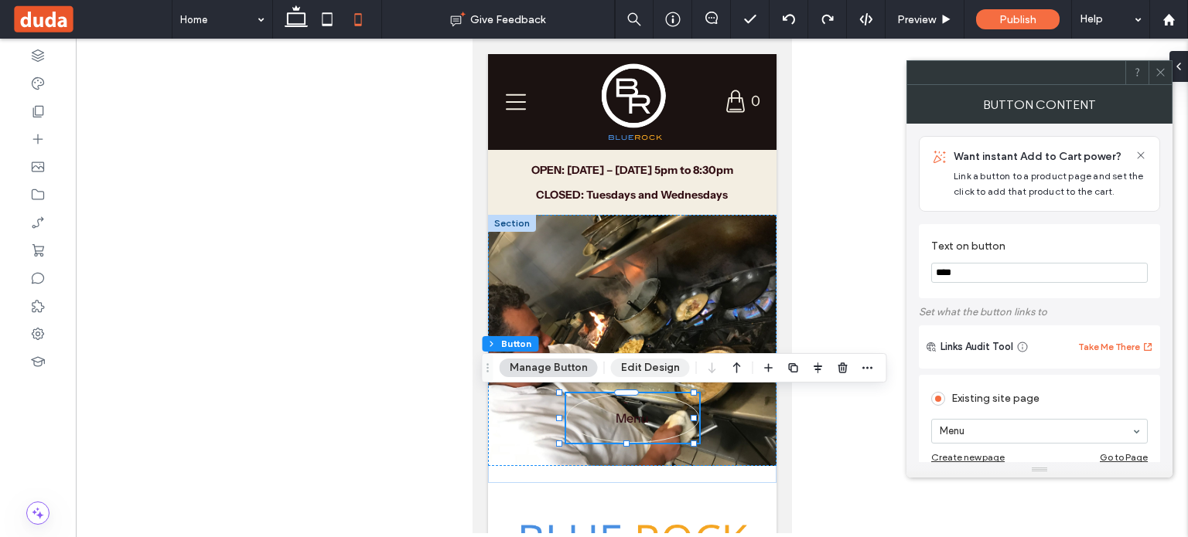
click at [656, 367] on button "Edit Design" at bounding box center [650, 368] width 79 height 19
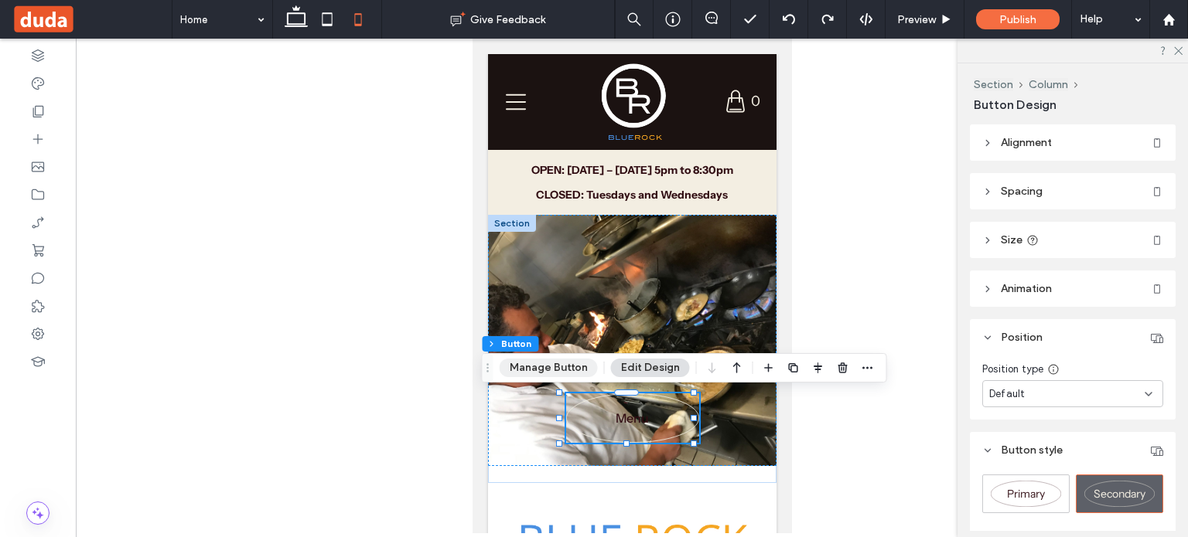
click at [544, 370] on button "Manage Button" at bounding box center [549, 368] width 98 height 19
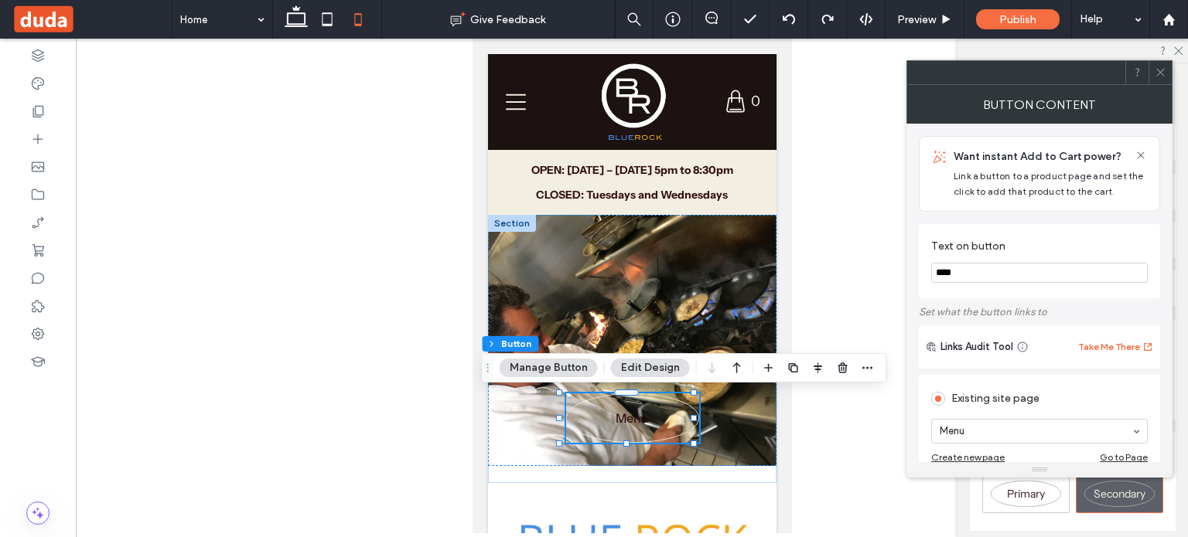
click at [942, 401] on span at bounding box center [938, 399] width 14 height 14
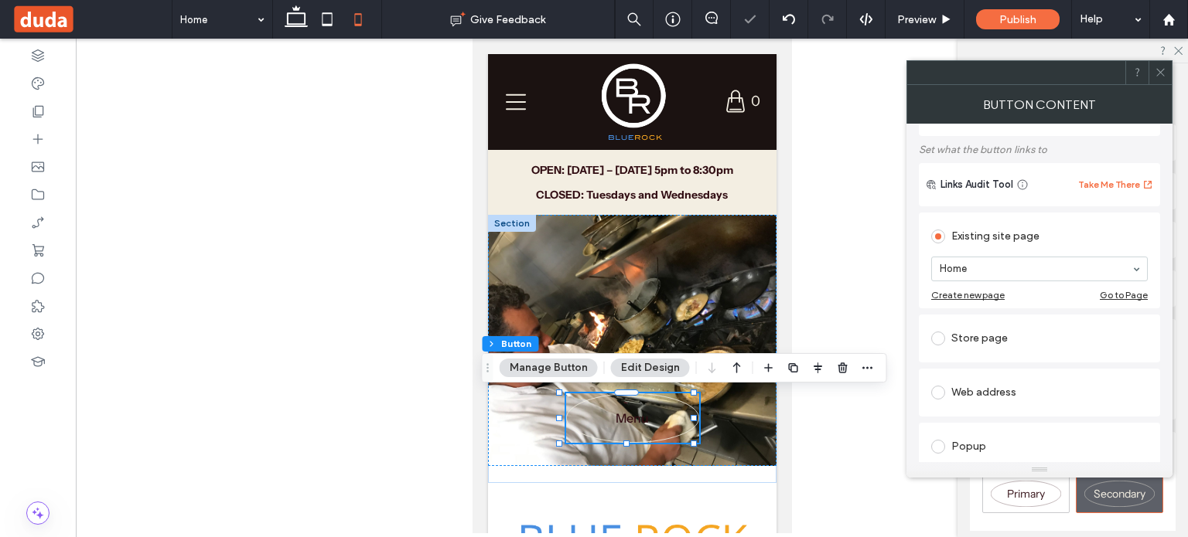
click at [916, 286] on div "Want instant Add to Cart power? Link a button to a product page and set the cli…" at bounding box center [1039, 293] width 266 height 339
click at [650, 371] on button "Edit Design" at bounding box center [650, 368] width 79 height 19
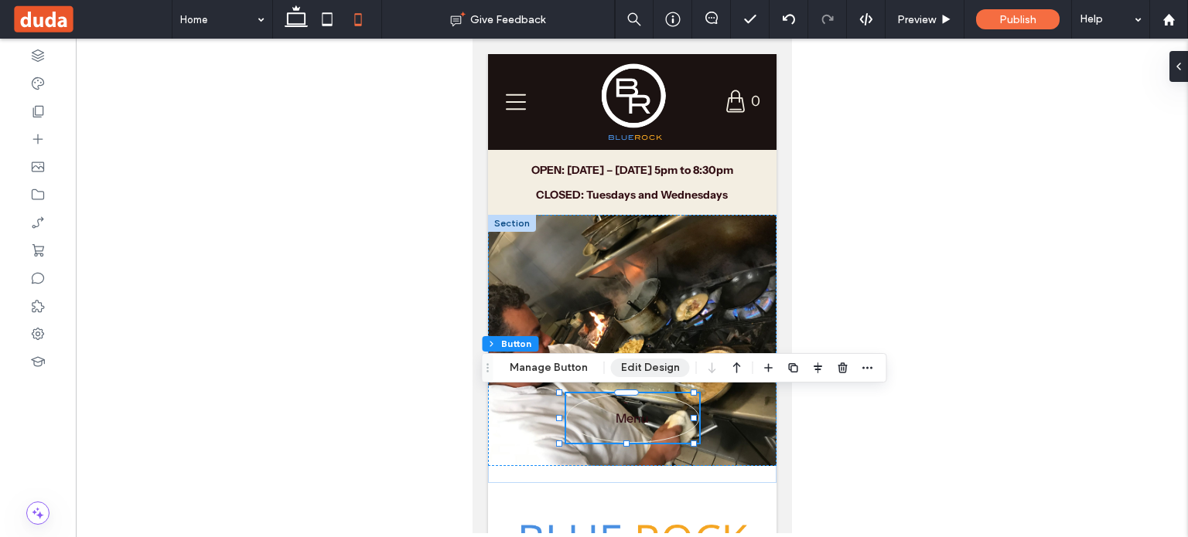
click at [640, 370] on button "Edit Design" at bounding box center [650, 368] width 79 height 19
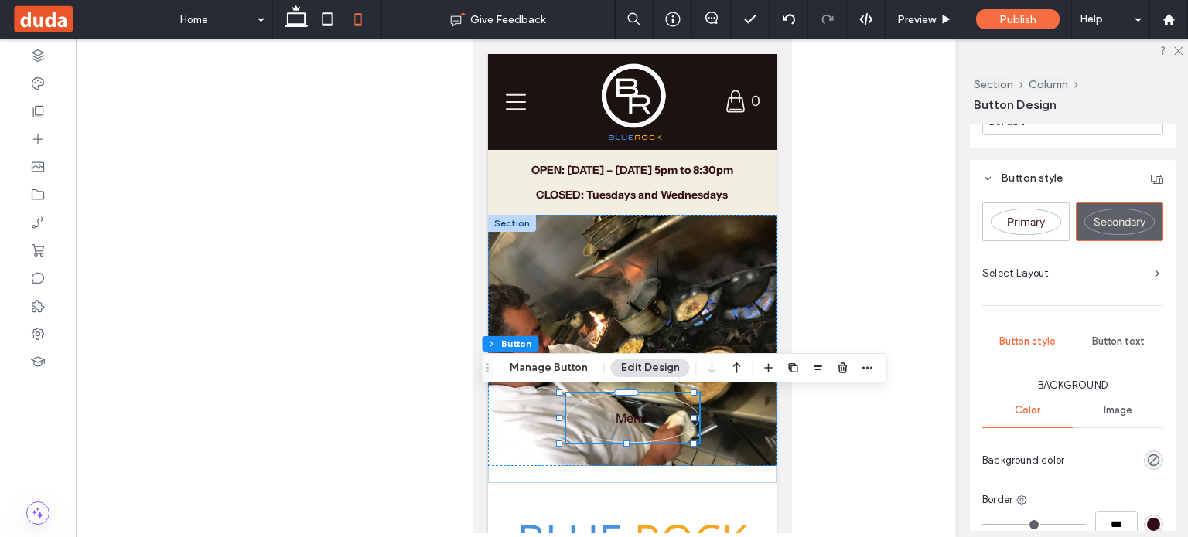
scroll to position [306, 0]
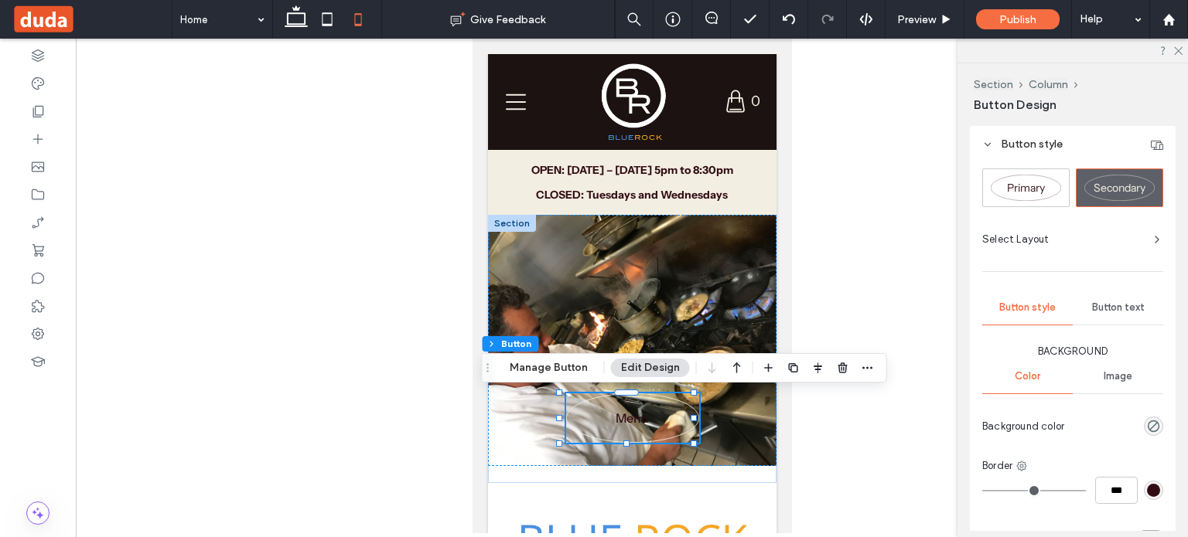
click at [1122, 304] on span "Button text" at bounding box center [1118, 308] width 53 height 12
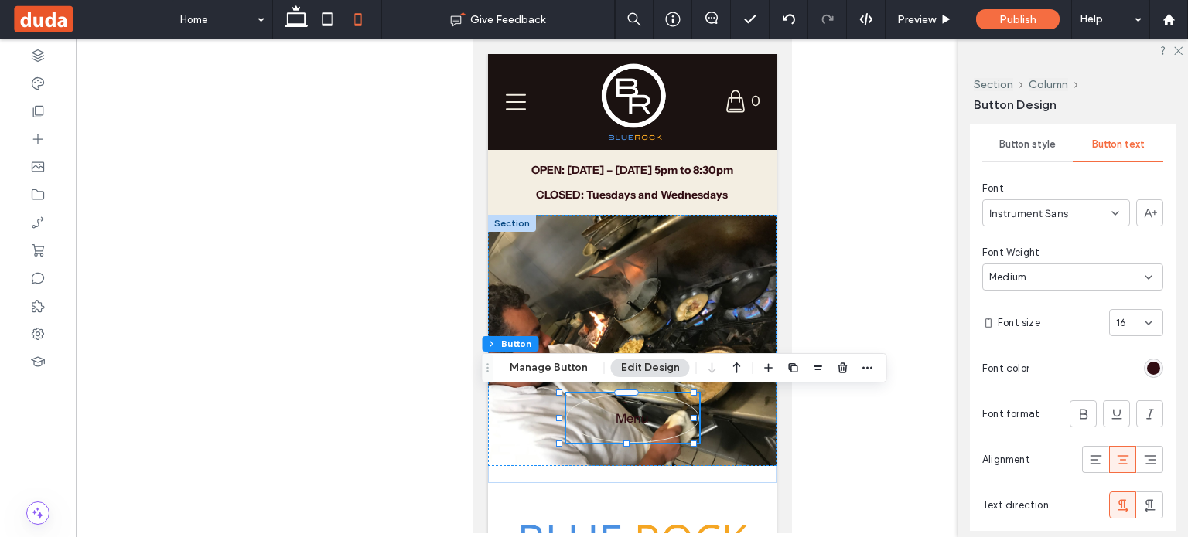
scroll to position [476, 0]
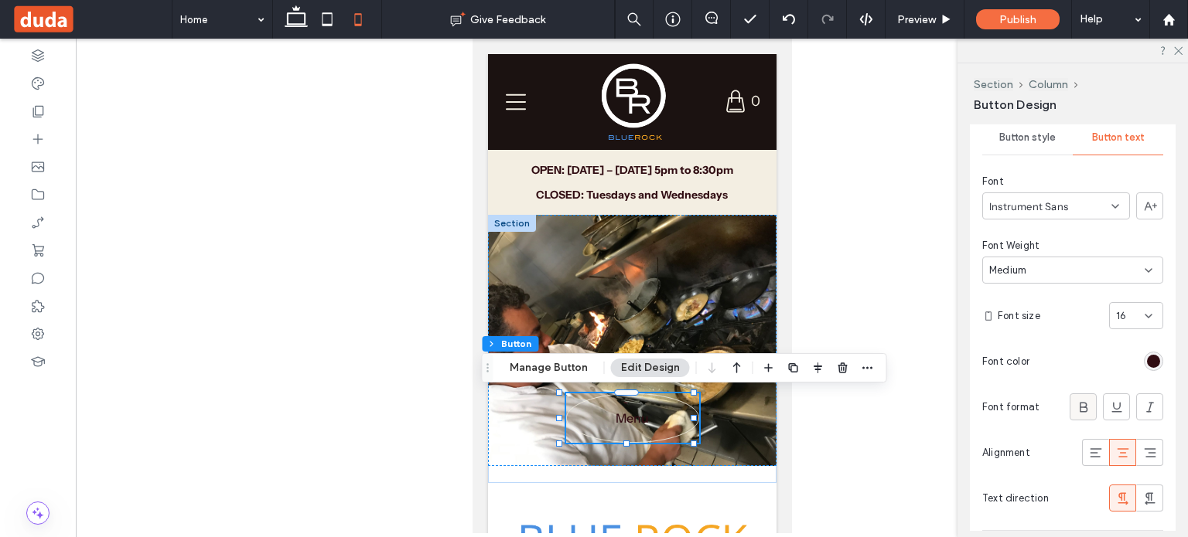
click at [1076, 414] on span at bounding box center [1083, 407] width 15 height 26
click at [1147, 360] on div "rgb(49, 13, 19)" at bounding box center [1153, 361] width 13 height 13
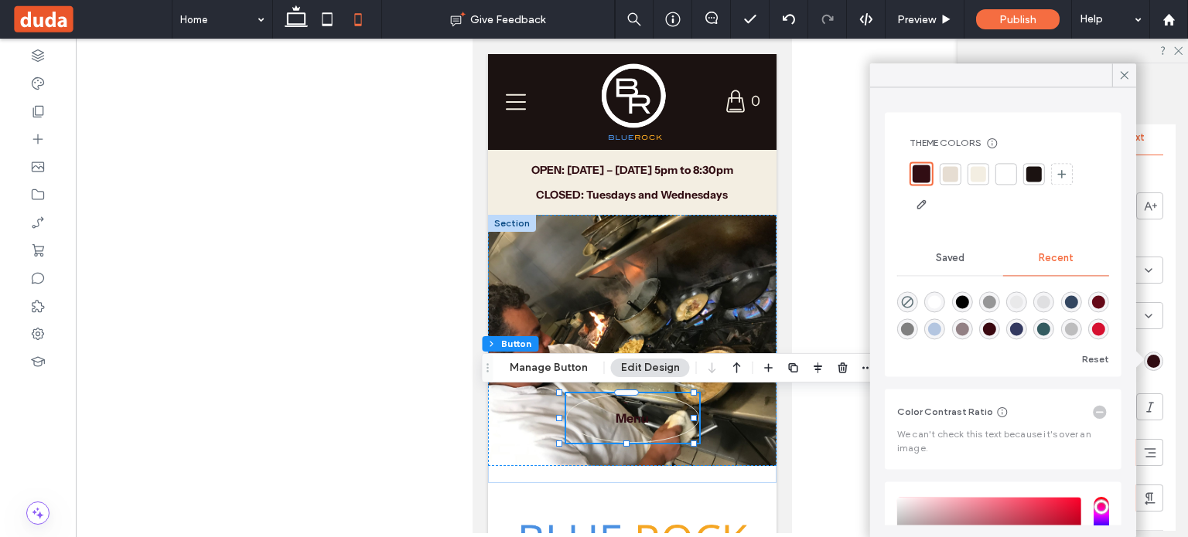
click at [1147, 360] on div "rgb(49, 13, 19)" at bounding box center [1153, 361] width 13 height 13
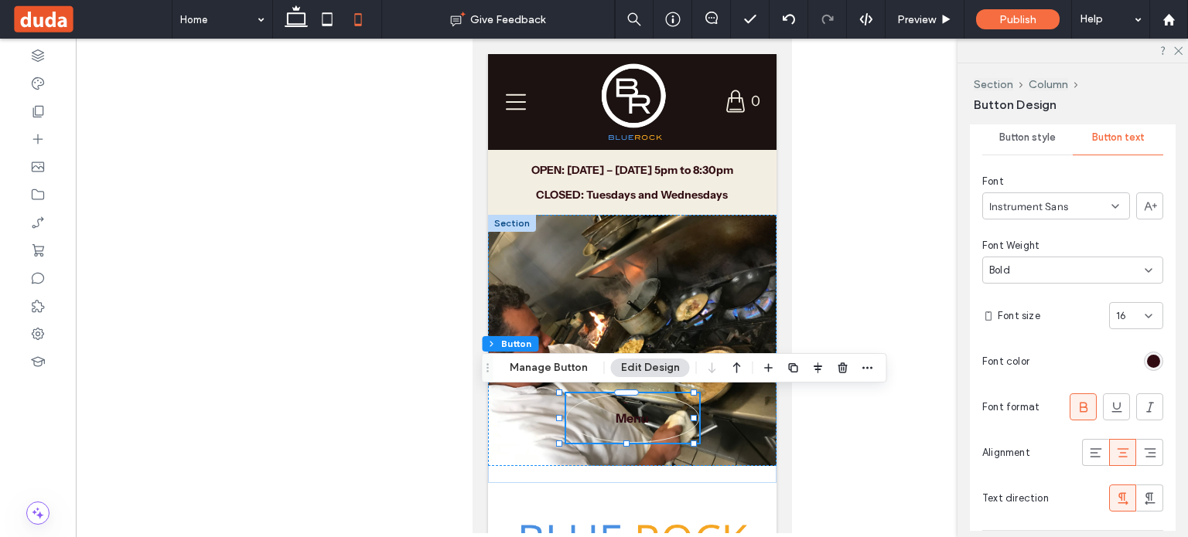
click at [1147, 360] on div "rgb(49, 13, 19)" at bounding box center [1153, 361] width 13 height 13
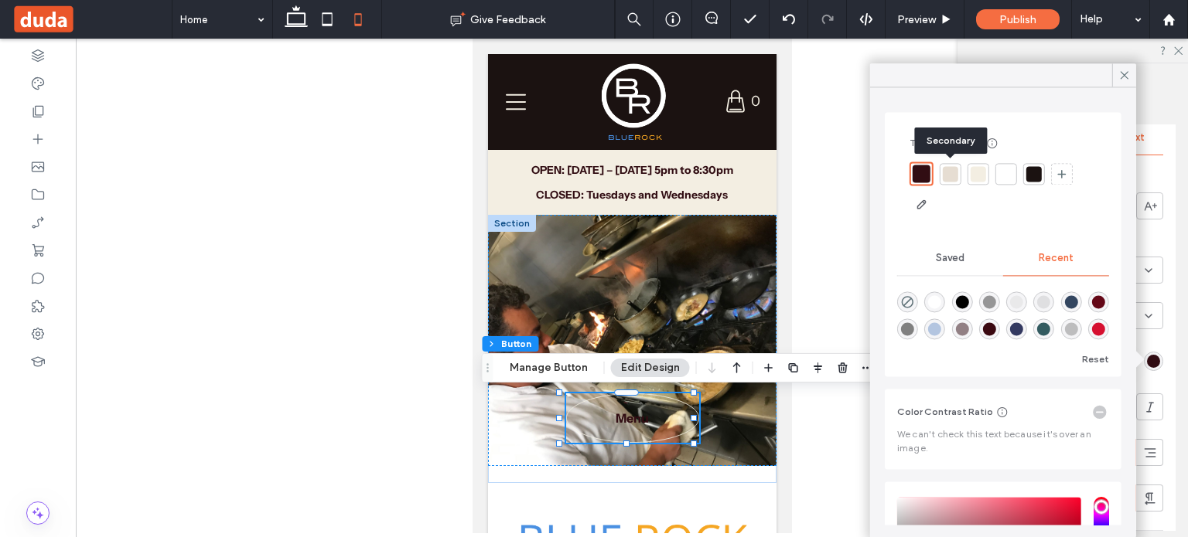
click at [950, 172] on div at bounding box center [950, 173] width 15 height 15
click at [976, 174] on div at bounding box center [978, 173] width 15 height 15
click at [854, 235] on div at bounding box center [632, 286] width 1112 height 495
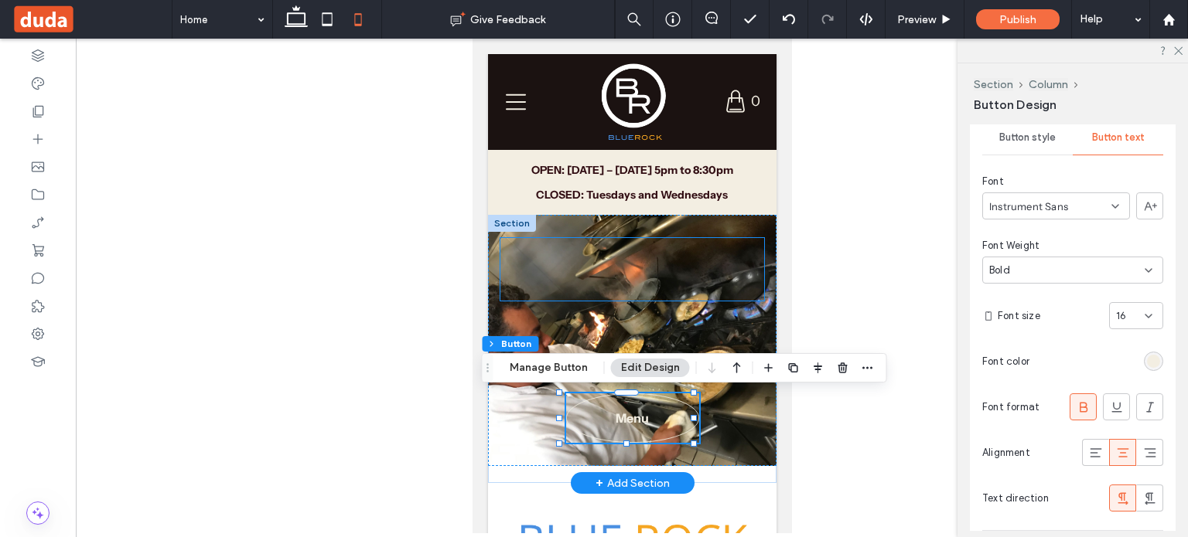
click at [694, 247] on div at bounding box center [632, 269] width 264 height 63
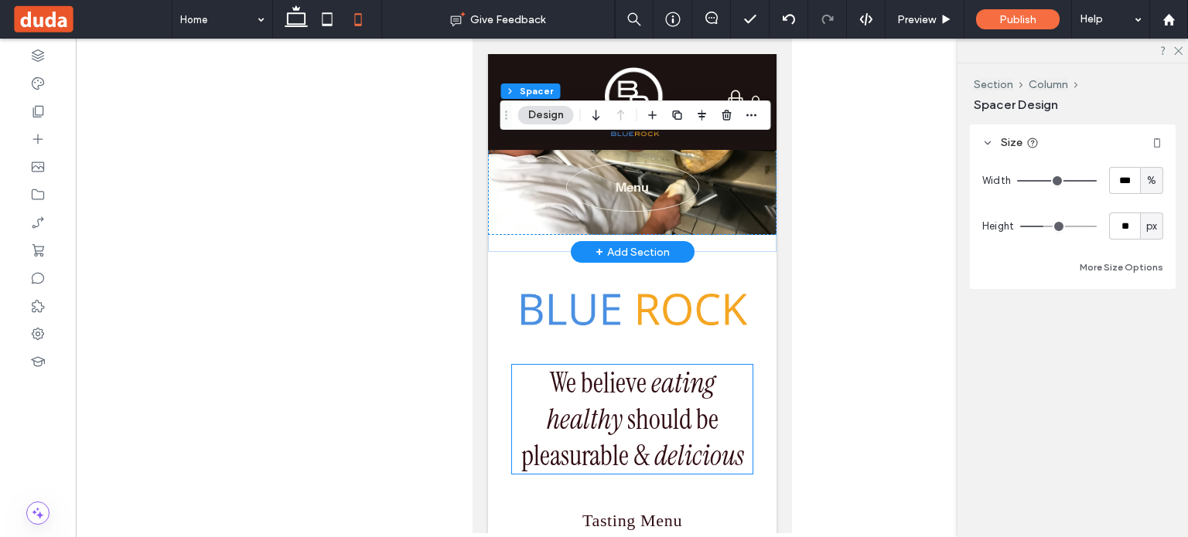
scroll to position [167, 0]
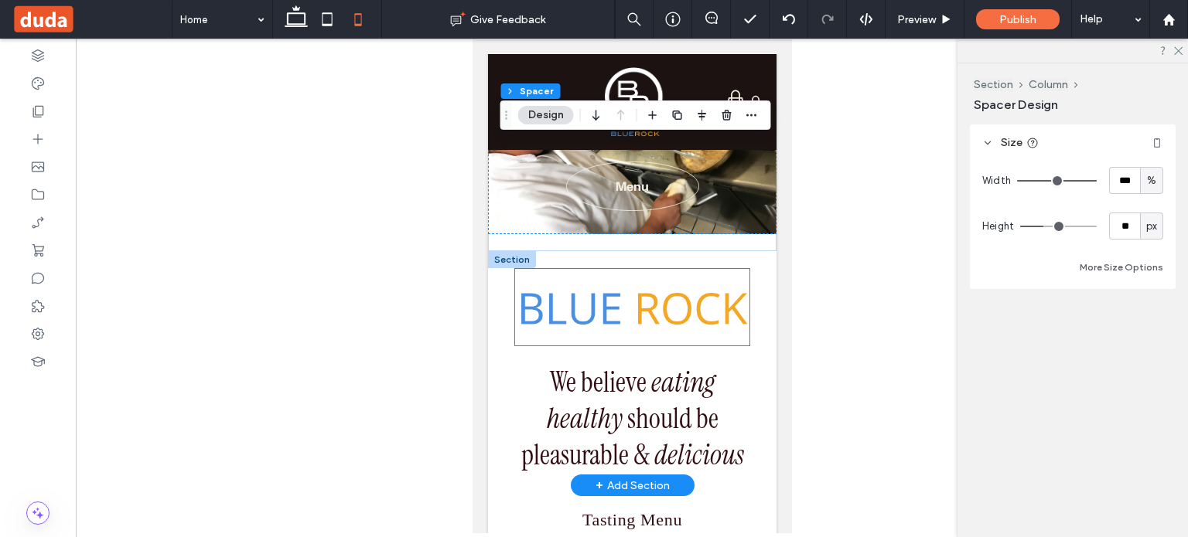
click at [663, 321] on img at bounding box center [631, 307] width 235 height 77
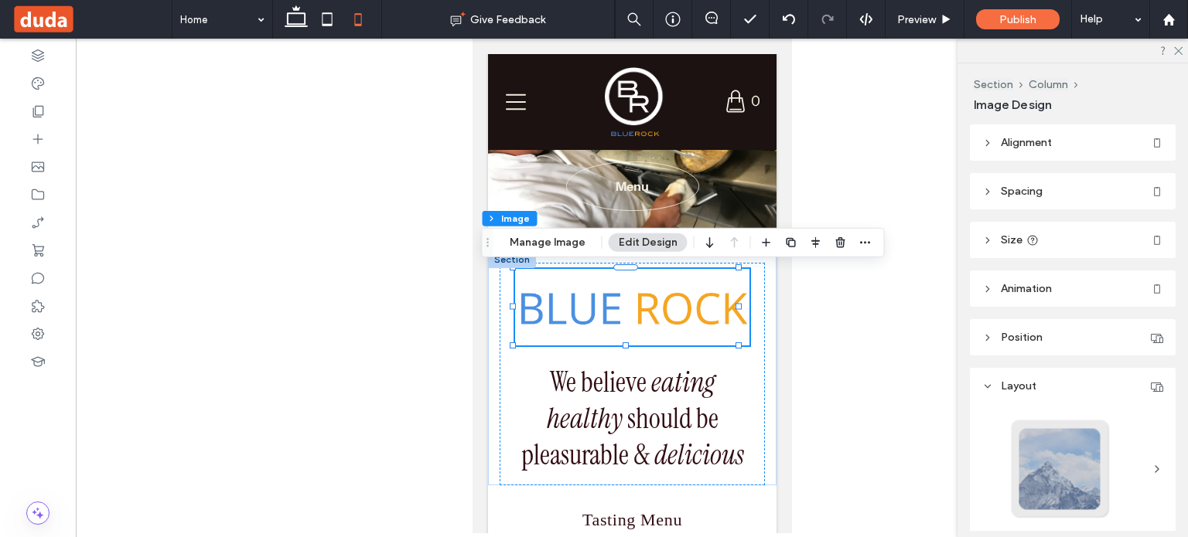
click at [861, 343] on div at bounding box center [632, 286] width 1112 height 495
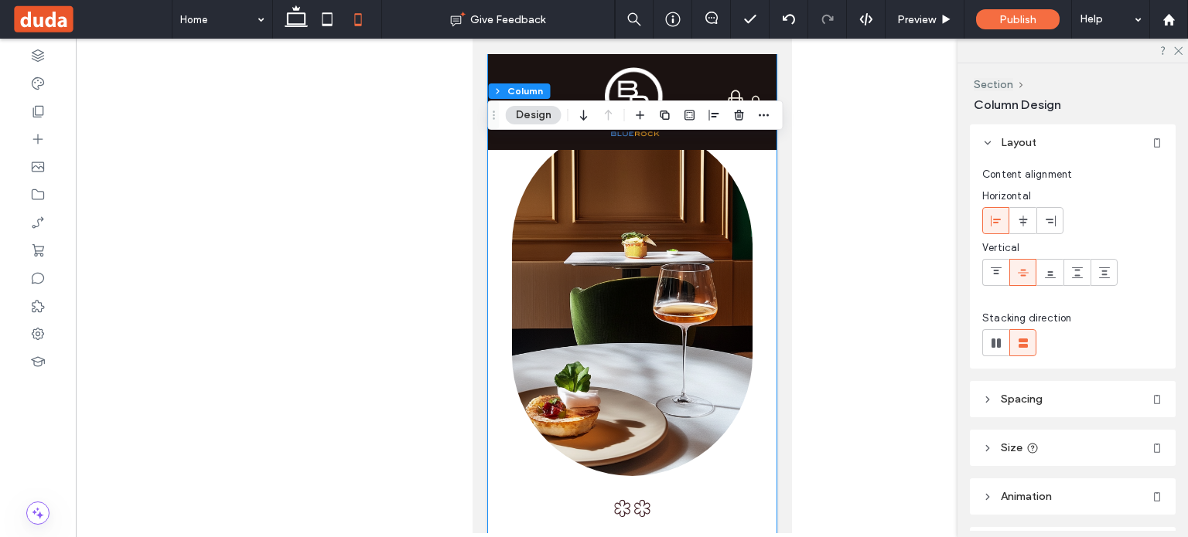
scroll to position [5314, 0]
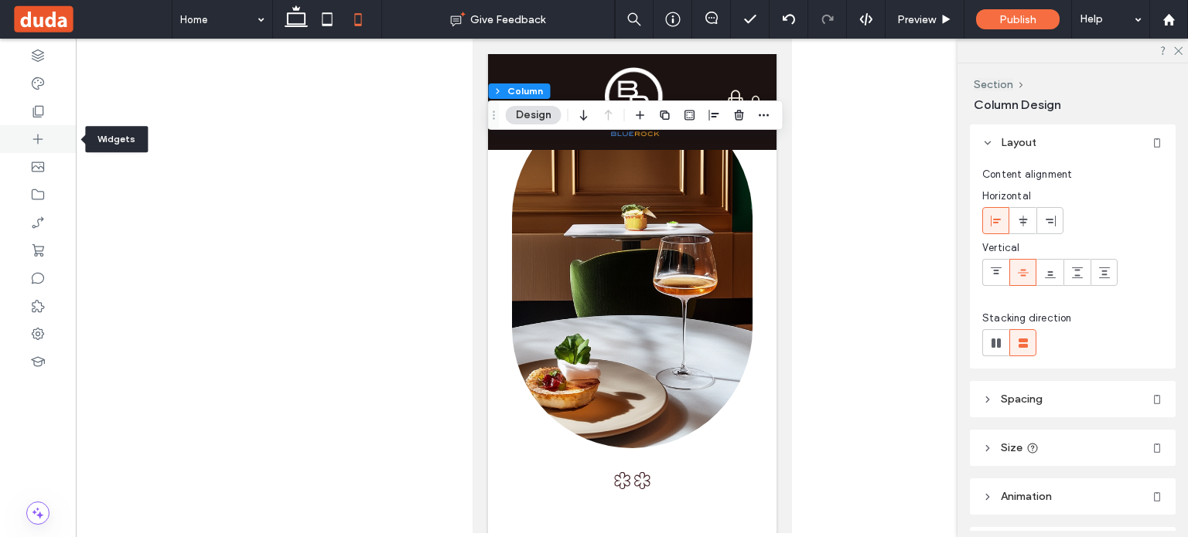
click at [41, 142] on icon at bounding box center [37, 138] width 15 height 15
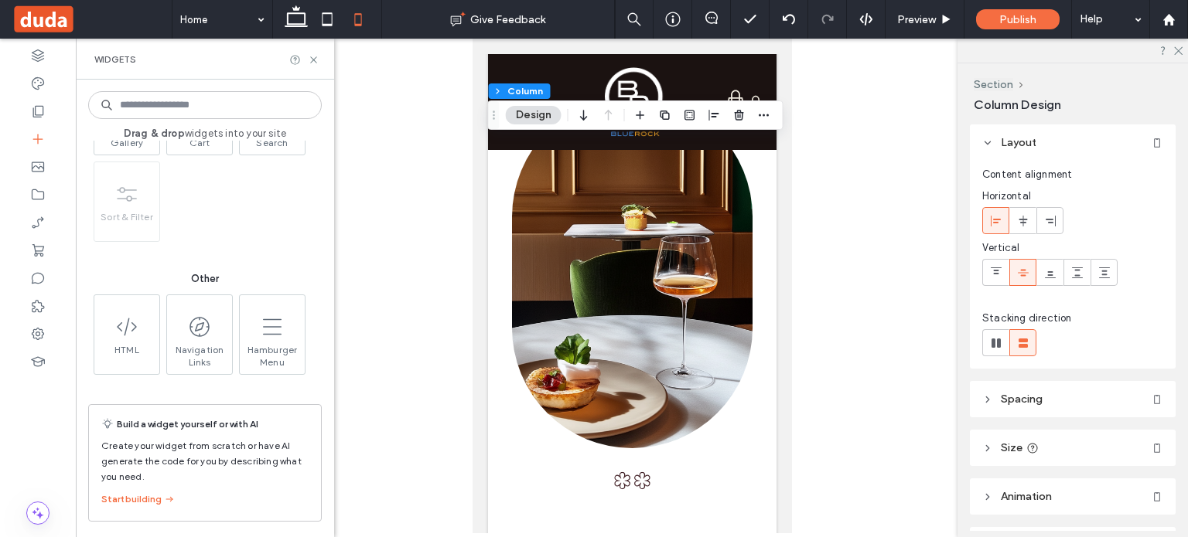
scroll to position [2745, 0]
click at [36, 107] on icon at bounding box center [37, 111] width 15 height 15
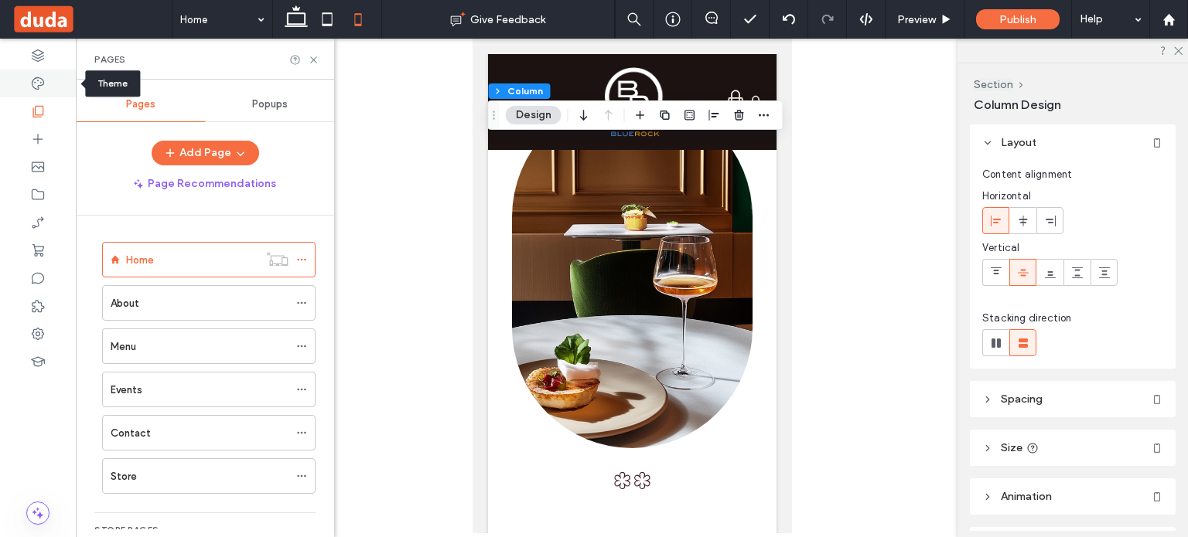
click at [41, 84] on icon at bounding box center [37, 83] width 15 height 15
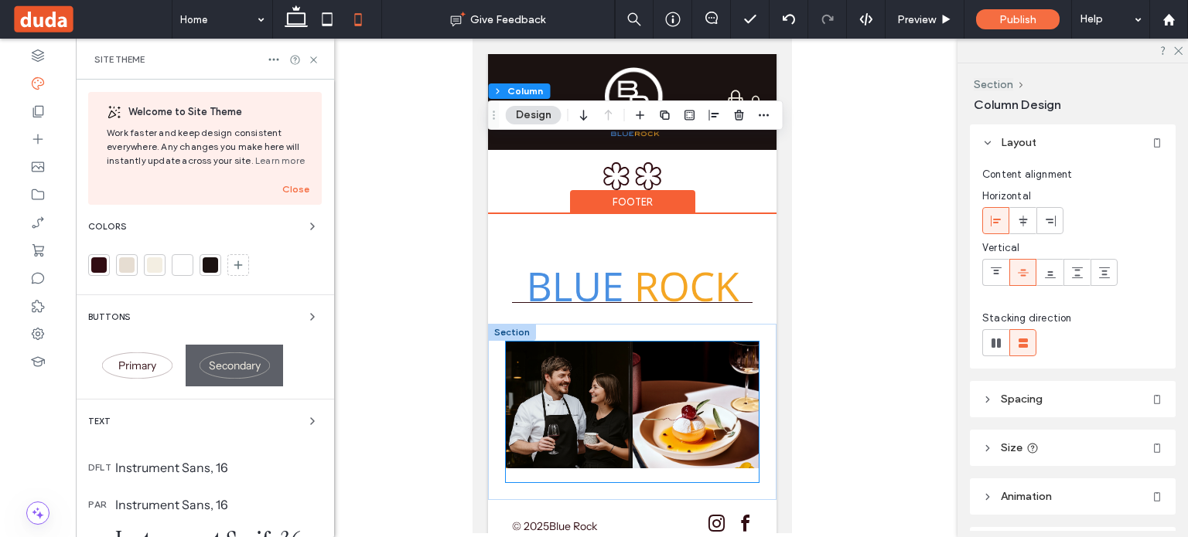
scroll to position [5621, 0]
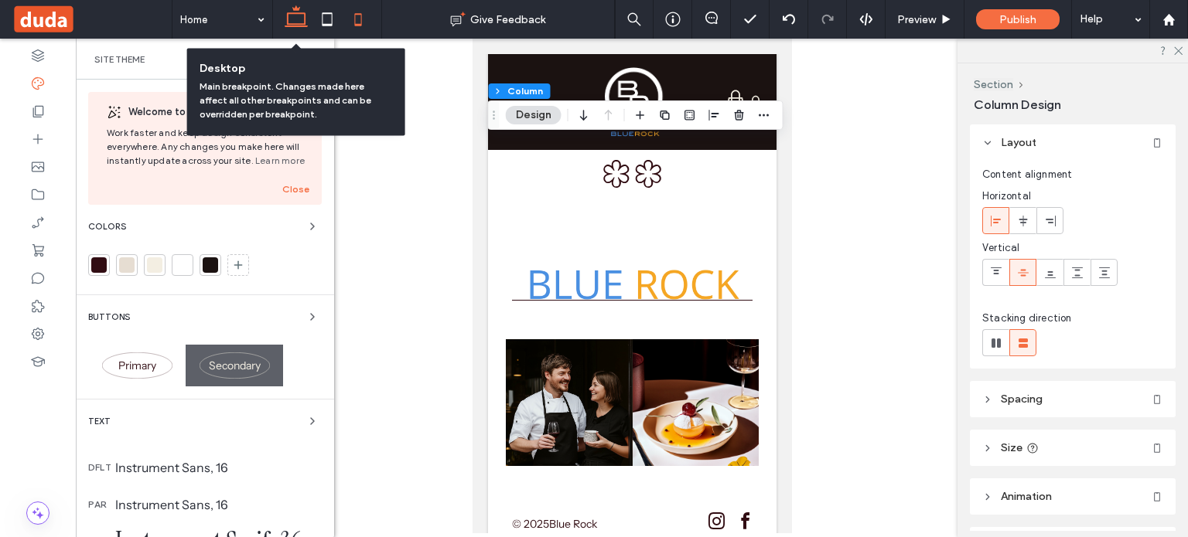
click at [302, 26] on use at bounding box center [296, 16] width 23 height 22
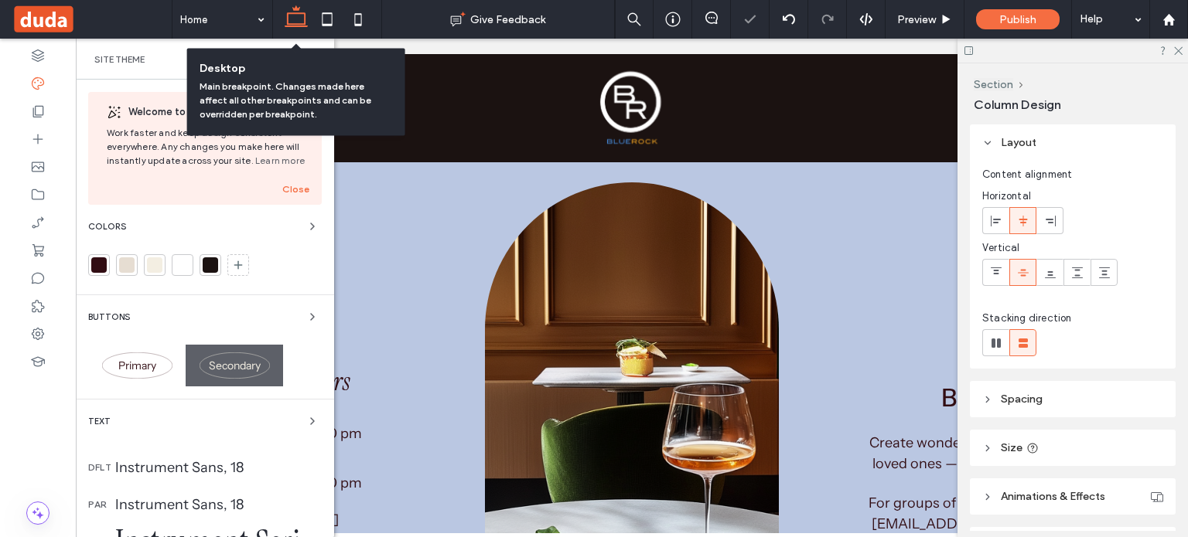
type input "**"
type input "*****"
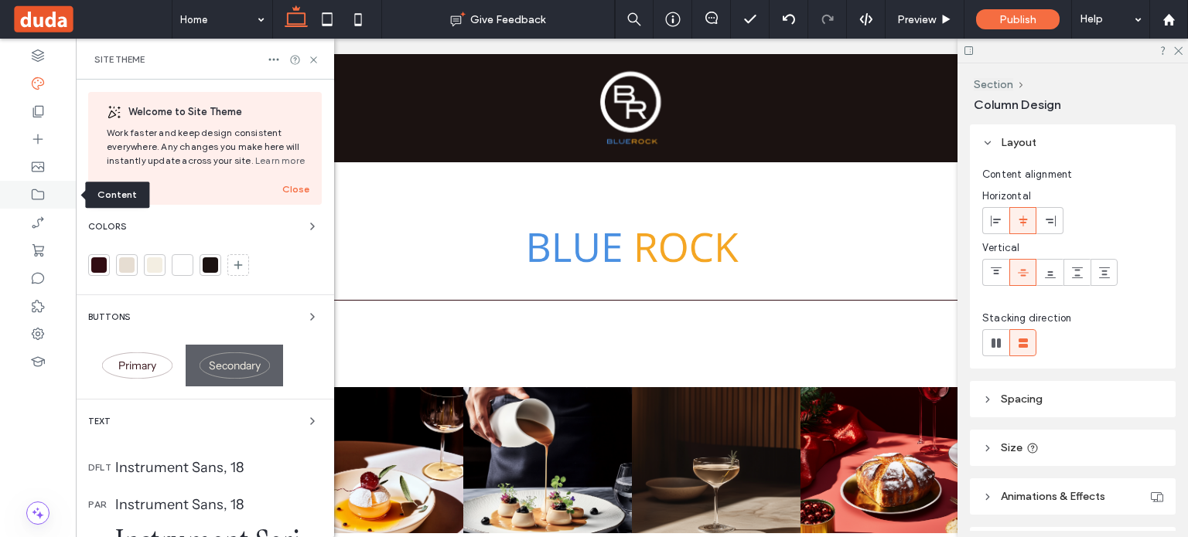
click at [41, 194] on icon at bounding box center [37, 194] width 15 height 15
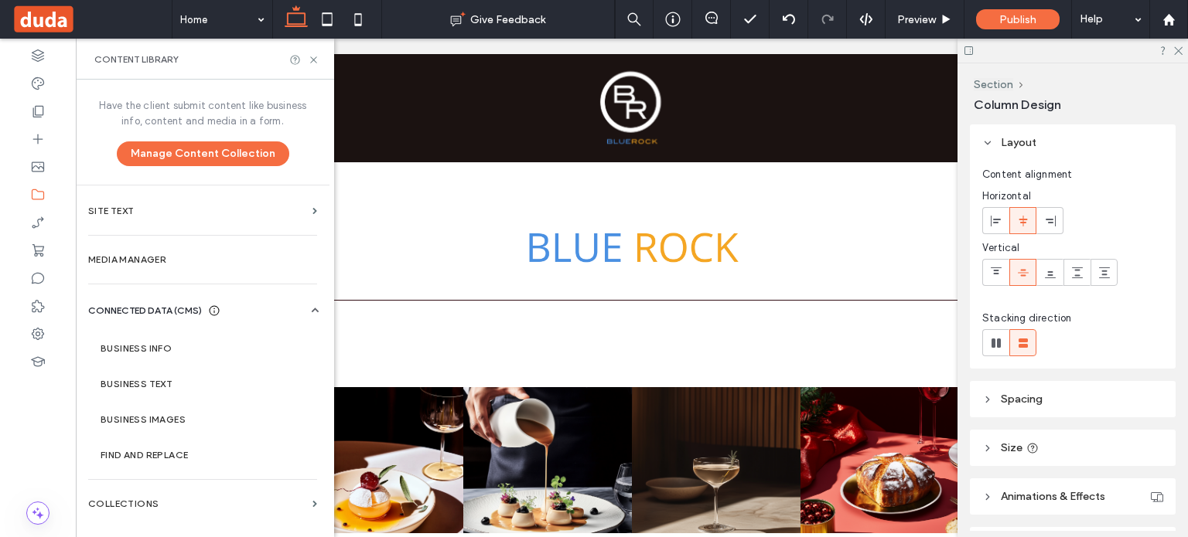
click at [314, 308] on icon at bounding box center [315, 310] width 15 height 15
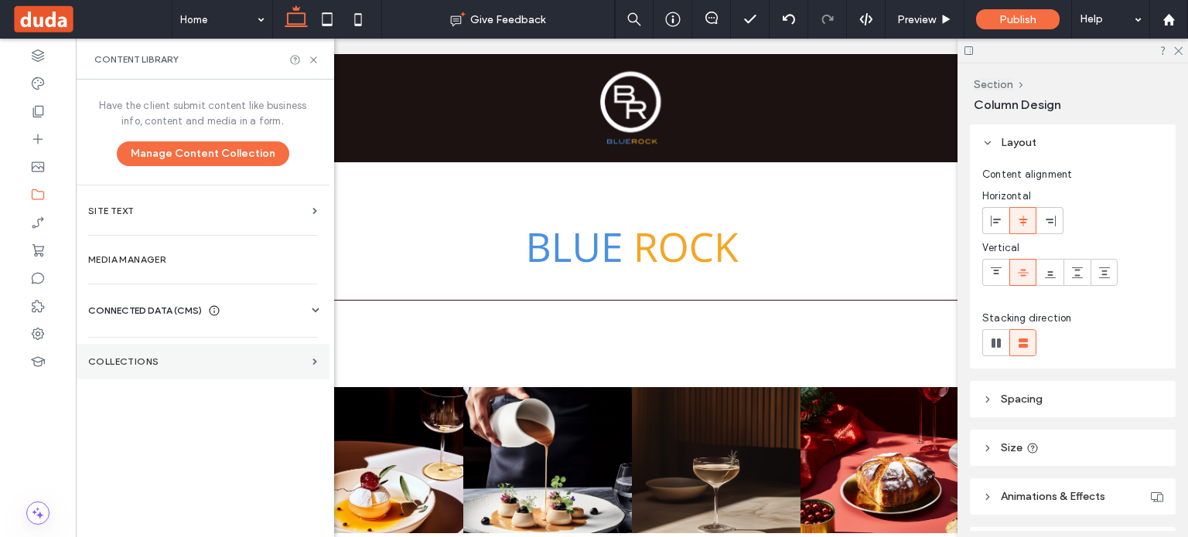
click at [311, 358] on section "Collections" at bounding box center [203, 362] width 254 height 36
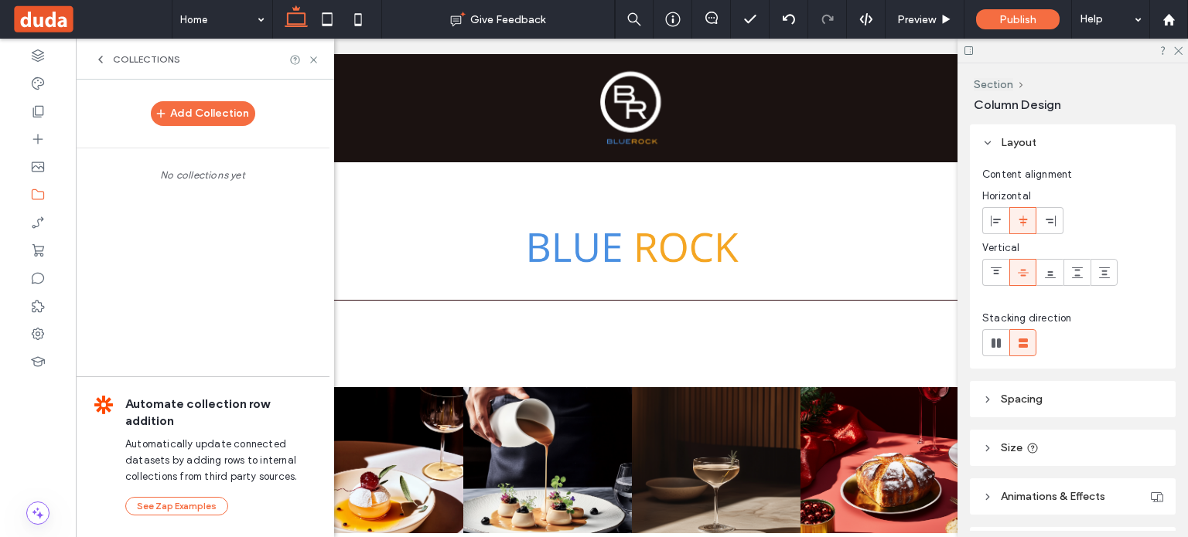
click at [101, 56] on use at bounding box center [100, 59] width 3 height 6
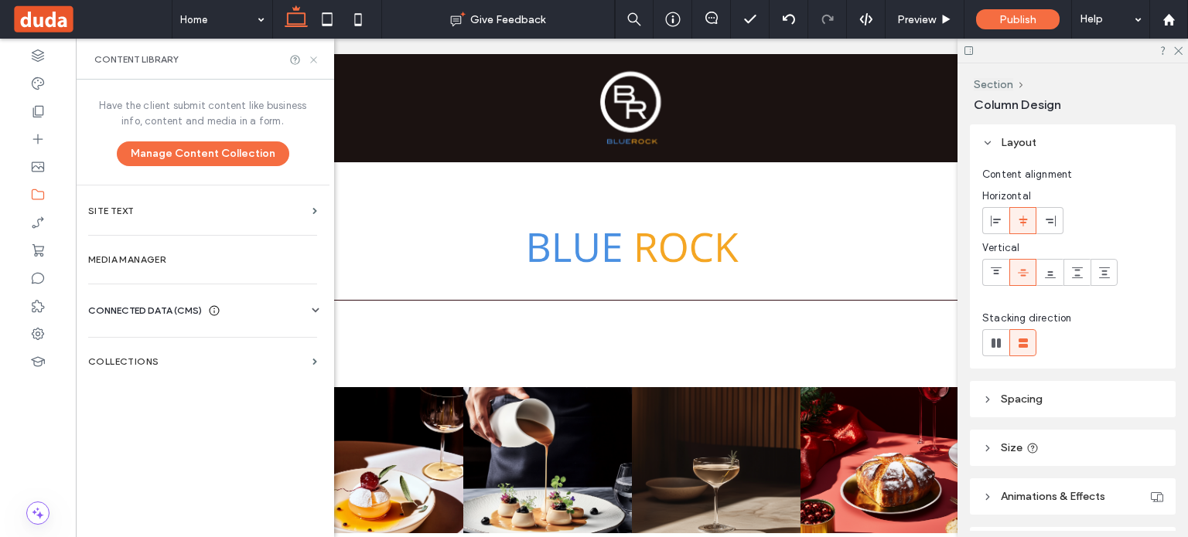
click at [309, 55] on icon at bounding box center [314, 60] width 12 height 12
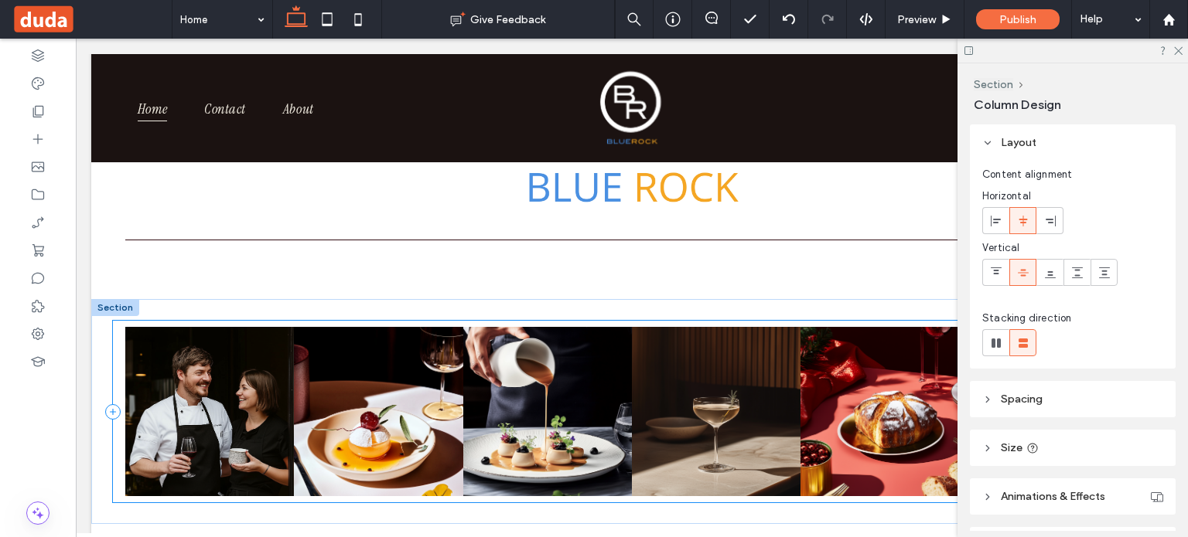
scroll to position [6331, 0]
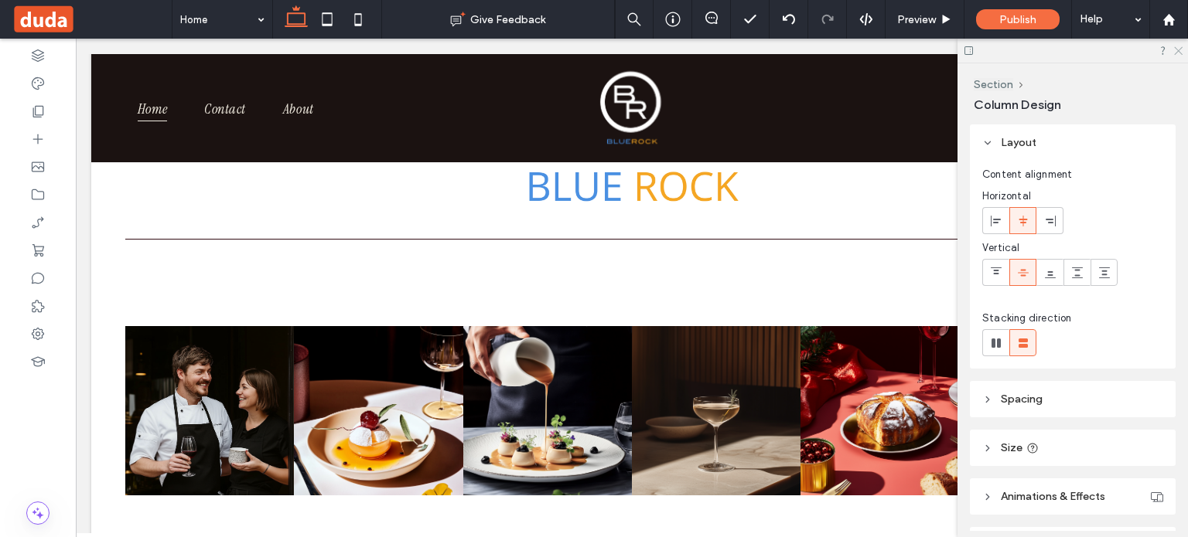
click at [1180, 50] on icon at bounding box center [1177, 50] width 10 height 10
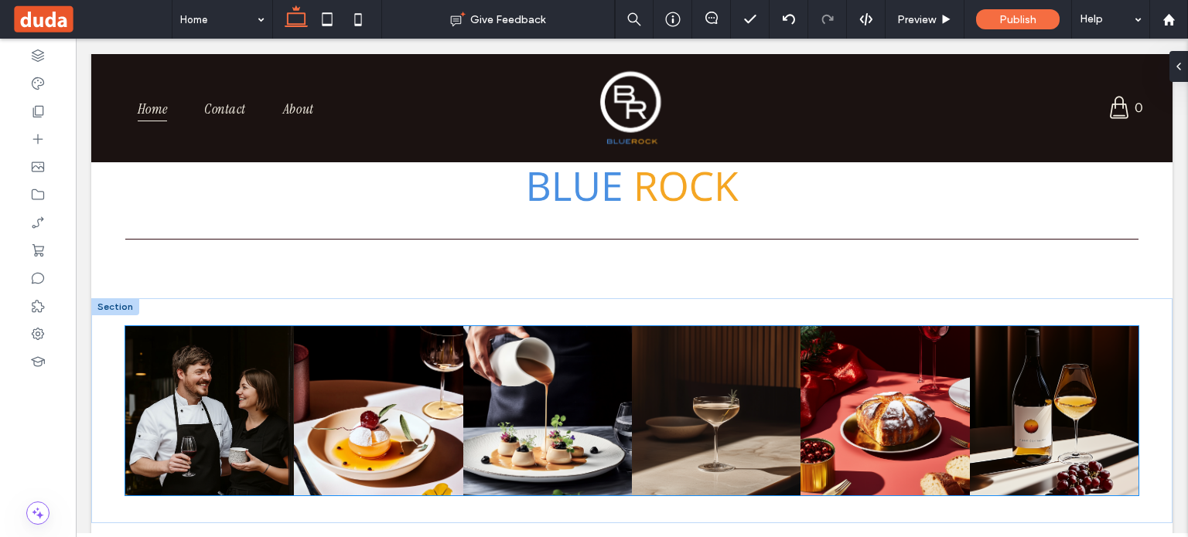
scroll to position [6386, 0]
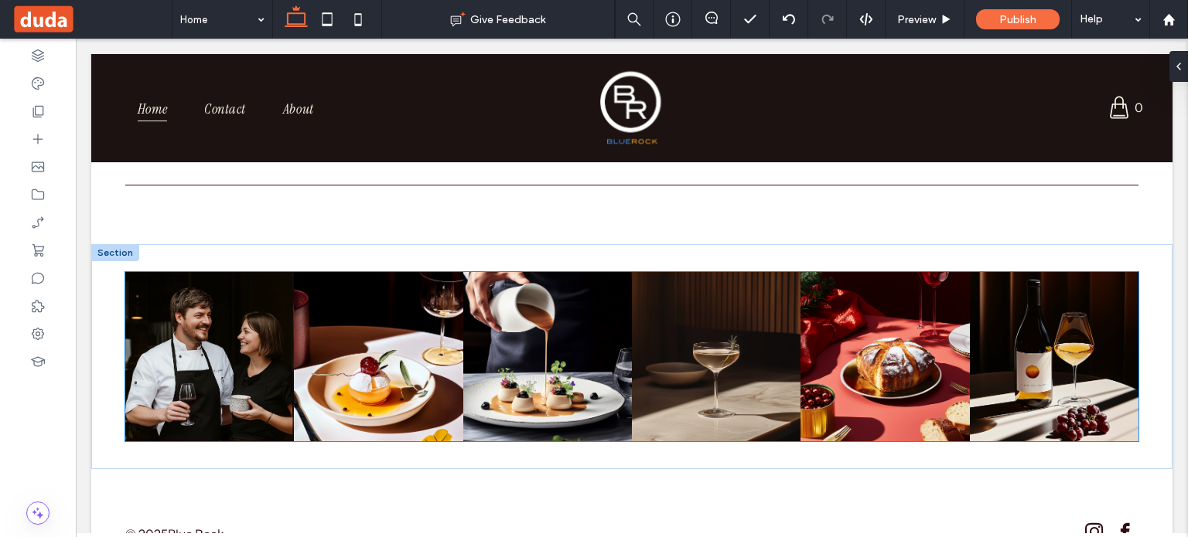
click at [176, 378] on link at bounding box center [209, 357] width 179 height 179
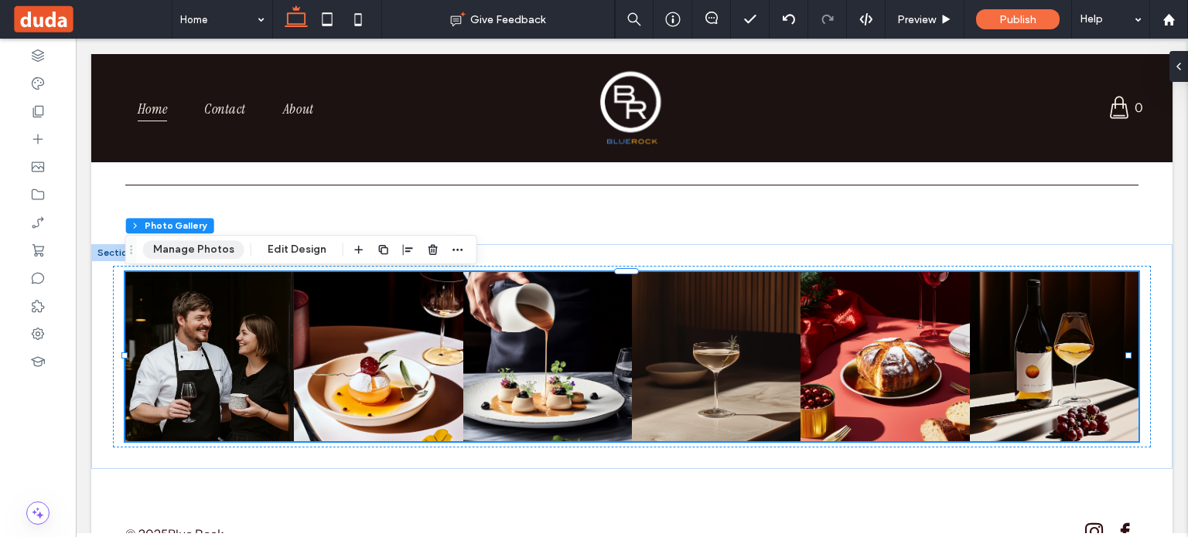
click at [191, 250] on button "Manage Photos" at bounding box center [193, 250] width 101 height 19
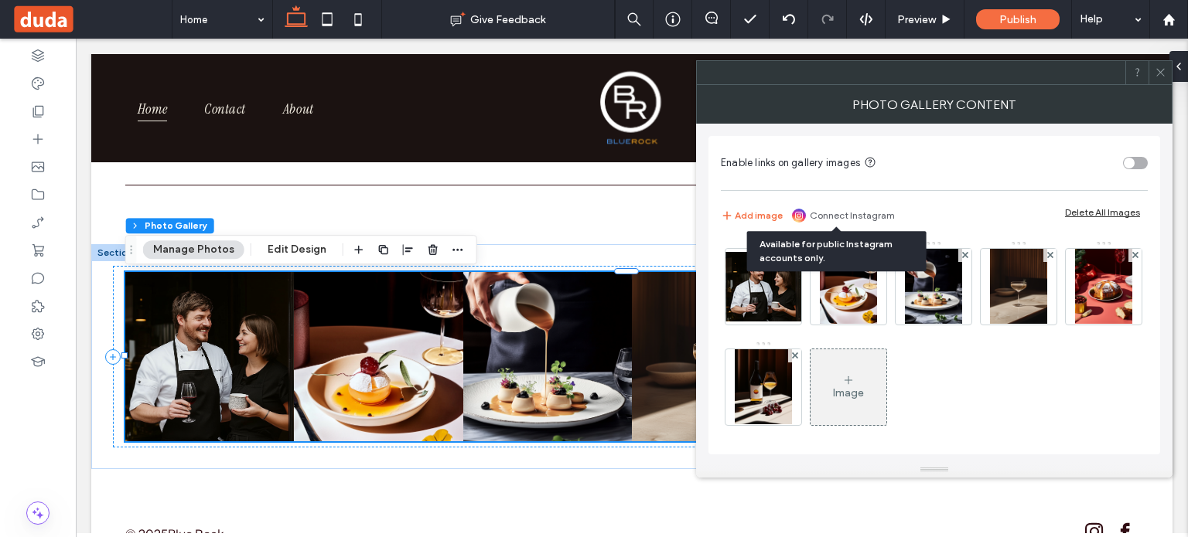
click at [841, 213] on link "Connect Instagram" at bounding box center [852, 216] width 85 height 14
